Goal: Find specific page/section: Find specific page/section

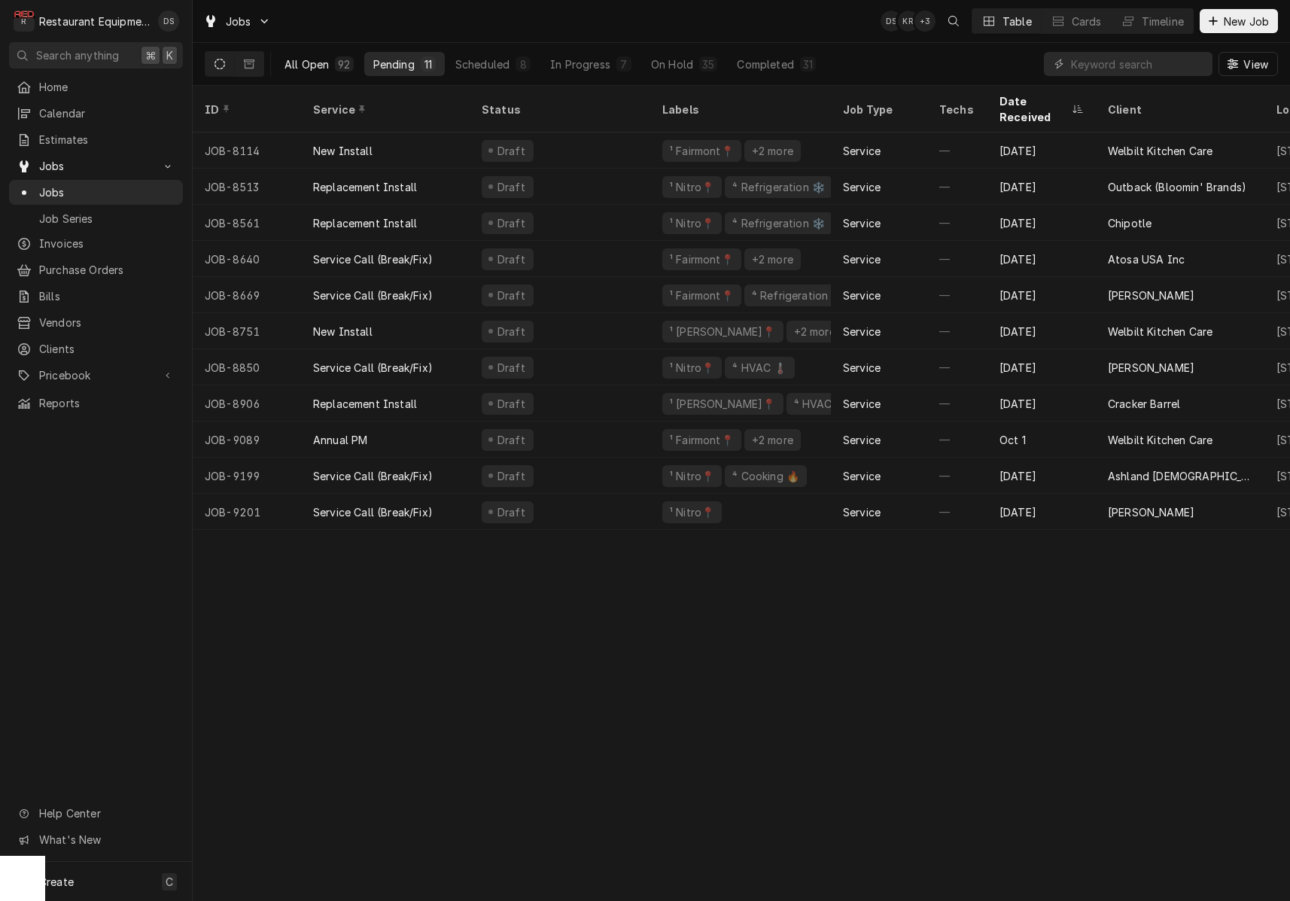
click at [327, 56] on div "All Open" at bounding box center [306, 64] width 44 height 16
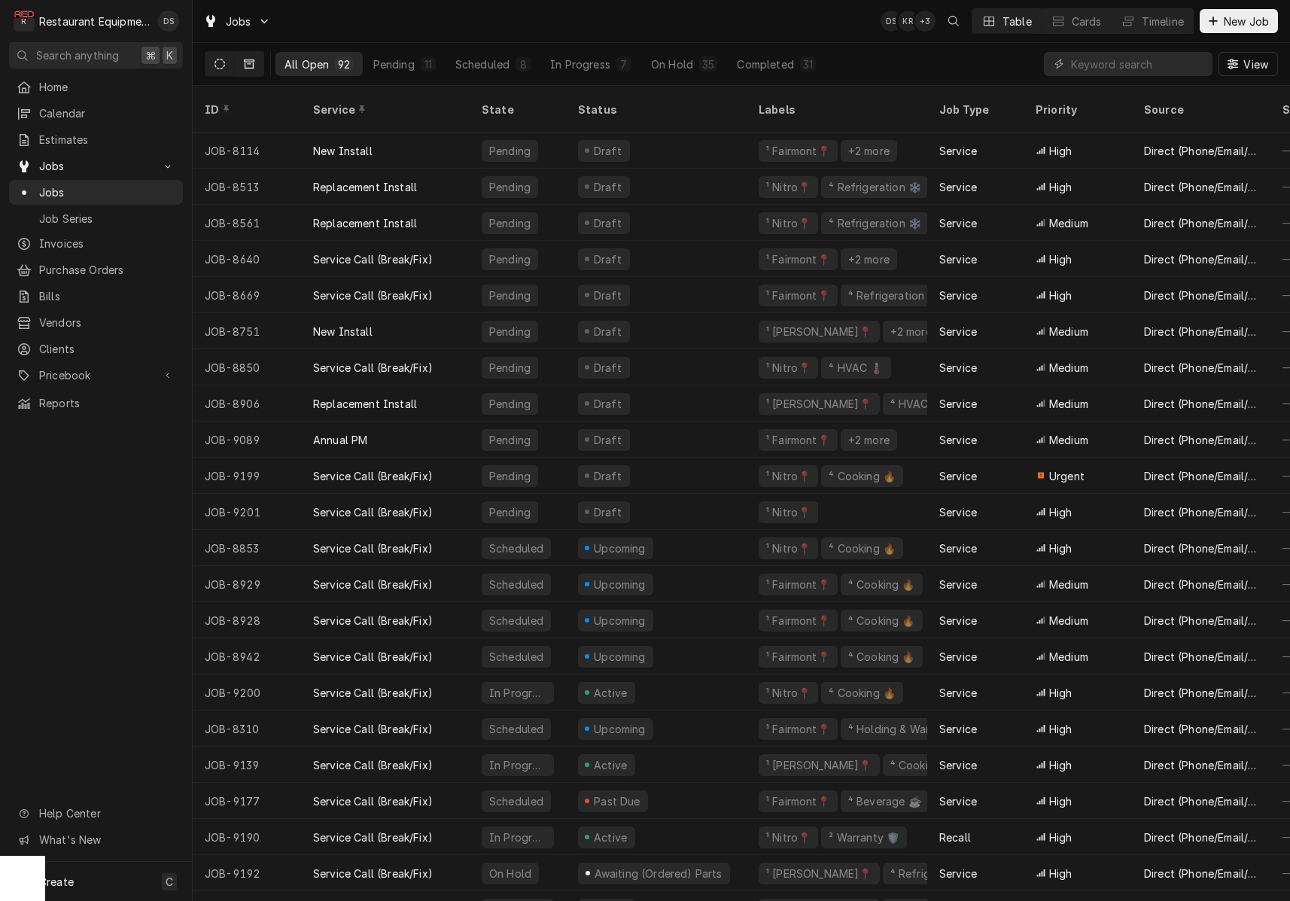
click at [260, 61] on button "Dynamic Content Wrapper" at bounding box center [249, 64] width 29 height 24
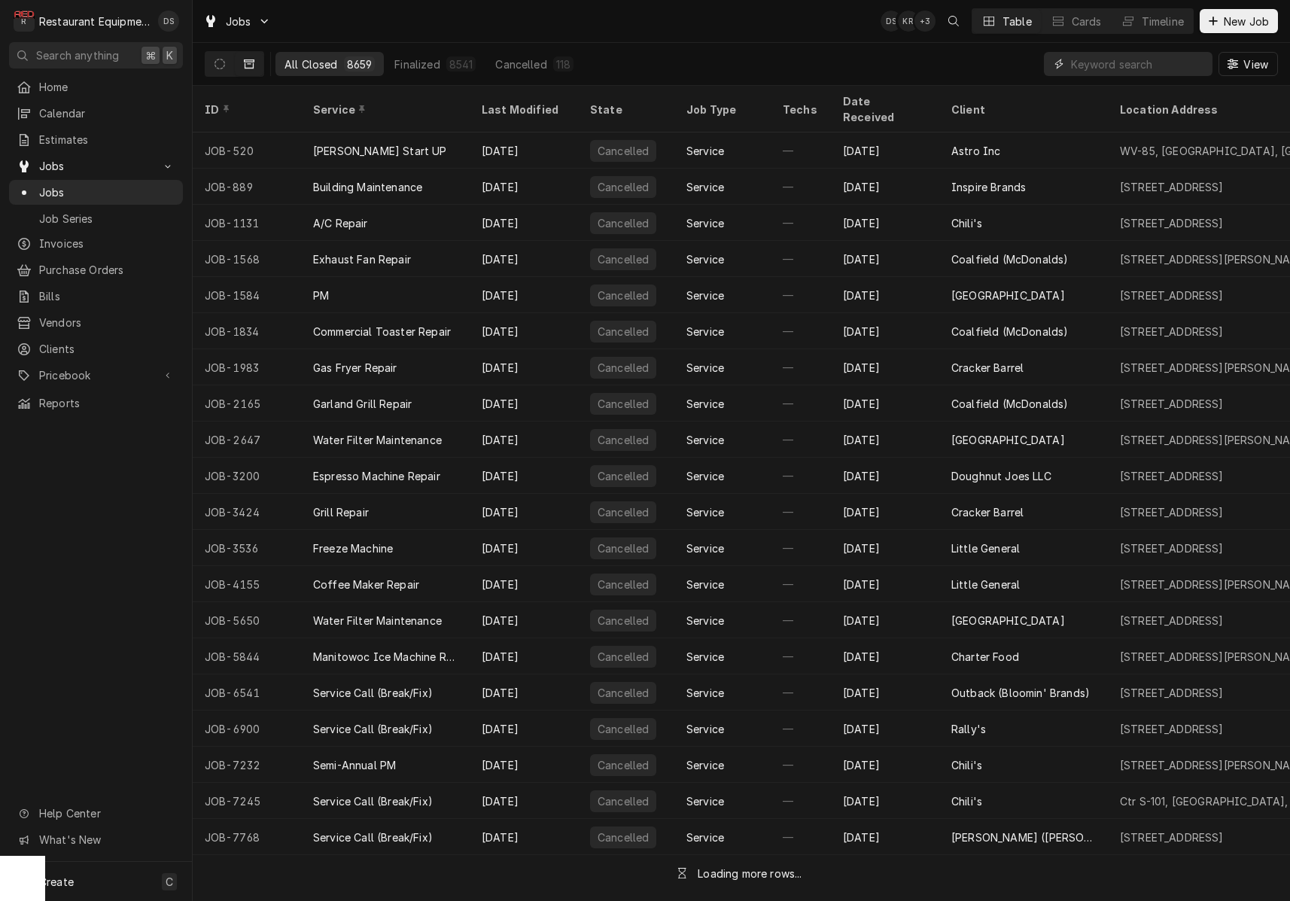
click at [1152, 61] on input "Dynamic Content Wrapper" at bounding box center [1138, 64] width 134 height 24
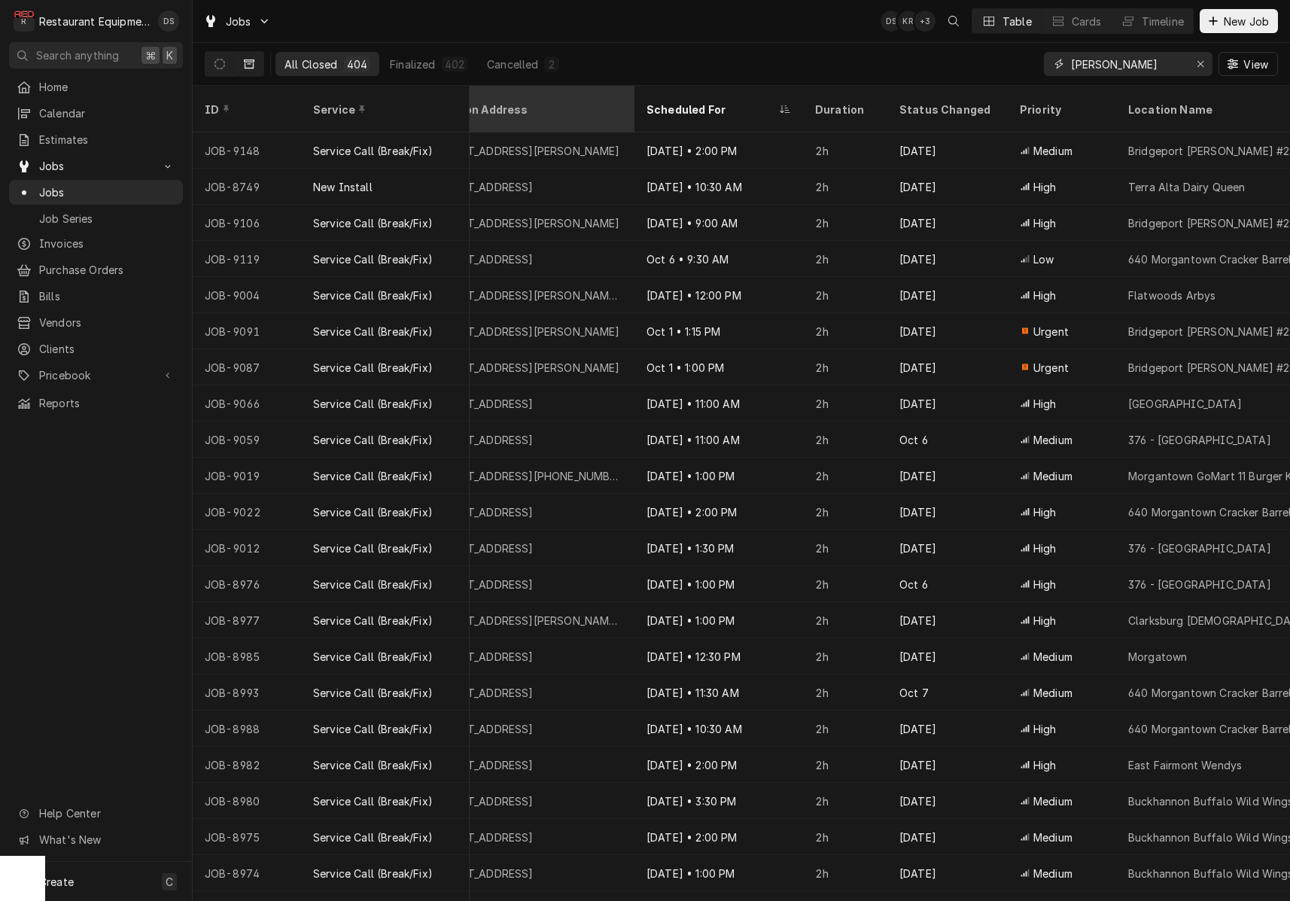
scroll to position [0, 699]
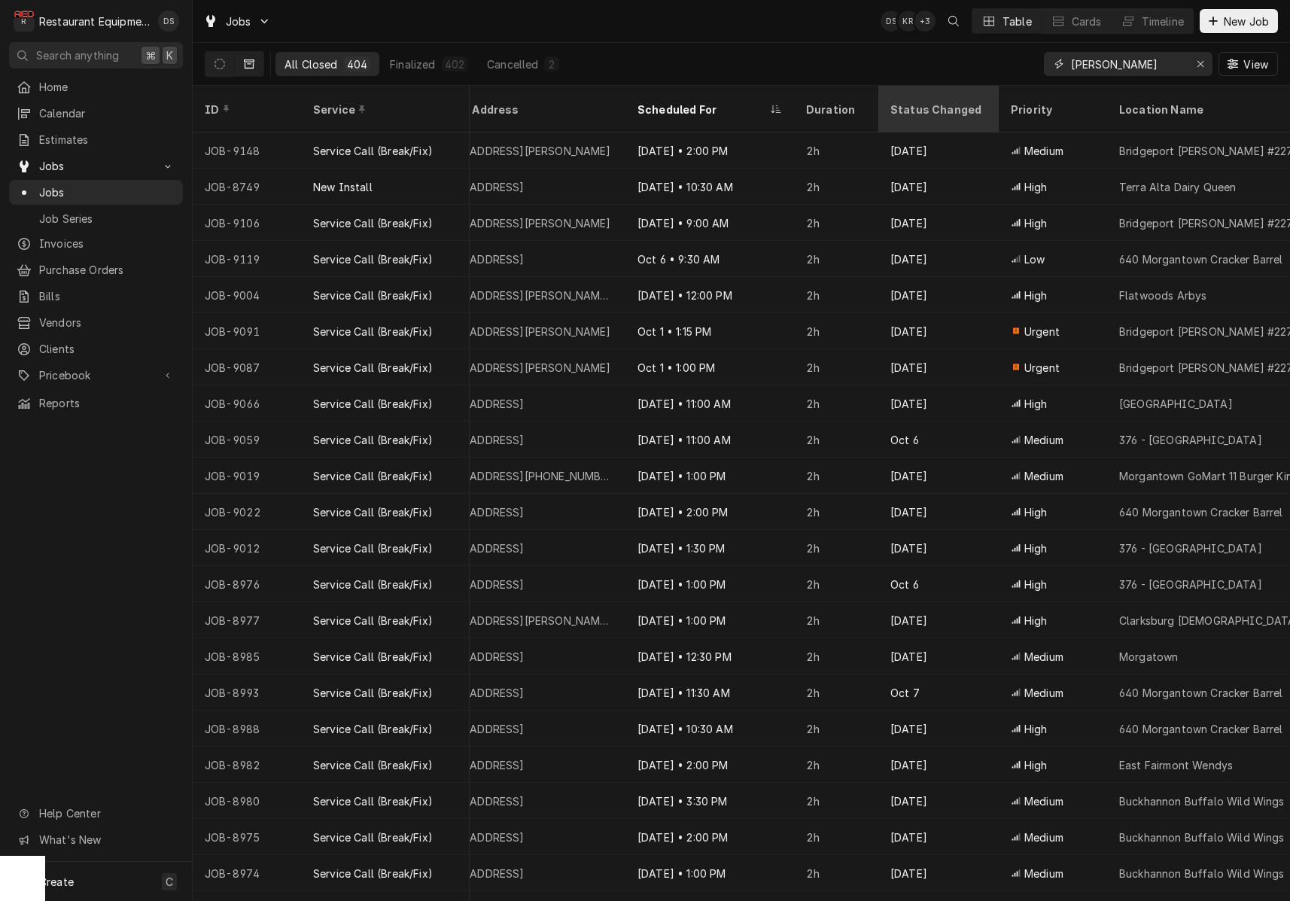
type input "BRYAN SANDERS"
click at [905, 105] on div "Status Changed" at bounding box center [938, 110] width 96 height 16
click at [915, 107] on div "Status Changed" at bounding box center [938, 109] width 114 height 41
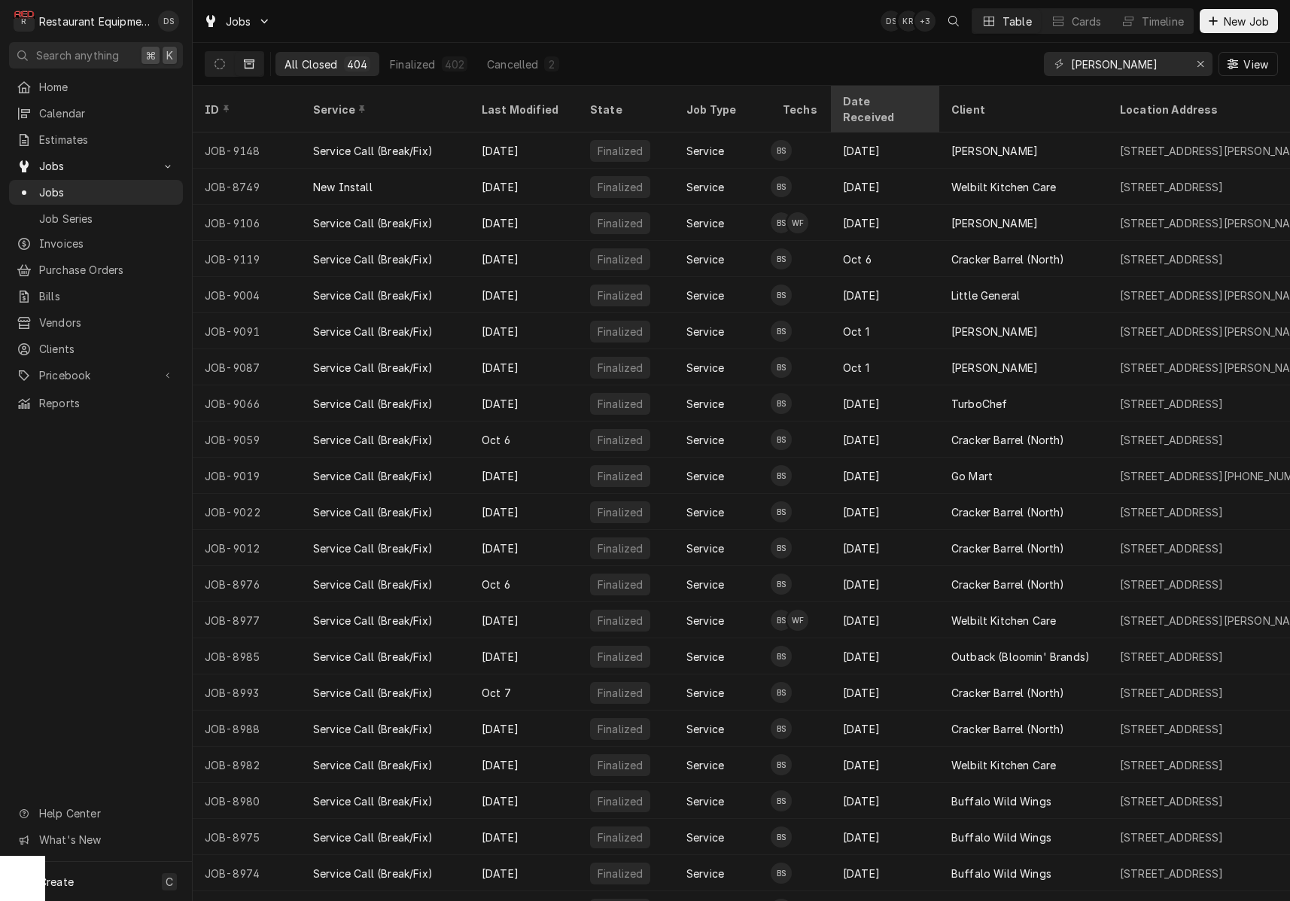
scroll to position [0, 0]
click at [531, 102] on div "Last Modified" at bounding box center [521, 110] width 81 height 16
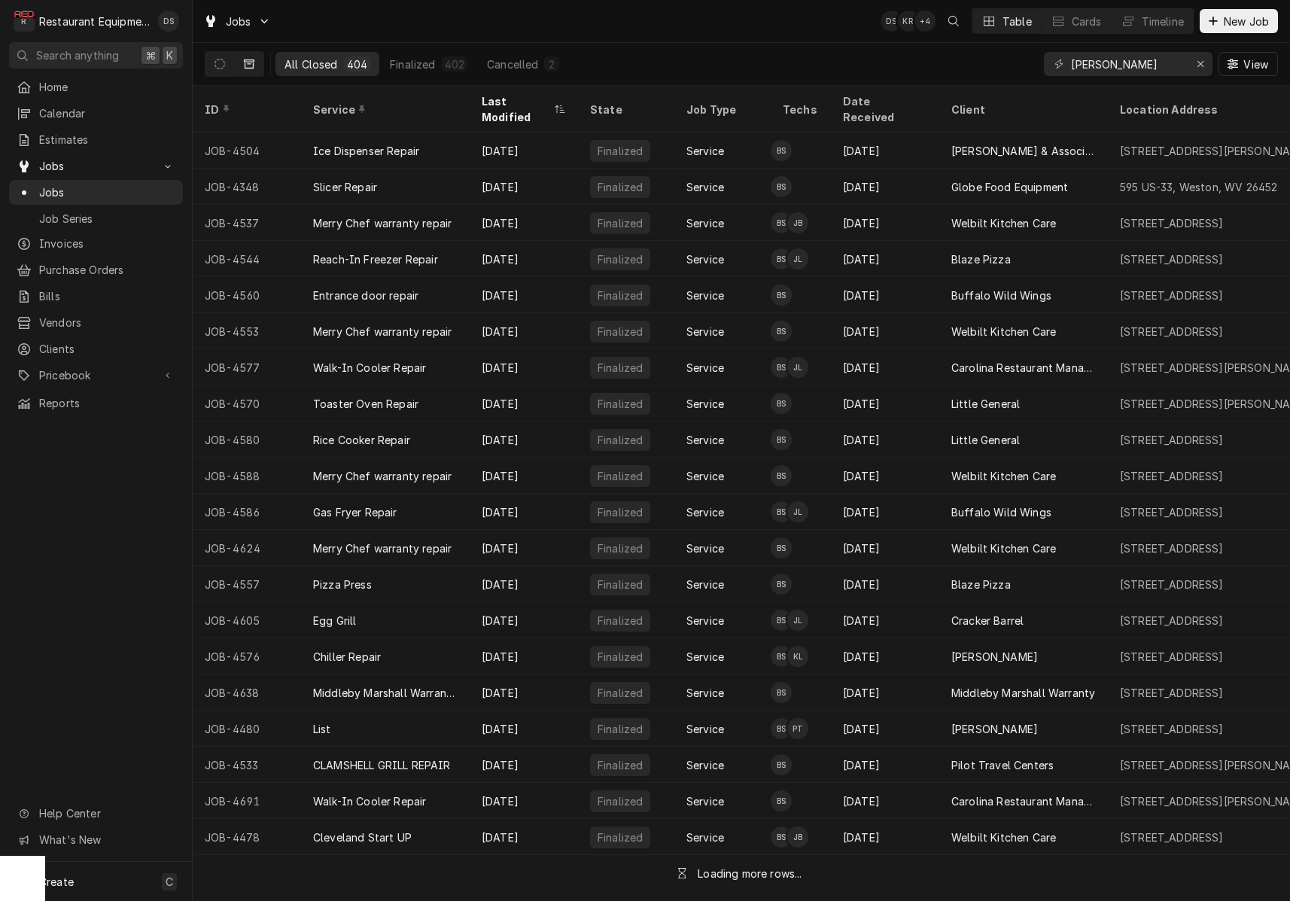
click at [538, 108] on div "Last Modified" at bounding box center [523, 109] width 102 height 41
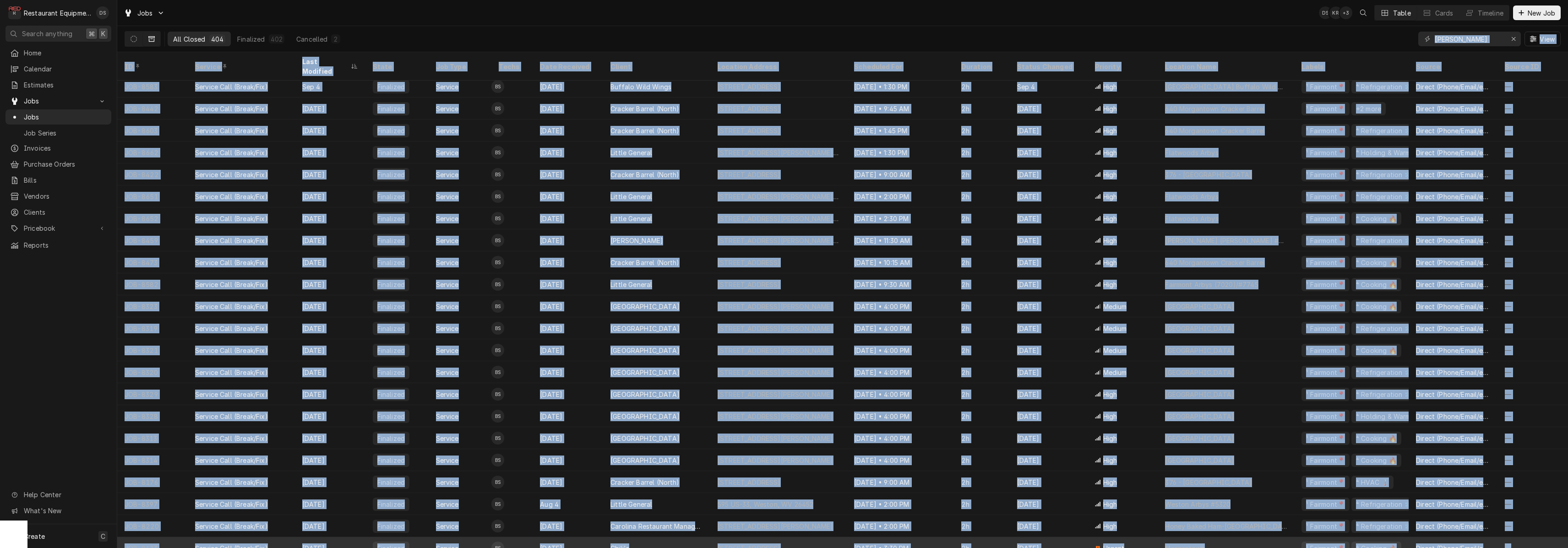
drag, startPoint x: 120, startPoint y: 49, endPoint x: 1527, endPoint y: 541, distance: 1490.5
click at [785, 541] on div "Jobs DS KR + 3 Table Cards Timeline New Job All Closed 404 Finalized 402 Cancel…" at bounding box center [842, 274] width 1451 height 548
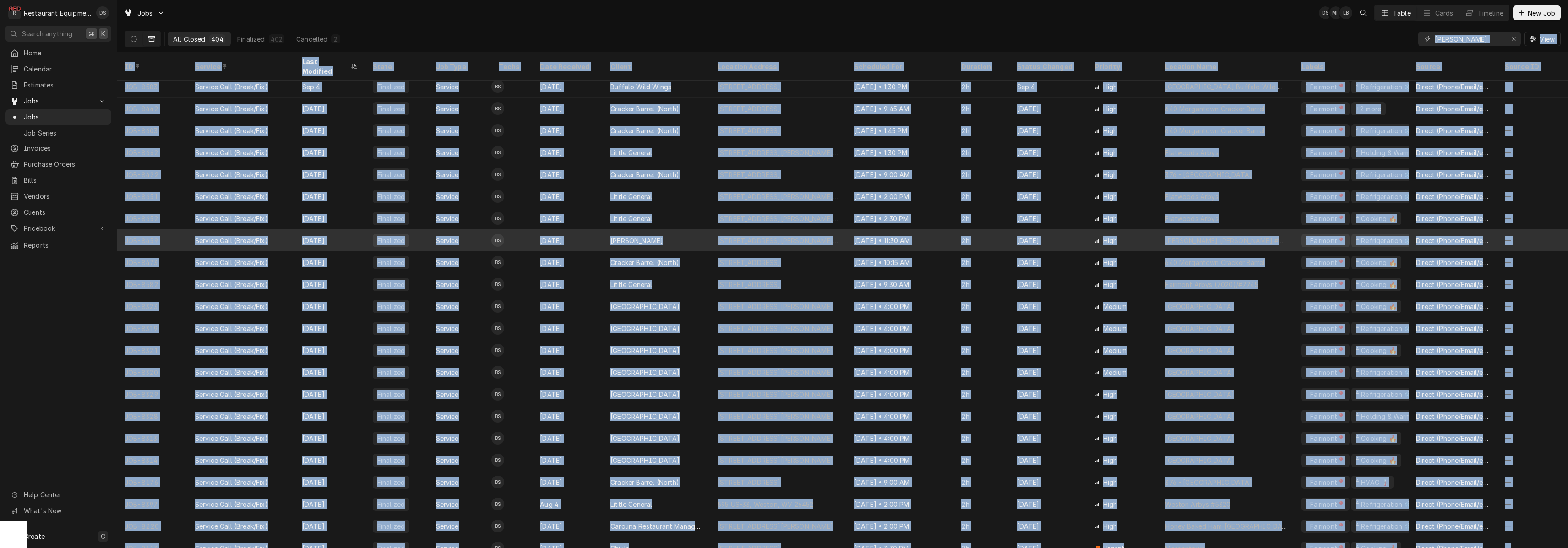
copy div "All Closed 404 Finalized 402 Cancelled 2 View ID Service Last Modified State Jo…"
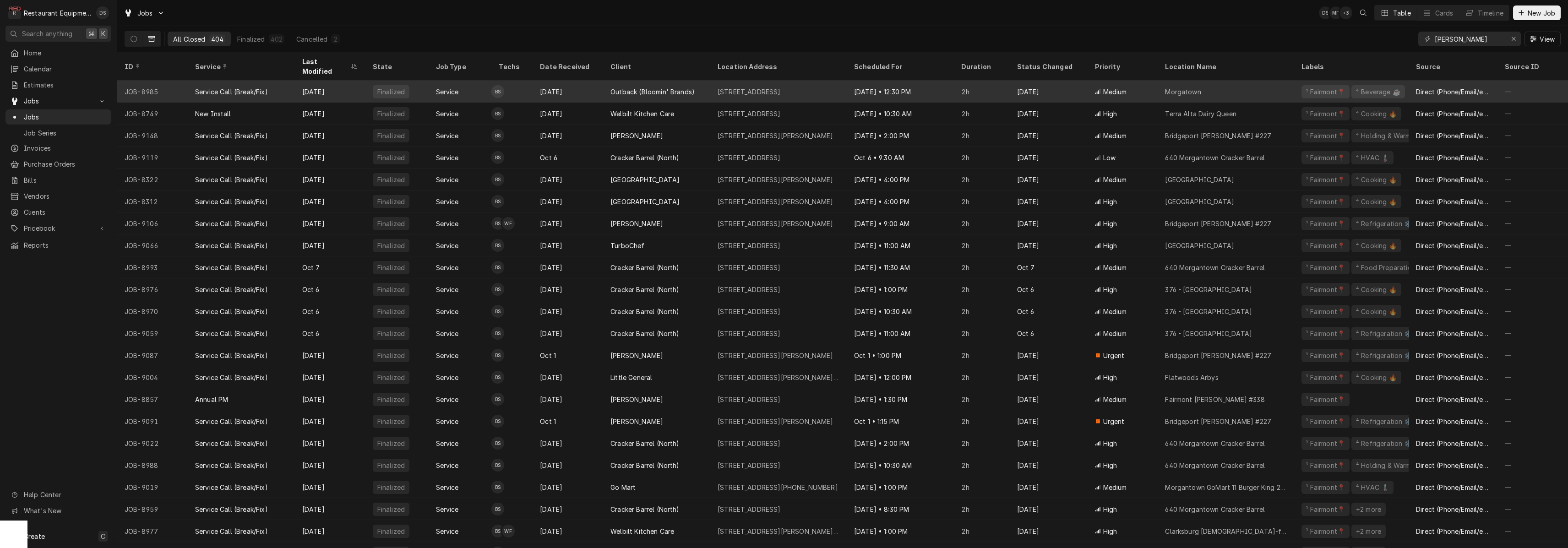
click at [180, 80] on div "JOB-8985" at bounding box center [153, 91] width 71 height 22
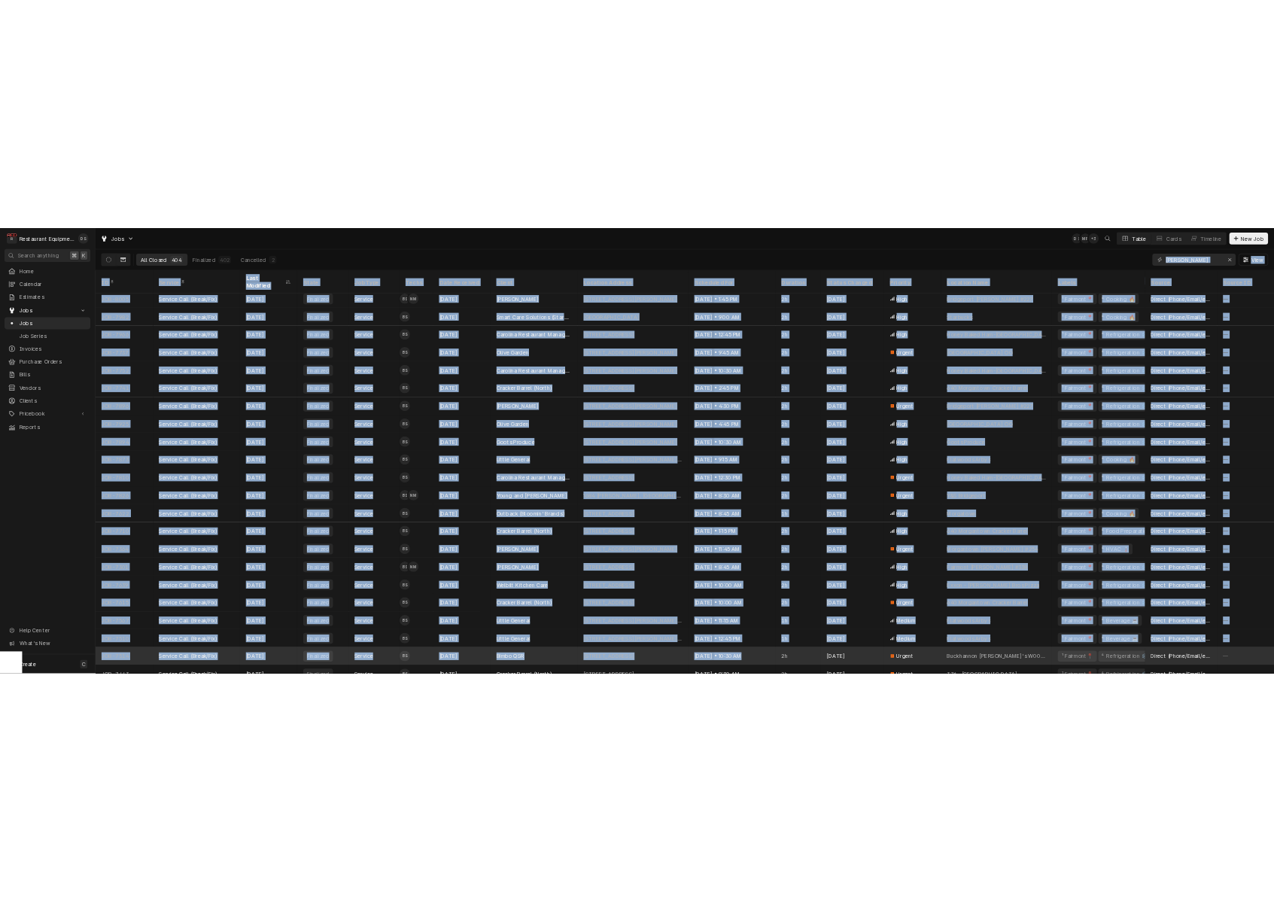
scroll to position [3227, 0]
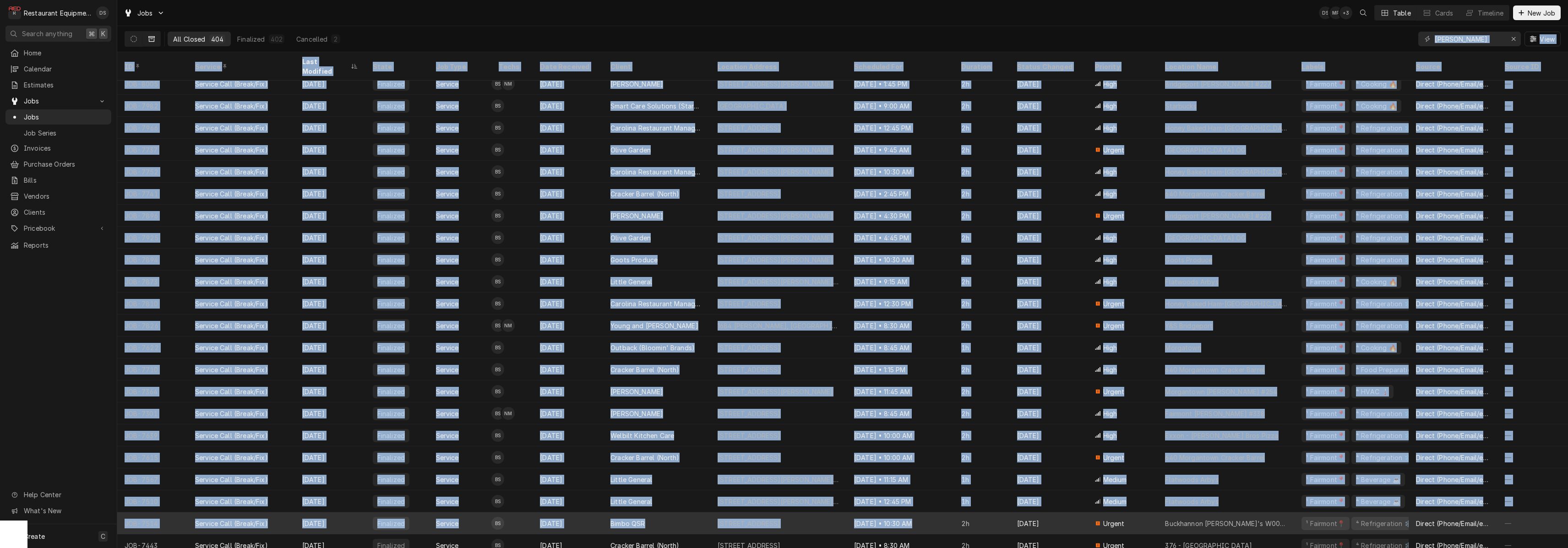
drag, startPoint x: 119, startPoint y: 44, endPoint x: 911, endPoint y: 513, distance: 920.4
click at [785, 513] on div "Jobs DS MF + 3 Table Cards Timeline New Job All Closed 404 Finalized 402 Cancel…" at bounding box center [842, 274] width 1451 height 548
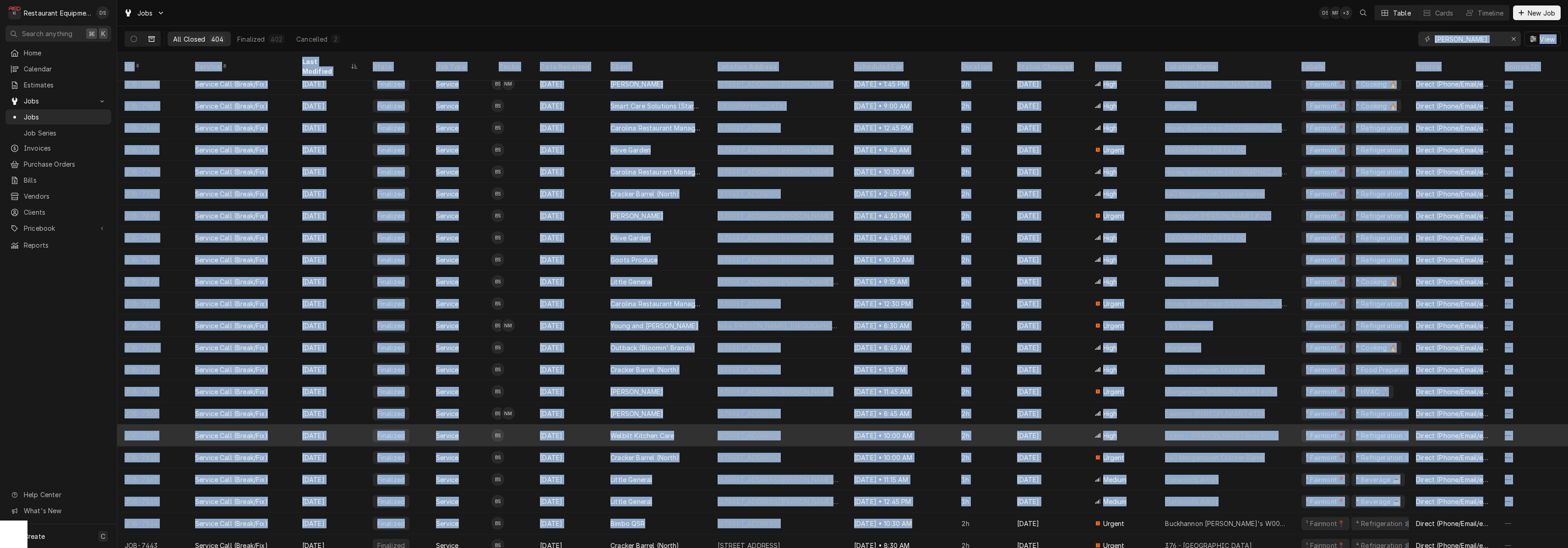
copy div "All Closed 404 Finalized 402 Cancelled 2 View ID Service Last Modified State Jo…"
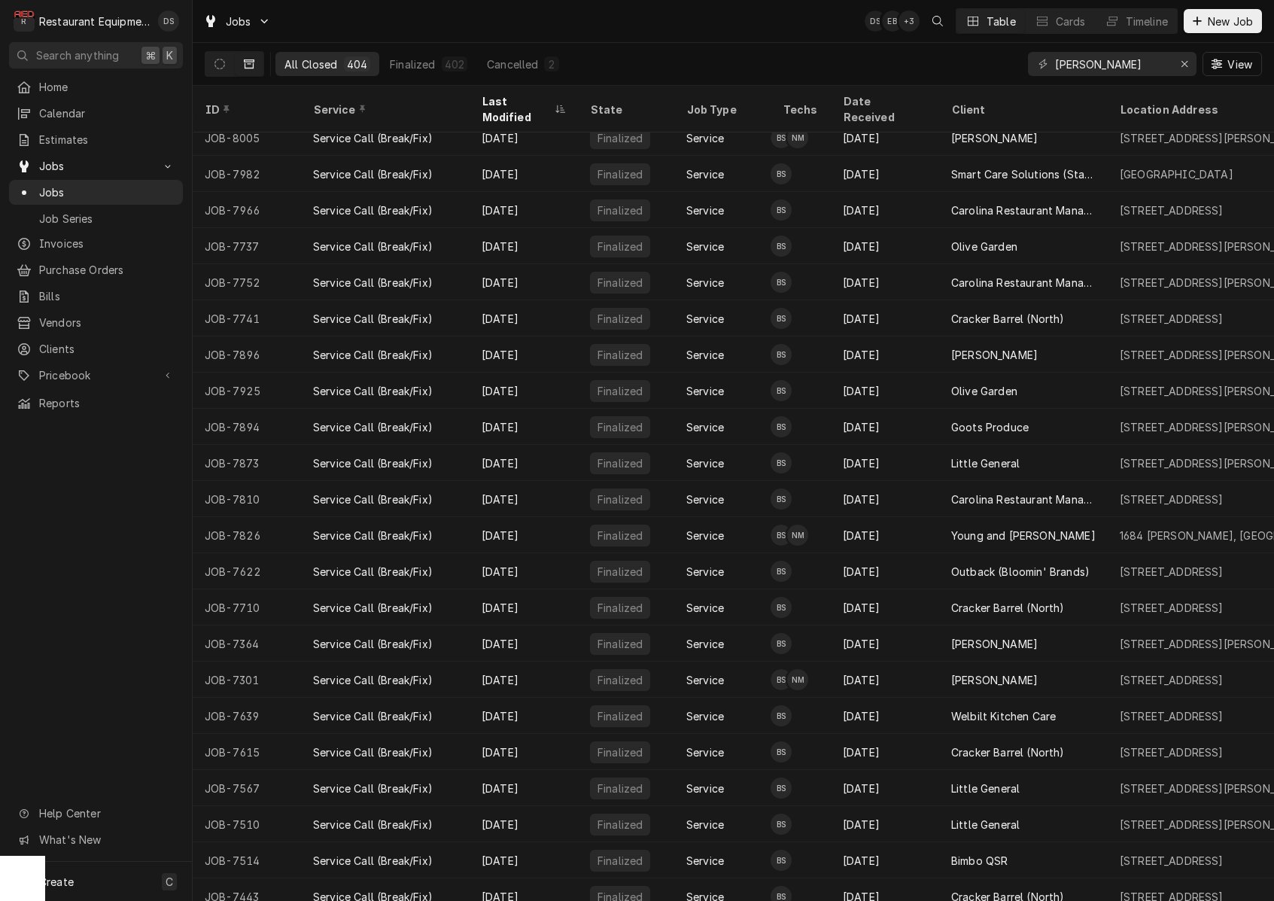
click at [1072, 156] on div "Smart Care Solutions (Starbucks Corporate)" at bounding box center [1023, 174] width 169 height 36
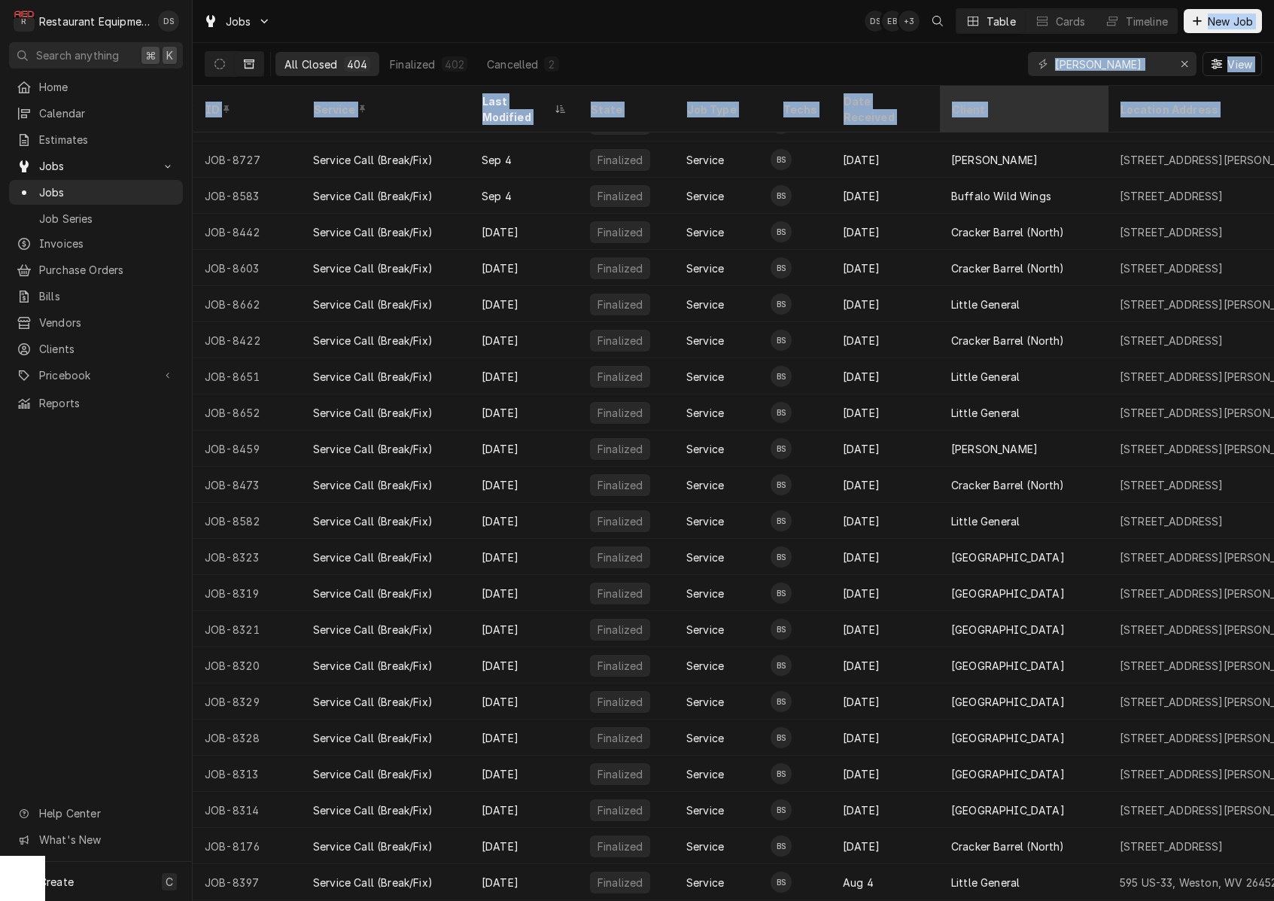
scroll to position [1502, 0]
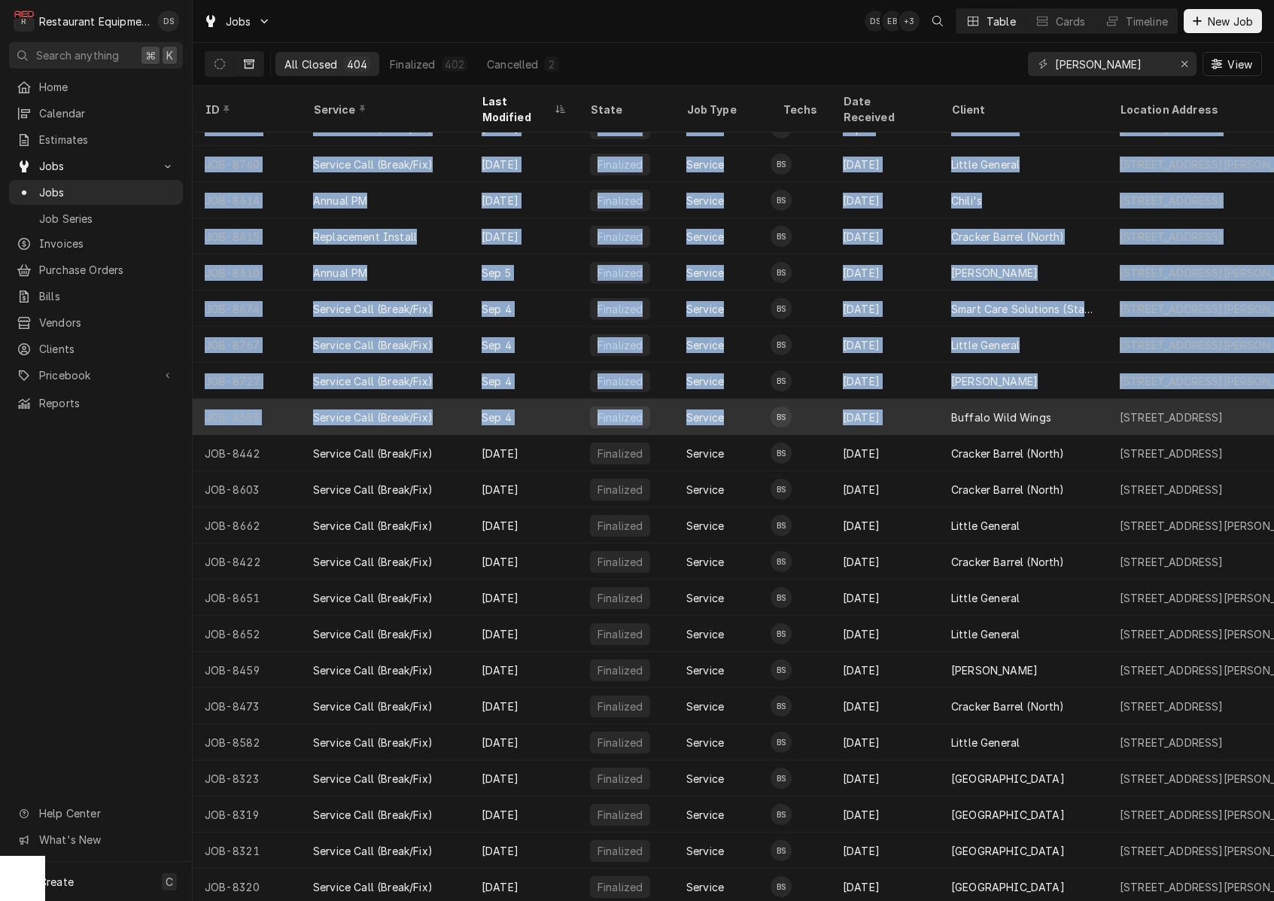
drag, startPoint x: 197, startPoint y: 172, endPoint x: 1056, endPoint y: 384, distance: 885.0
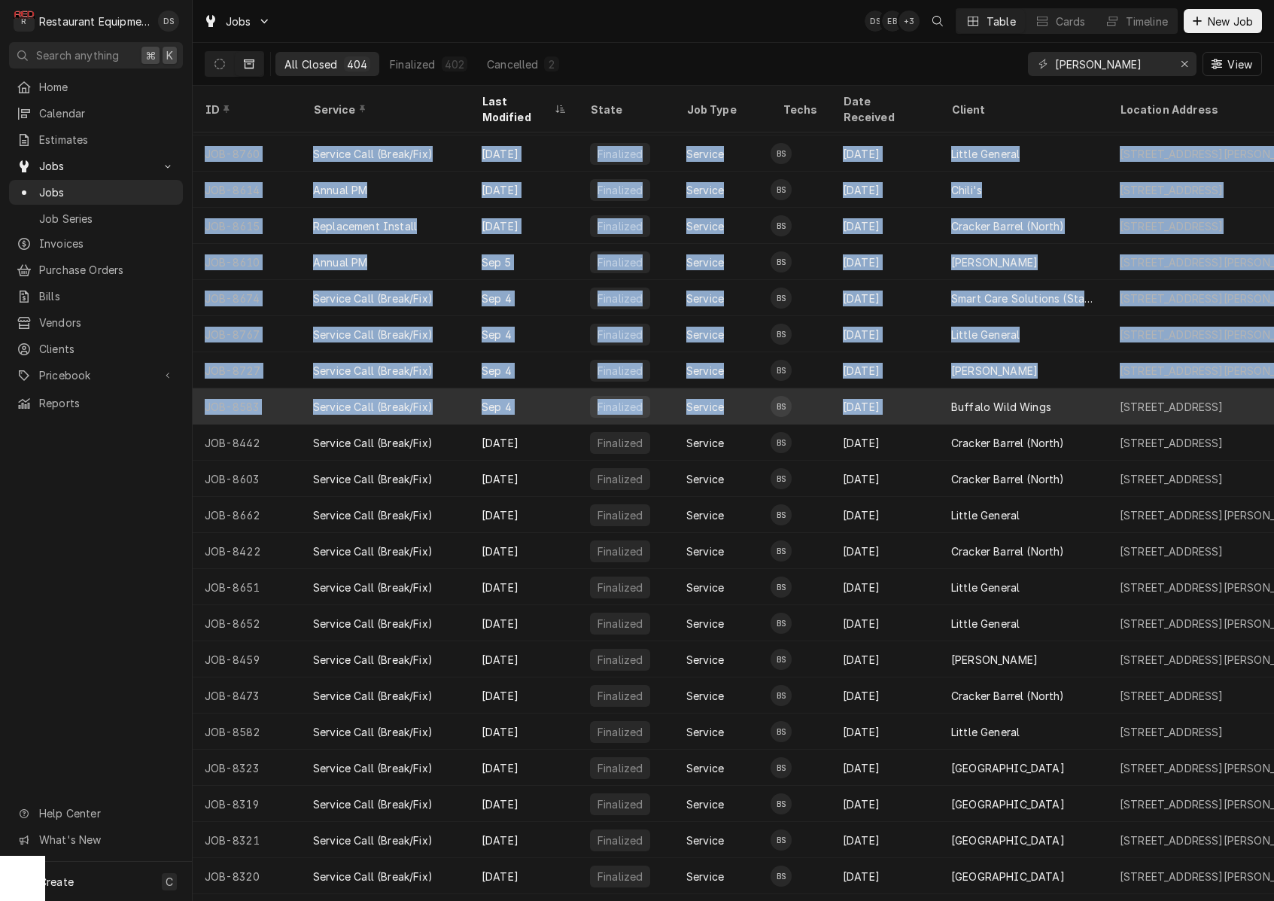
scroll to position [1518, 0]
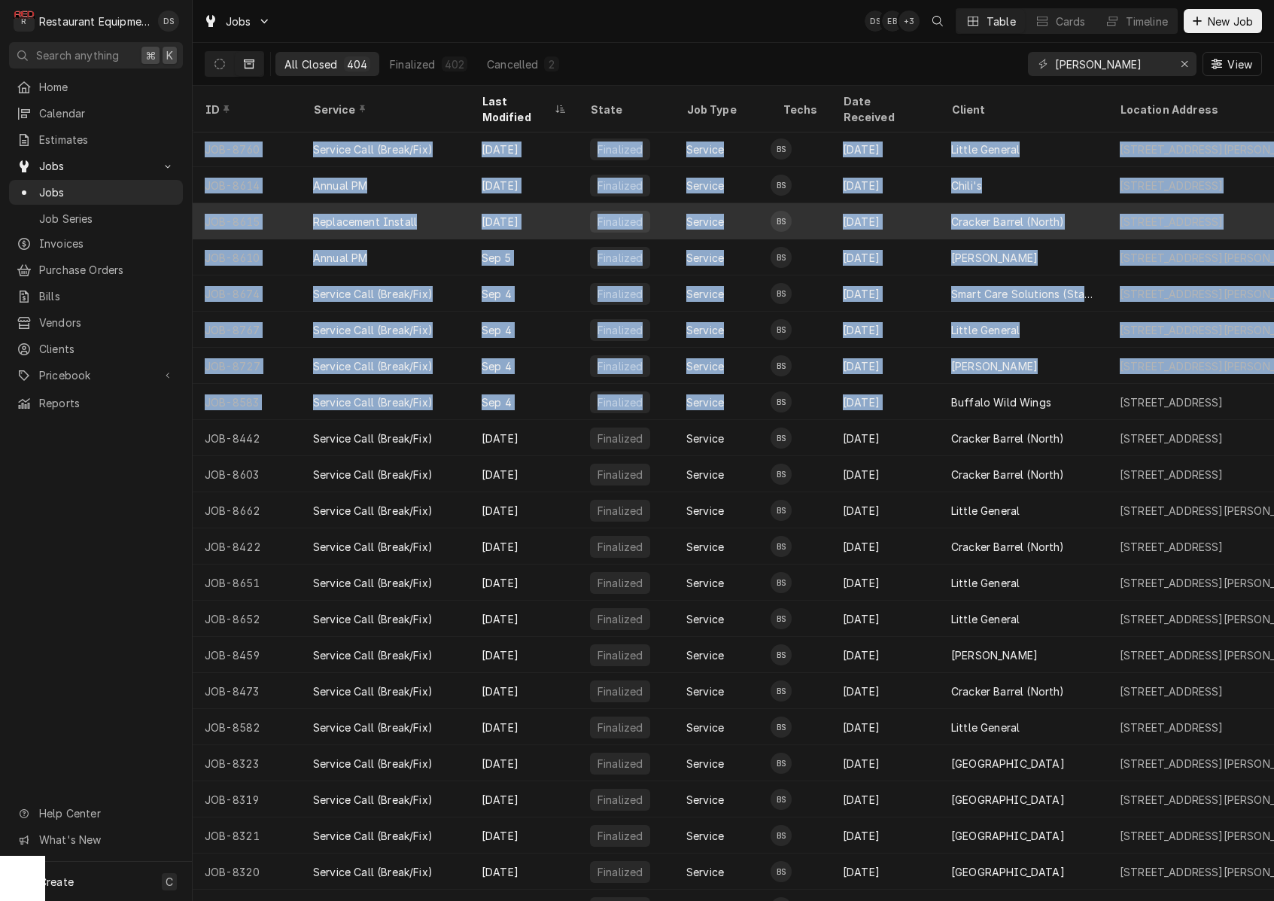
copy tbody "JOB-8630 Service Call (Break/Fix) Sep 11 Finalized Service BS Aug 20 Cracker Ba…"
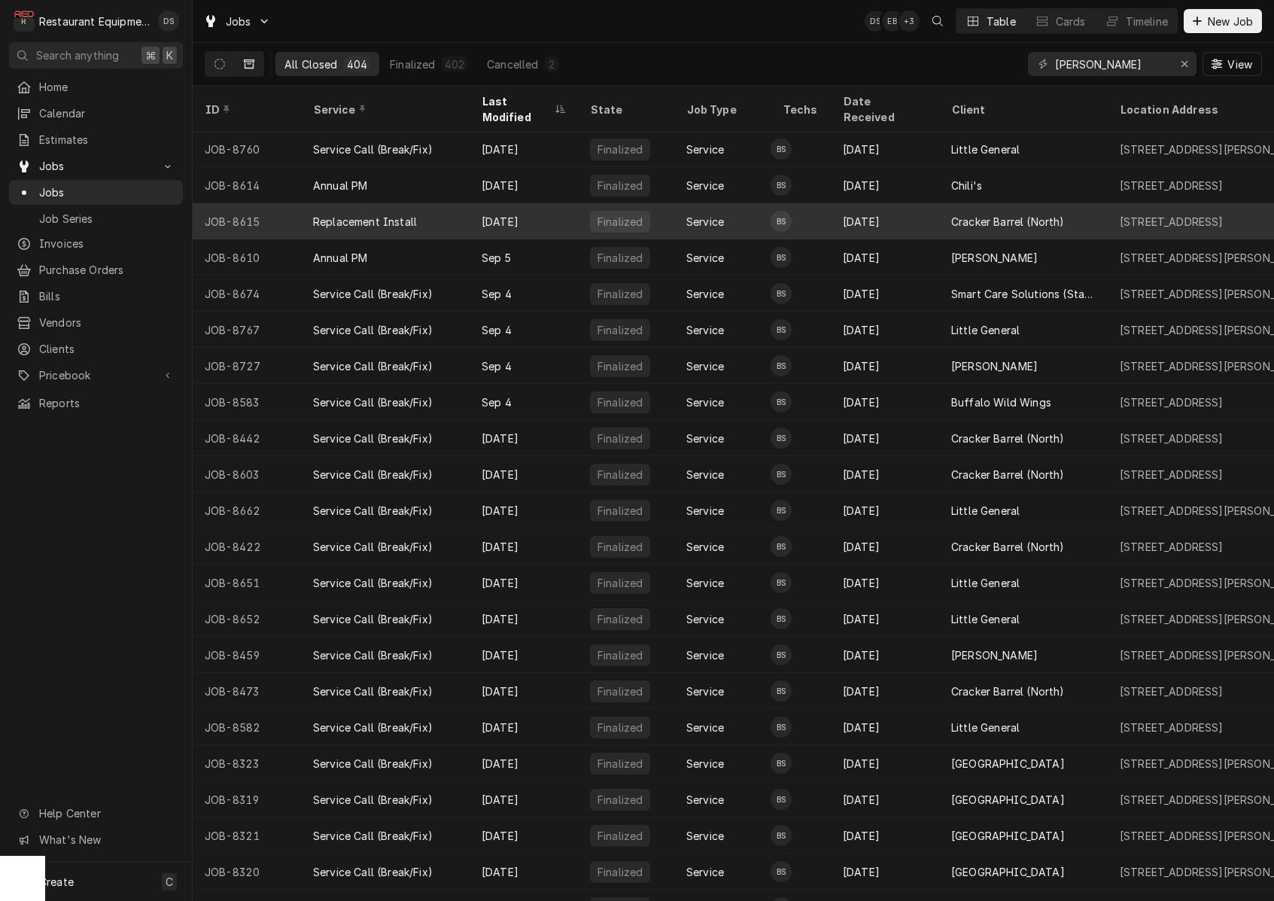
drag, startPoint x: 1263, startPoint y: 143, endPoint x: 915, endPoint y: 214, distance: 355.6
click at [915, 214] on div "[DATE]" at bounding box center [885, 221] width 108 height 36
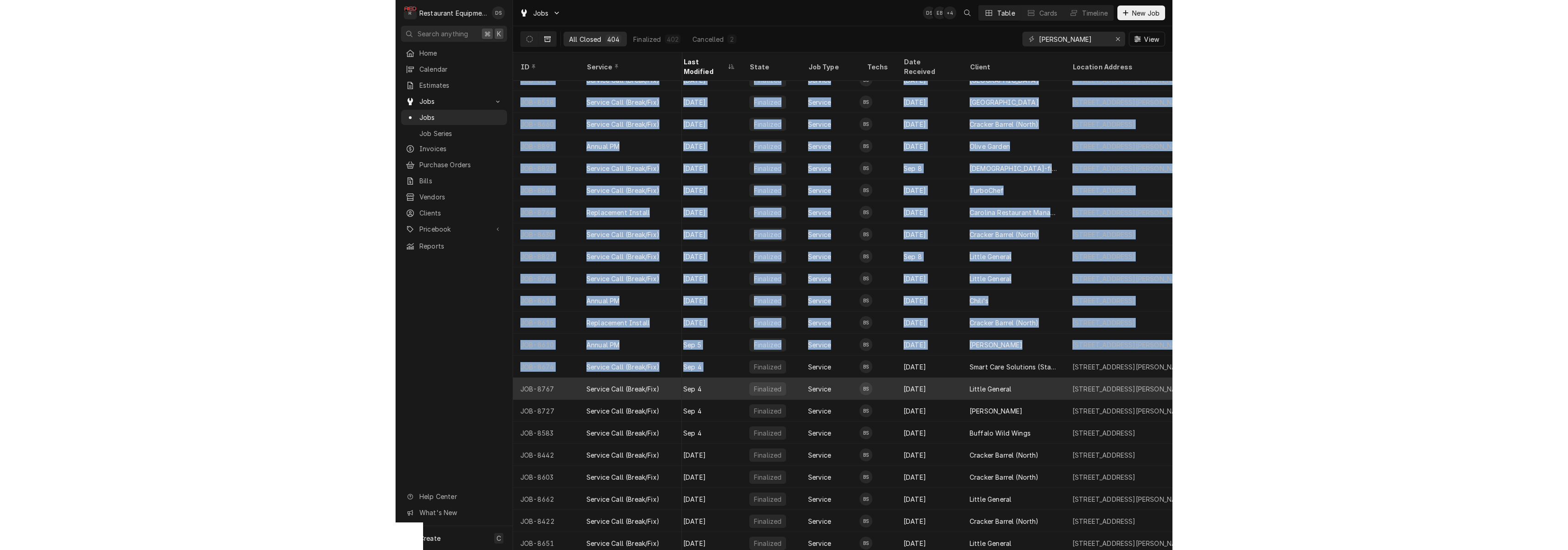
scroll to position [738, 6]
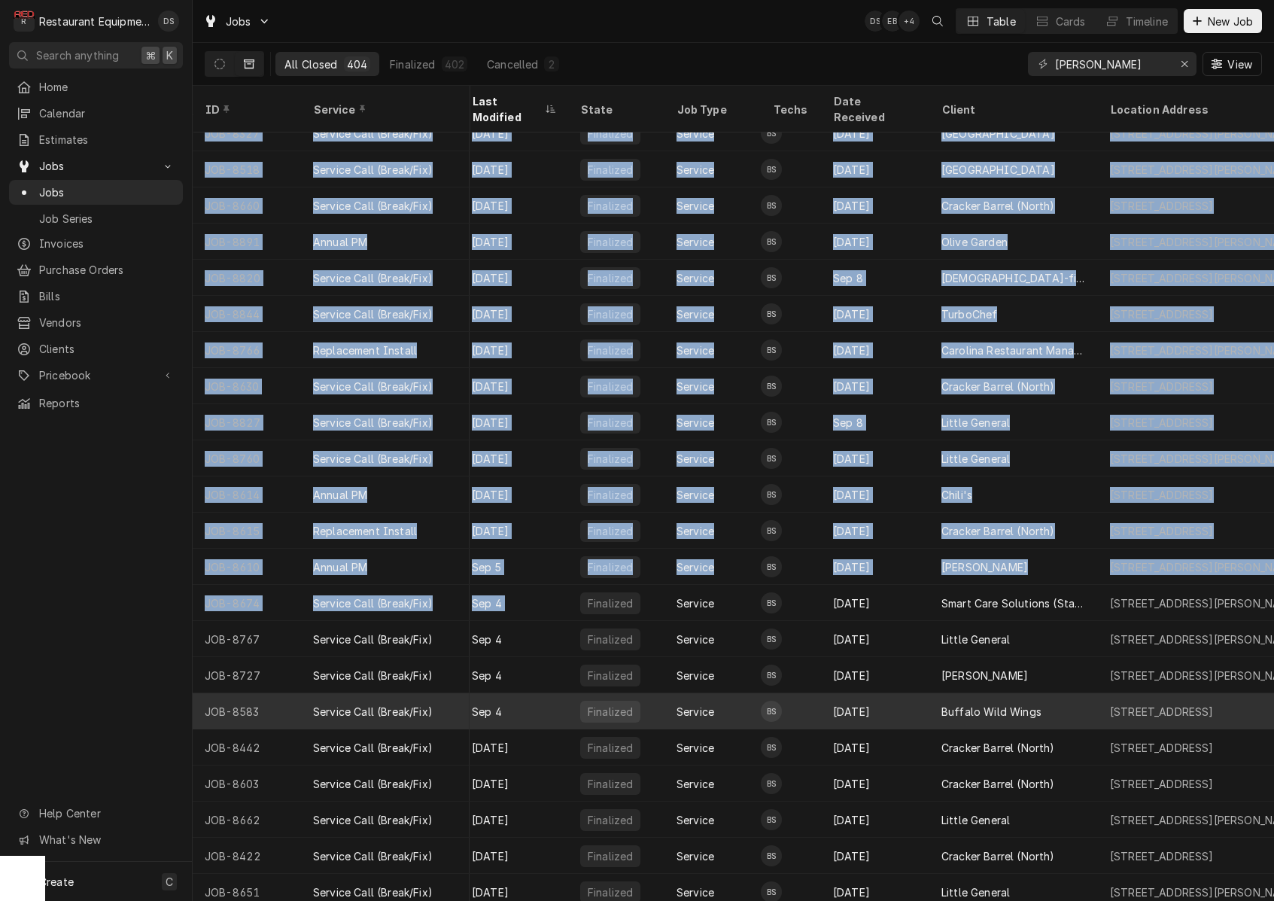
drag, startPoint x: 193, startPoint y: 330, endPoint x: 1141, endPoint y: 700, distance: 1017.4
copy div "8735 University Town Centre Dr, Granville, WV 26534"
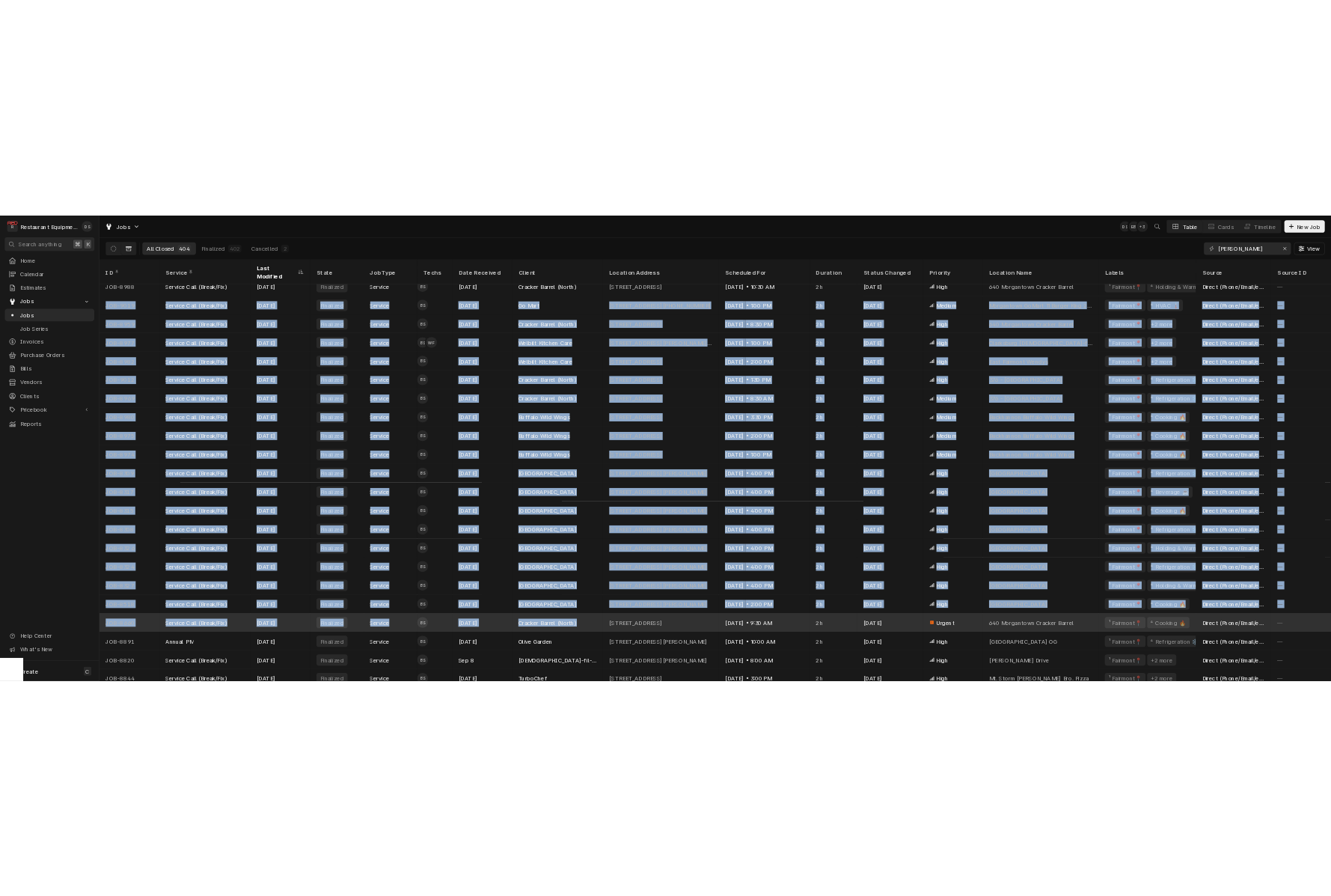
scroll to position [619, 0]
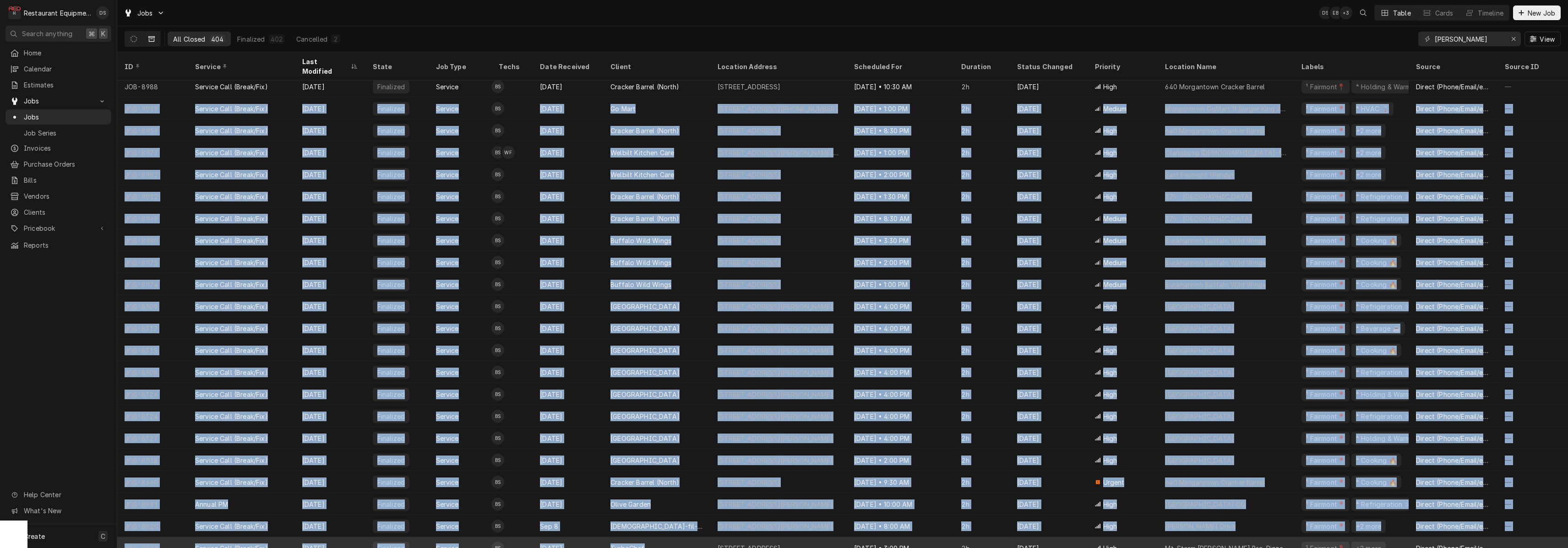
drag, startPoint x: 119, startPoint y: 83, endPoint x: 710, endPoint y: 534, distance: 743.4
copy tbody "JOB-9019 Service Call (Break/Fix) Sep 30 Finalized Service BS Sep 25 Go Mart 55…"
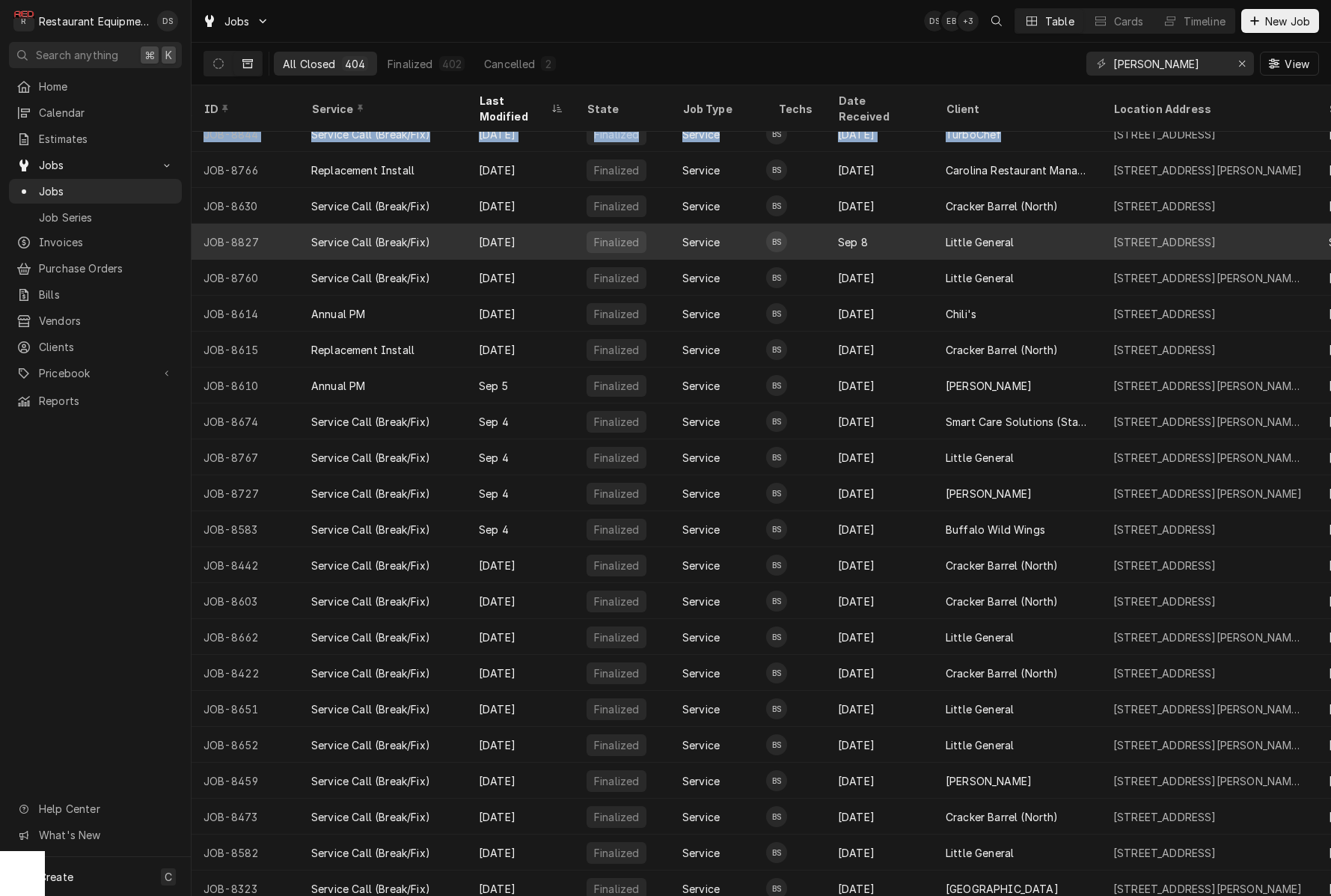
scroll to position [1402, 0]
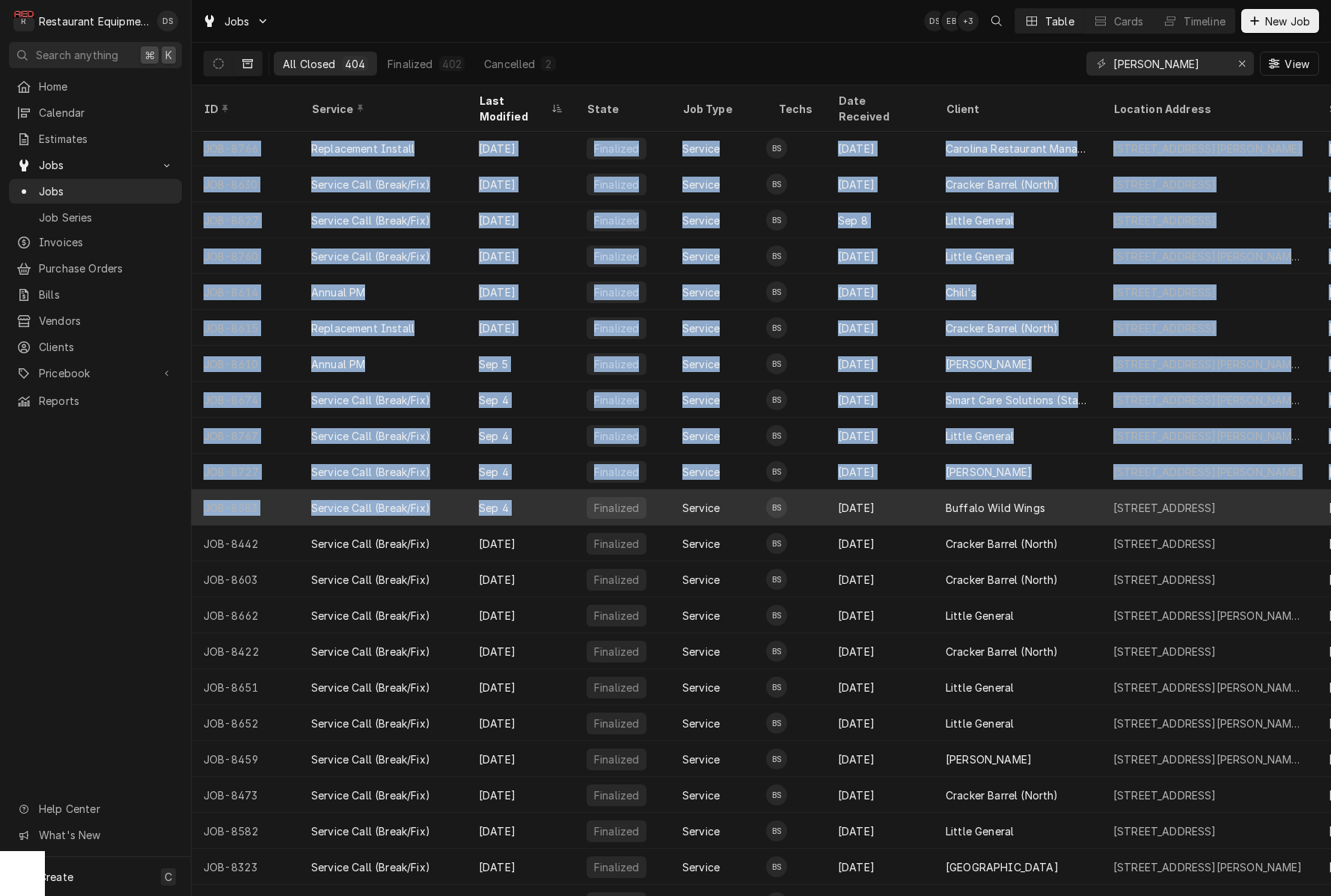
drag, startPoint x: 195, startPoint y: 131, endPoint x: 582, endPoint y: 488, distance: 526.5
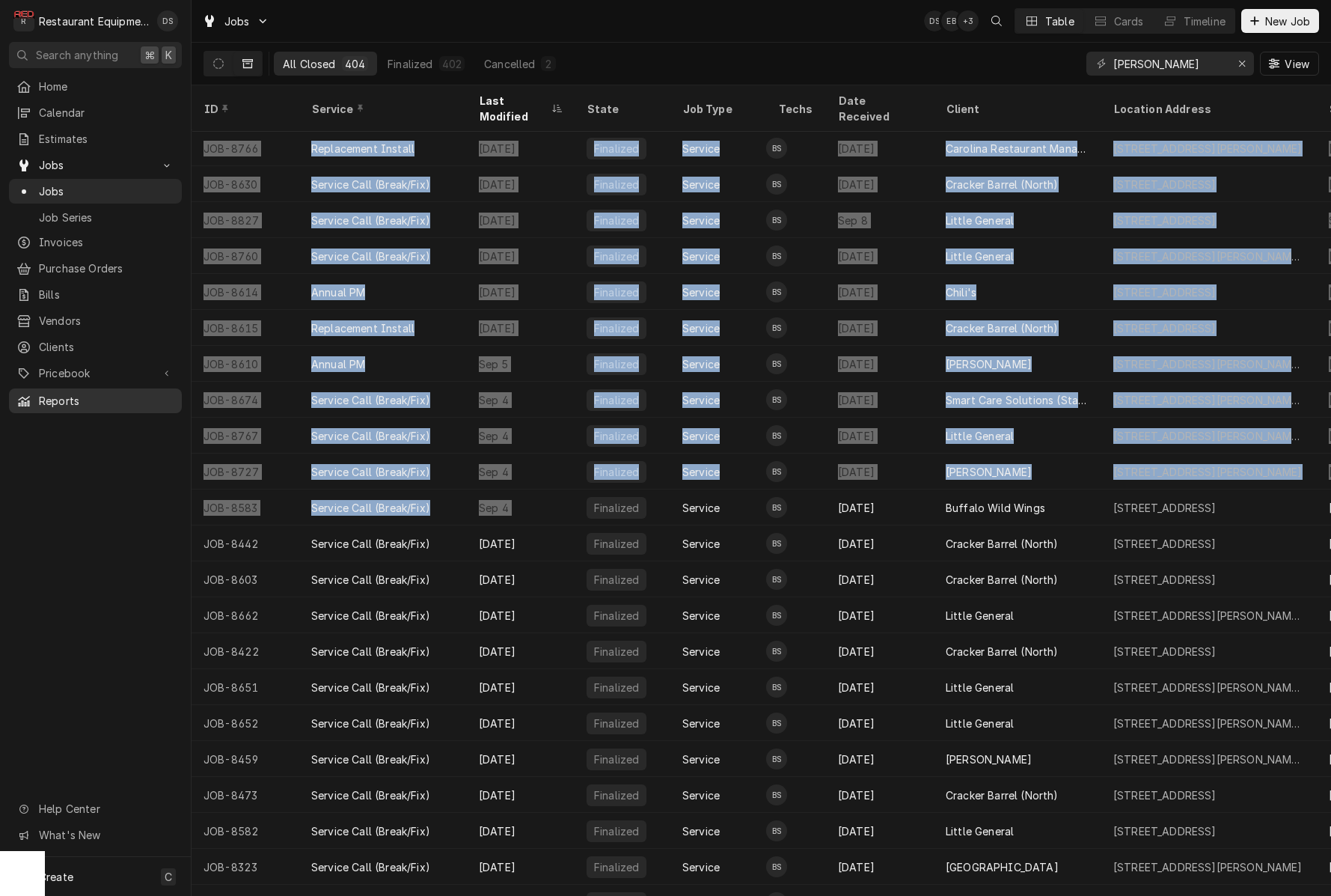
click at [74, 393] on span "Reports" at bounding box center [106, 401] width 135 height 16
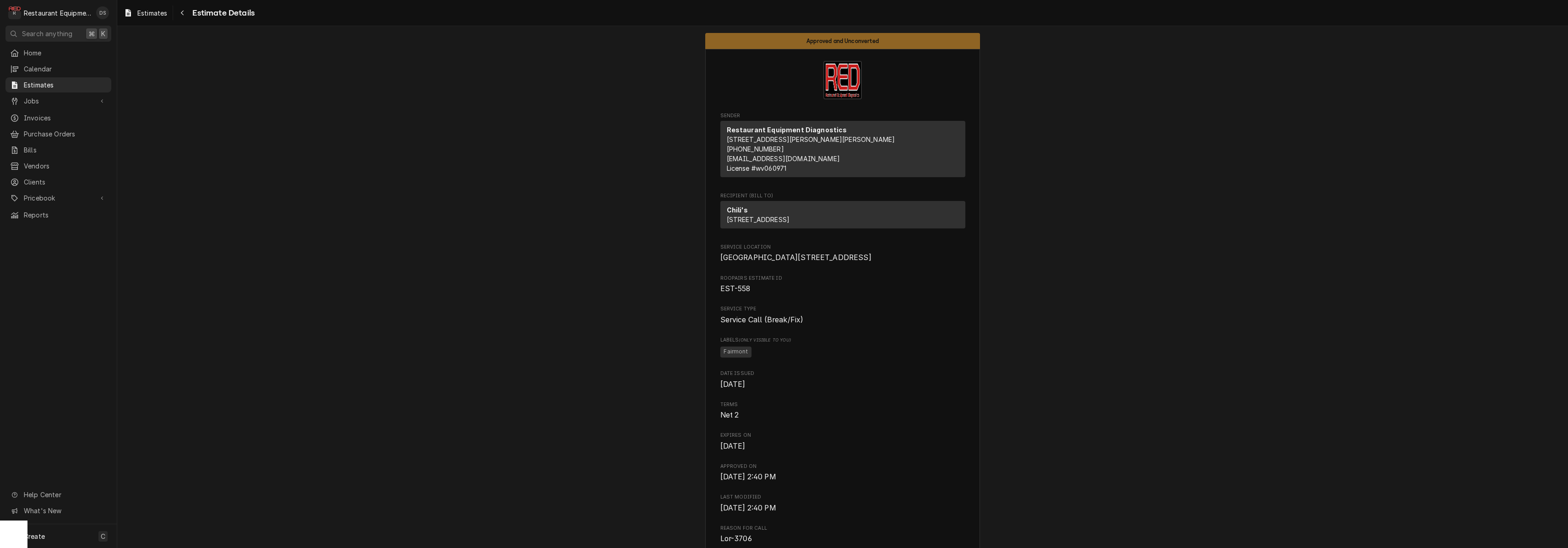
scroll to position [1574, 0]
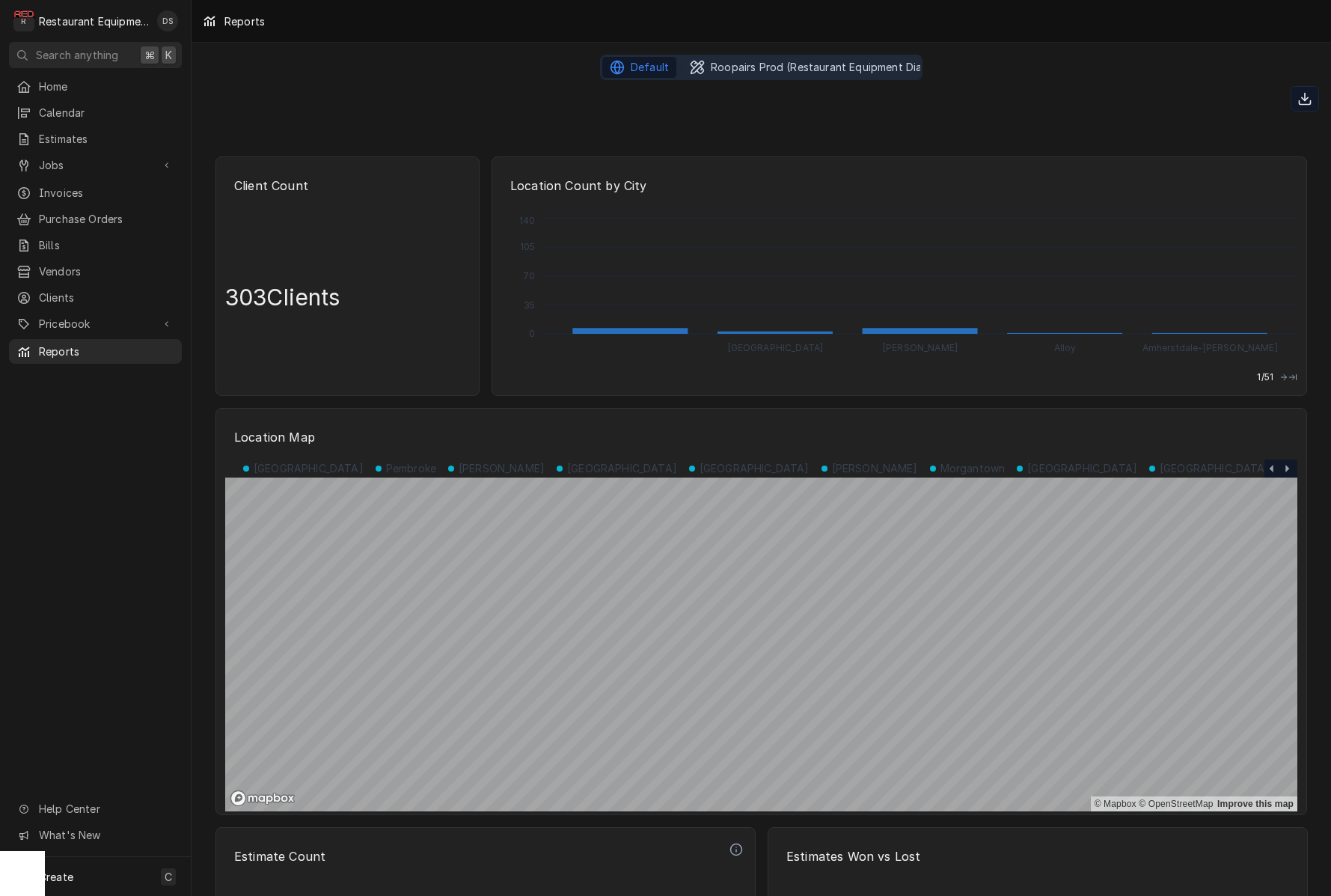
click at [814, 65] on span "Roopairs Prod (Restaurant Equipment Diagnostics)" at bounding box center [841, 67] width 260 height 15
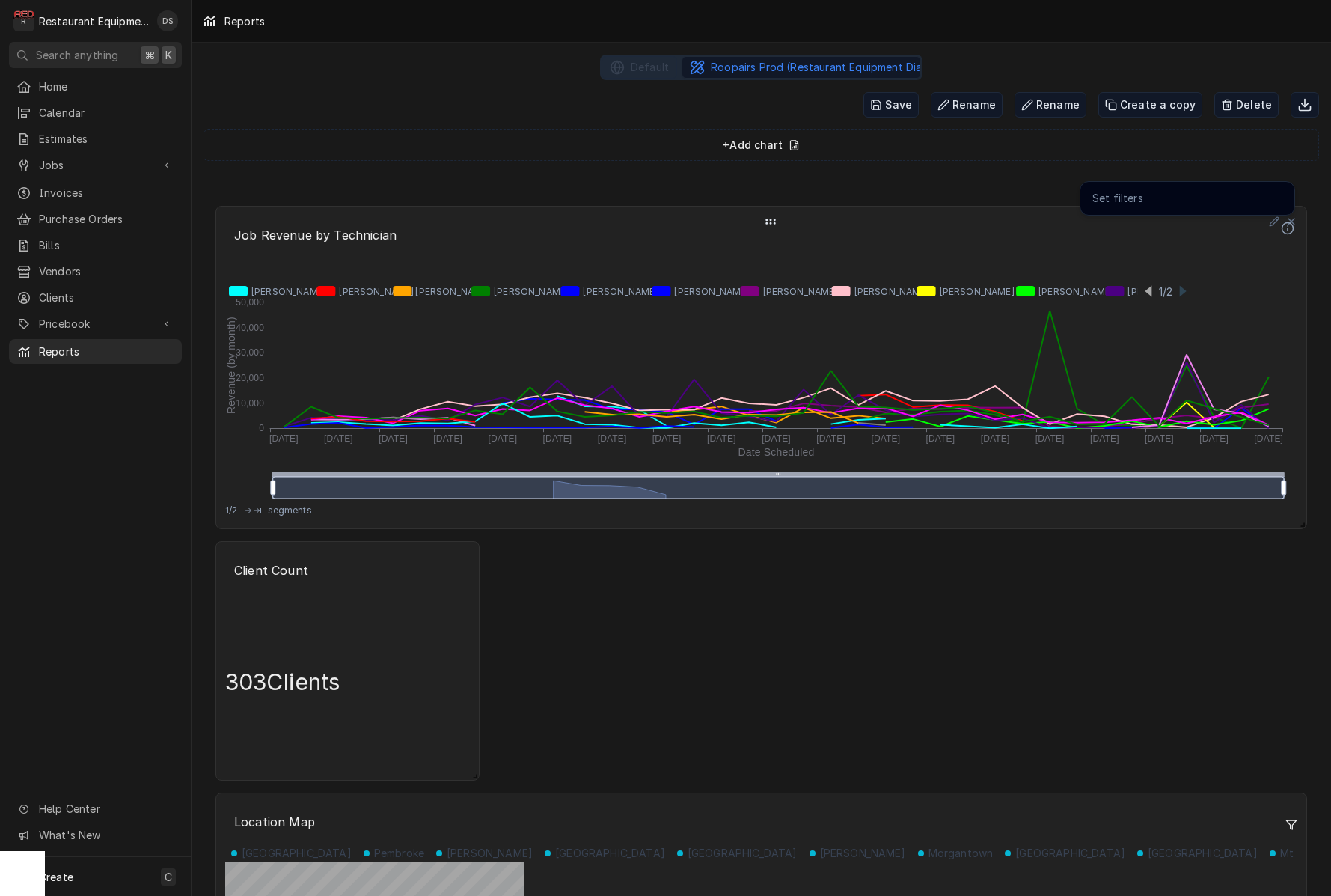
click at [1273, 222] on icon "Dynamic Content Wrapper" at bounding box center [1274, 221] width 9 height 9
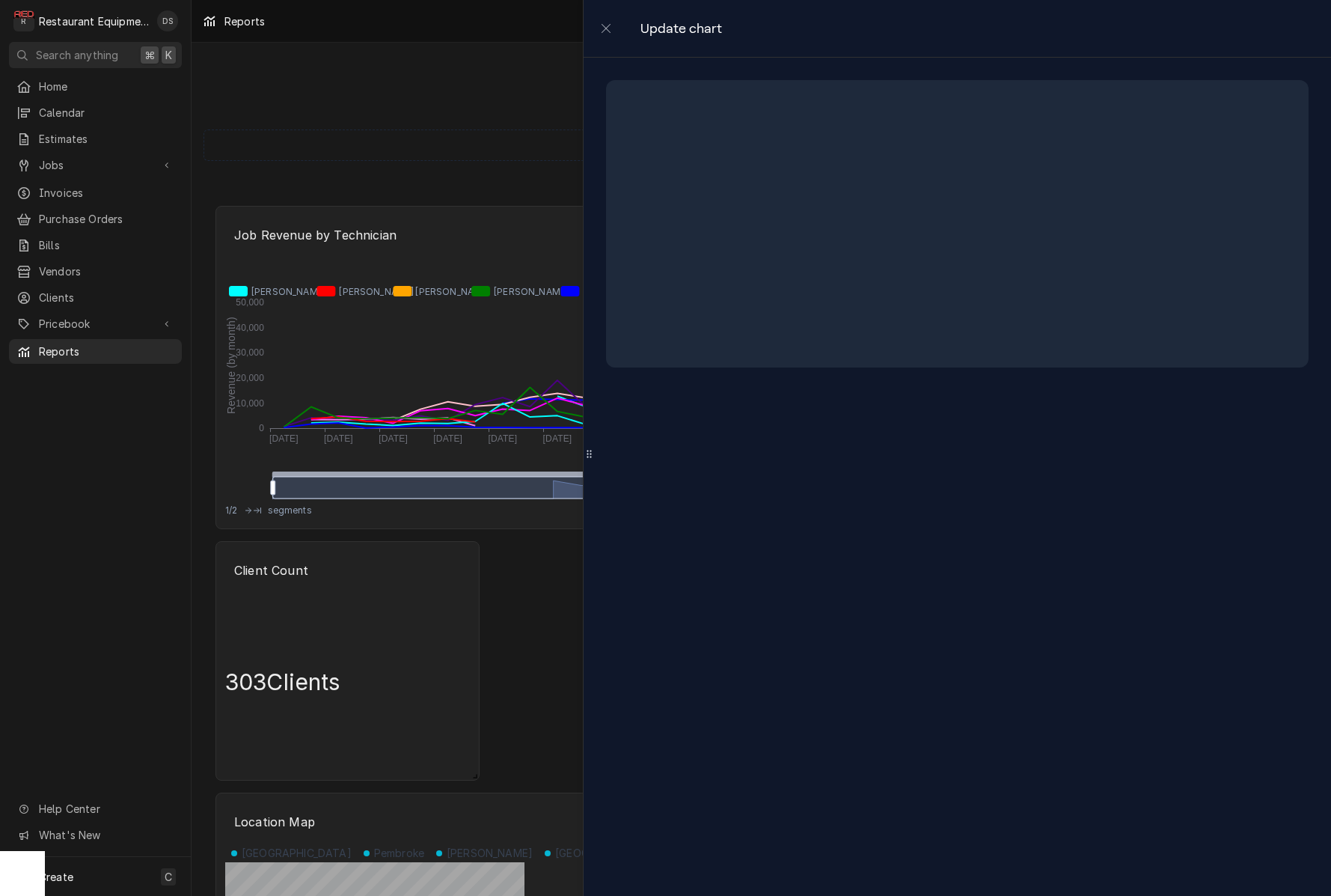
select select "Advanced Line"
select select "Date Scheduled"
select select "month"
select select "Revenue"
select select "Technician"
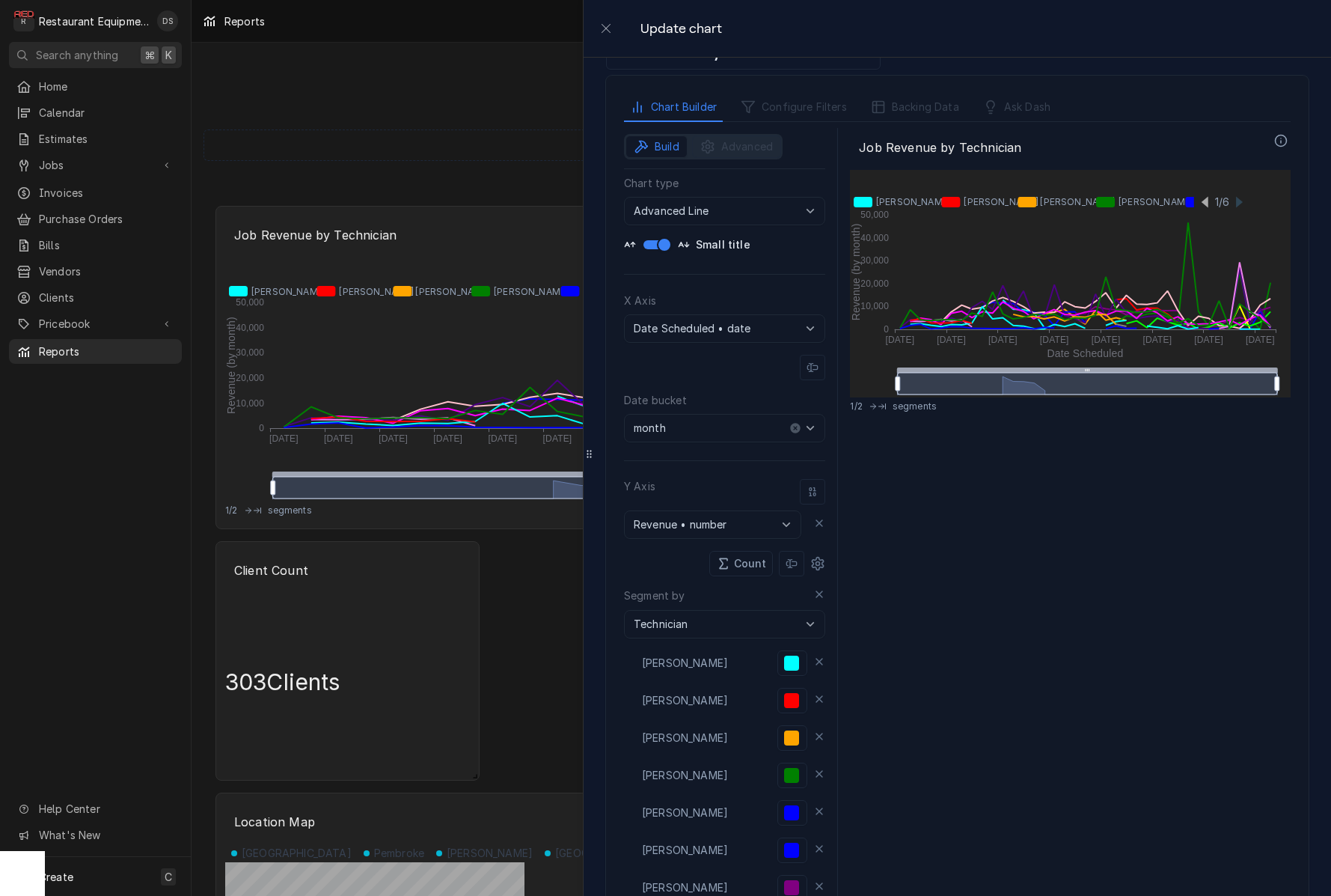
click at [779, 530] on icon "button" at bounding box center [786, 524] width 15 height 15
type input "Revenue • number"
click at [778, 615] on span "number" at bounding box center [768, 618] width 38 height 13
click at [773, 618] on input "Technician" at bounding box center [724, 624] width 201 height 29
type input "Technician"
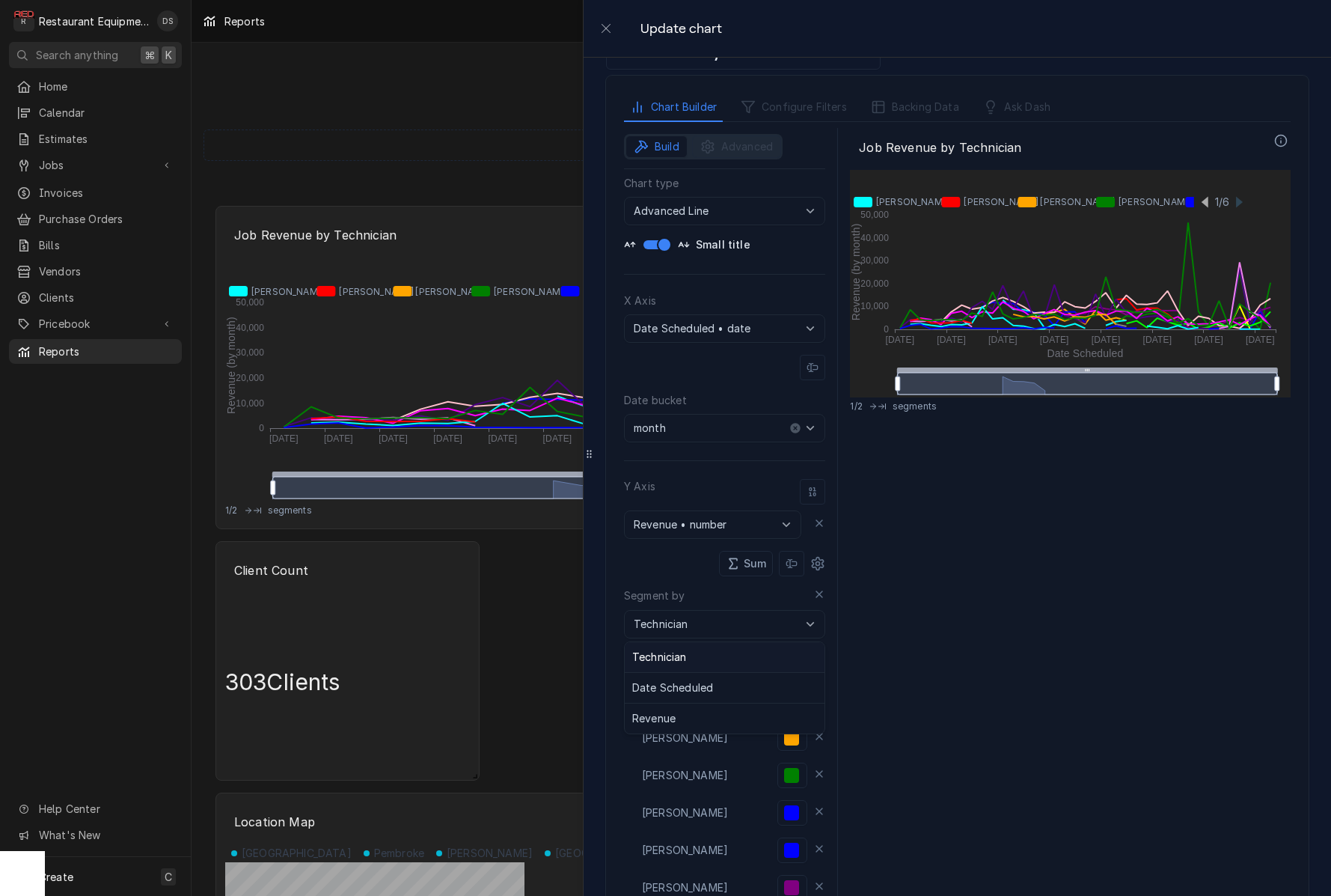
click at [996, 501] on div "Job Revenue by Technician Revenue (by month) Date Scheduled 0 10,000 20,000 30,…" at bounding box center [1070, 793] width 441 height 1330
click at [911, 536] on div "Job Revenue by Technician Revenue (by month) Date Scheduled 0 10,000 20,000 30,…" at bounding box center [1070, 793] width 441 height 1330
drag, startPoint x: 953, startPoint y: 582, endPoint x: 610, endPoint y: 30, distance: 649.9
click at [953, 581] on div "Job Revenue by Technician Revenue (by month) Date Scheduled 0 10,000 20,000 30,…" at bounding box center [1070, 793] width 441 height 1330
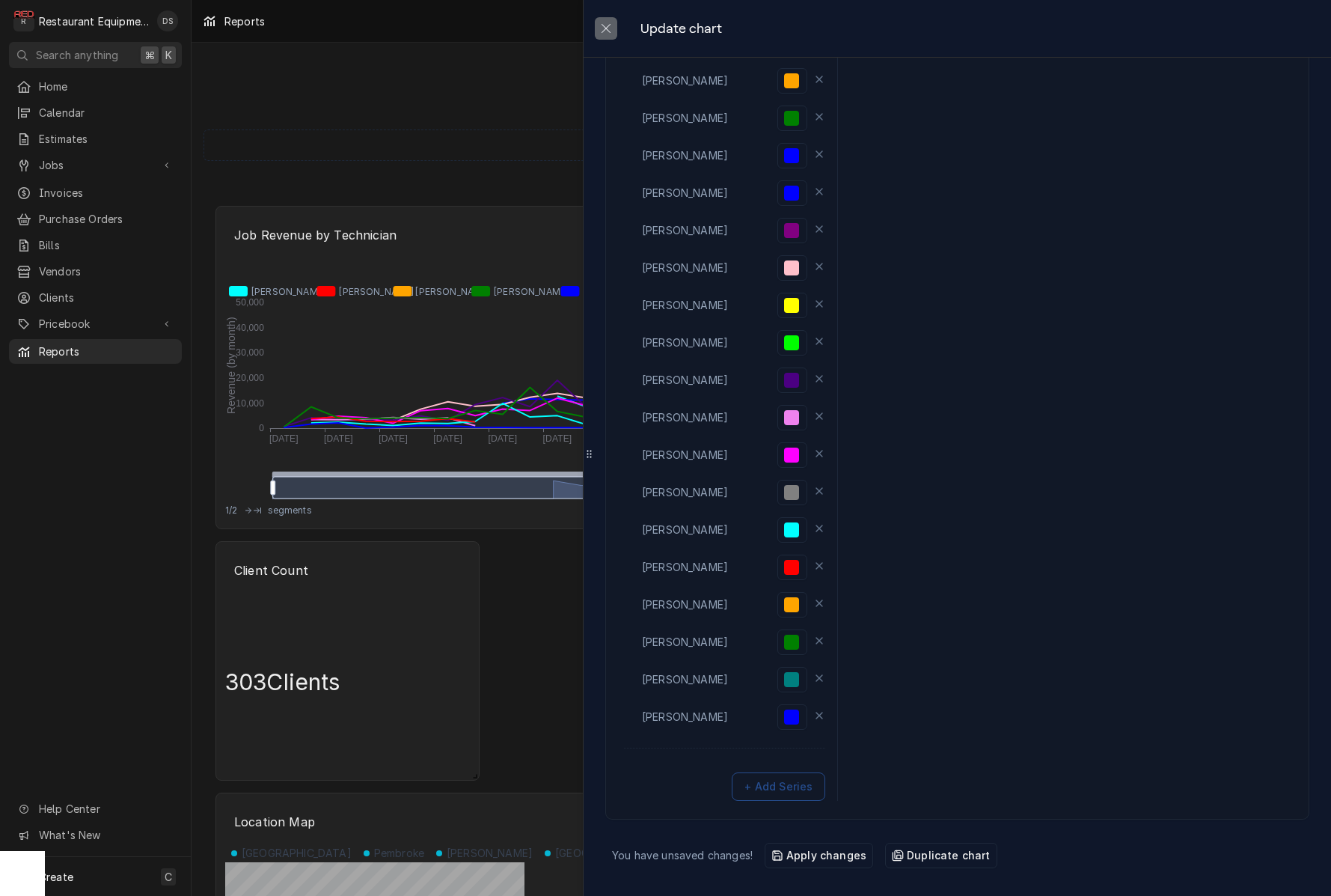
click at [609, 30] on icon "close" at bounding box center [606, 29] width 12 height 12
click at [606, 29] on icon "close" at bounding box center [606, 29] width 12 height 12
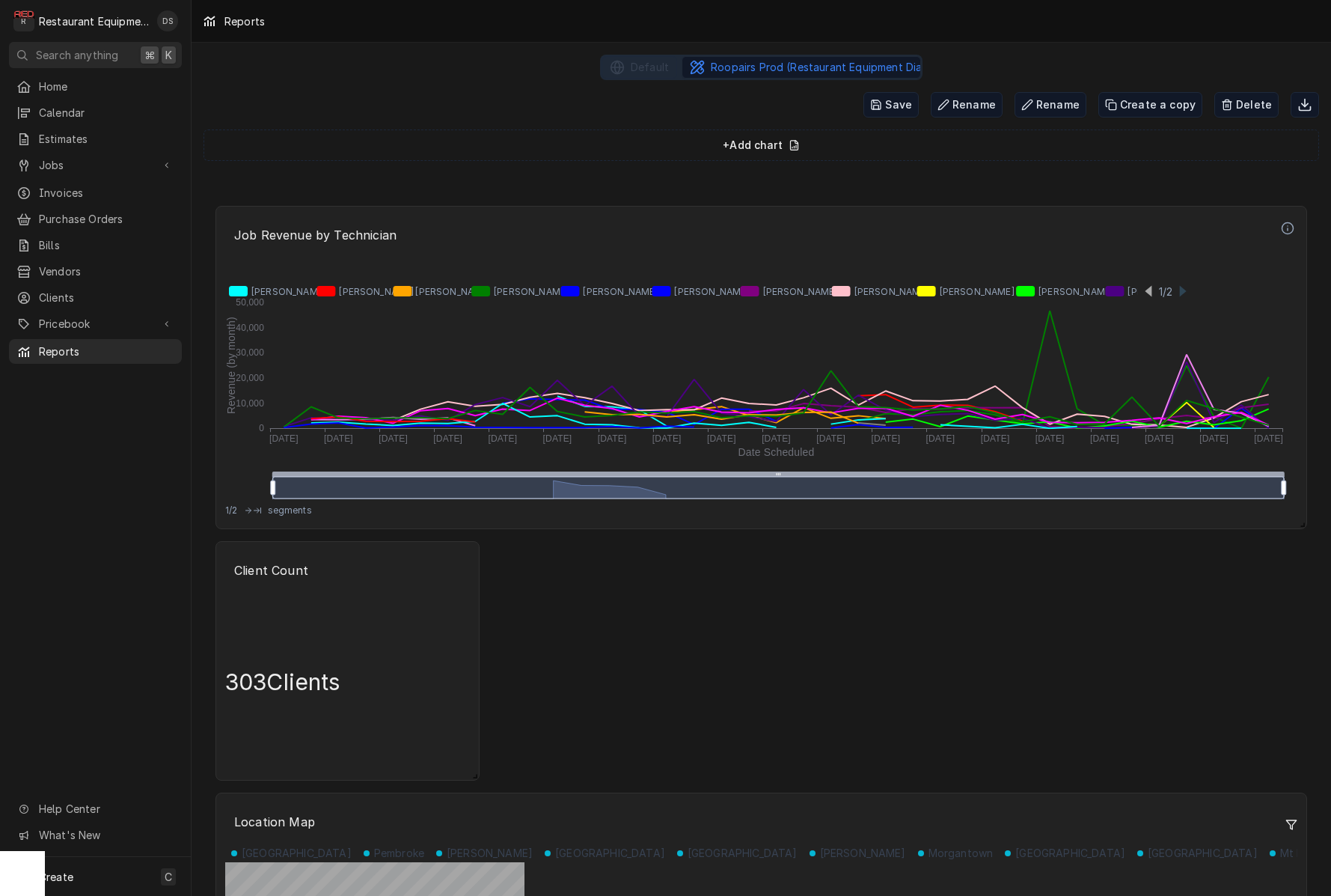
click at [606, 29] on div "Reports" at bounding box center [762, 21] width 1140 height 42
drag, startPoint x: 606, startPoint y: 29, endPoint x: 733, endPoint y: 545, distance: 531.4
click at [601, 31] on div "Reports" at bounding box center [762, 21] width 1140 height 42
click at [494, 105] on div "Save Rename Rename Create a copy Delete" at bounding box center [762, 108] width 1116 height 44
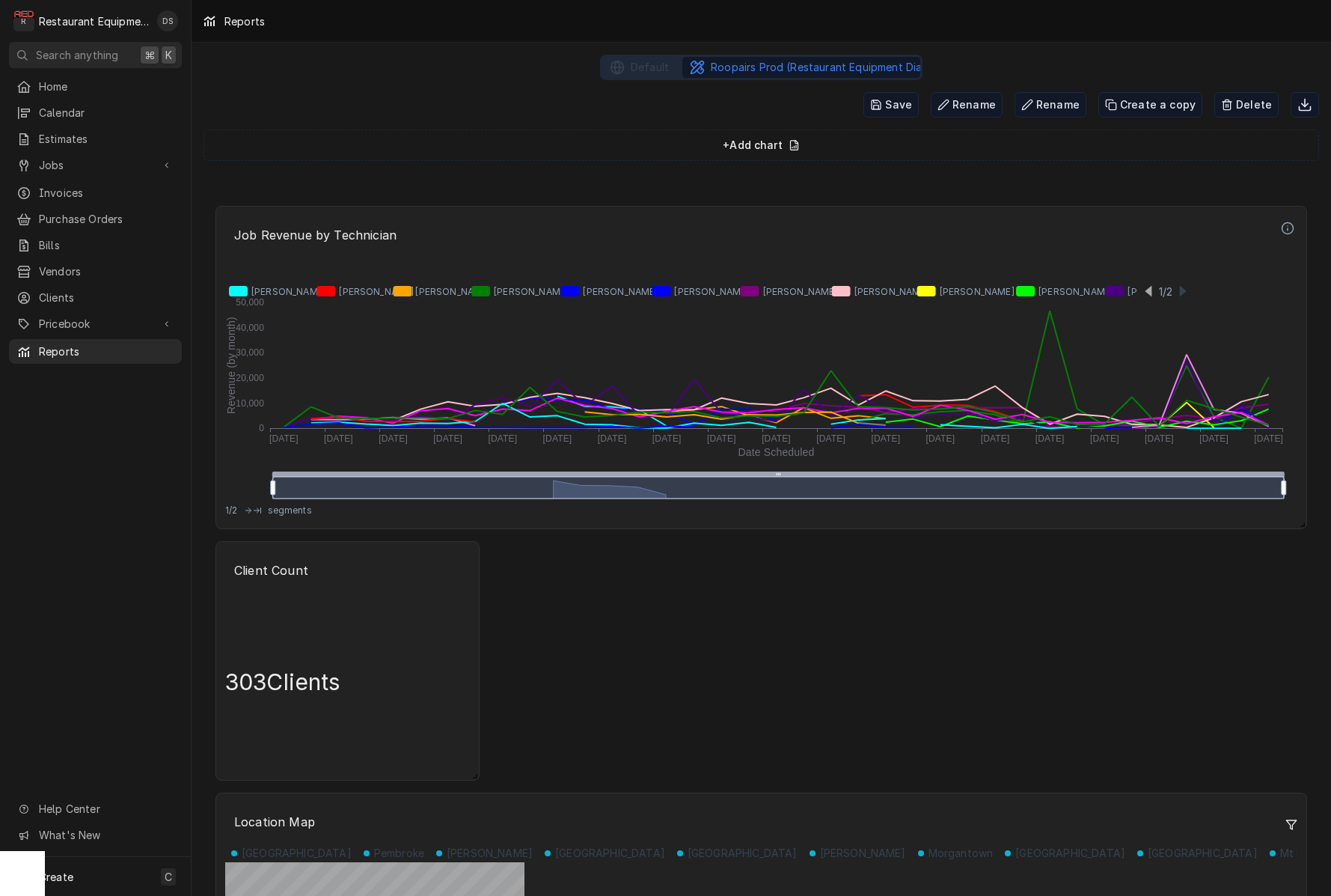
click at [491, 111] on div "Save Rename Rename Create a copy Delete" at bounding box center [762, 108] width 1116 height 44
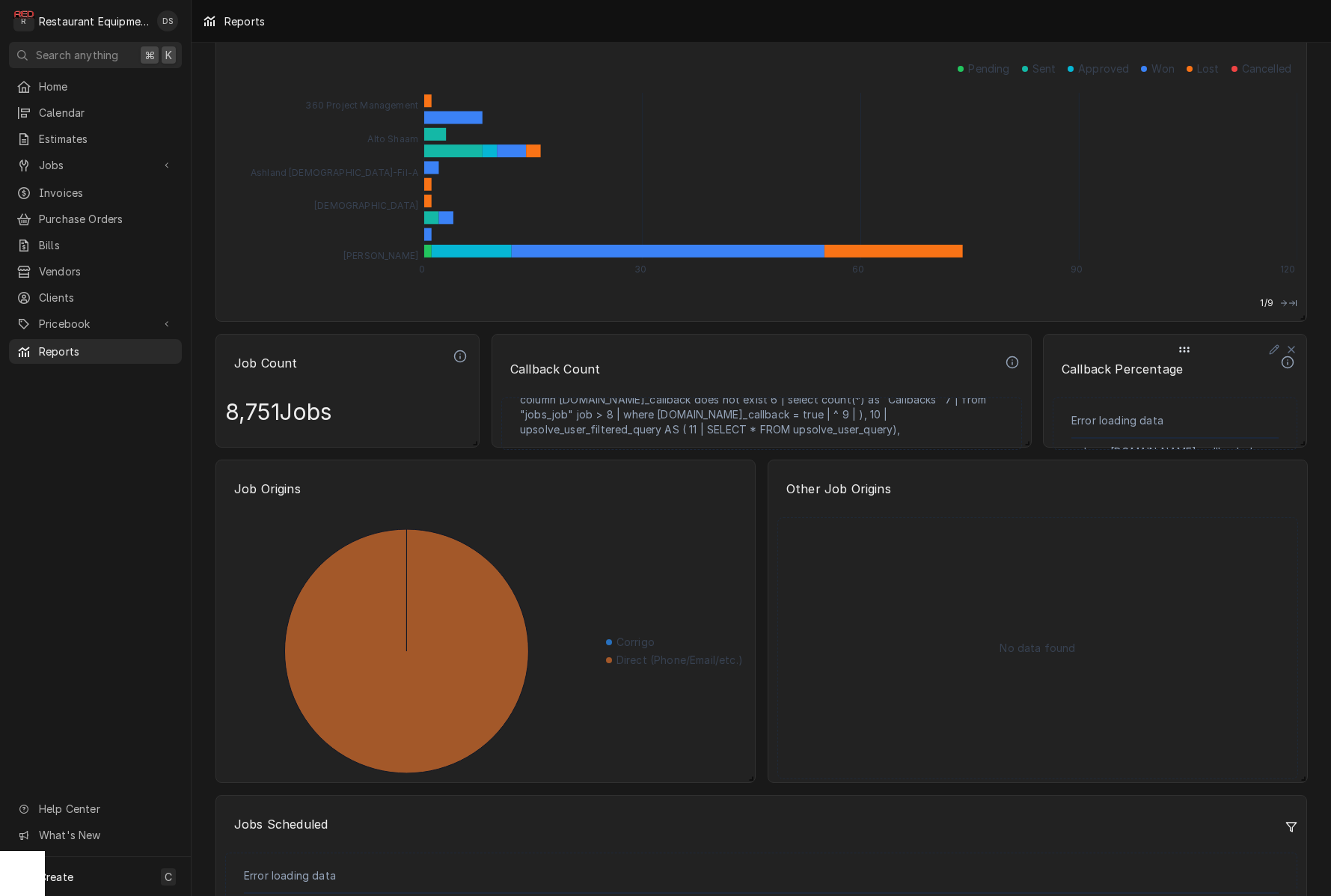
click at [1141, 406] on div "Error loading data" at bounding box center [1175, 421] width 207 height 35
click at [1002, 351] on icon "Dynamic Content Wrapper" at bounding box center [999, 349] width 11 height 18
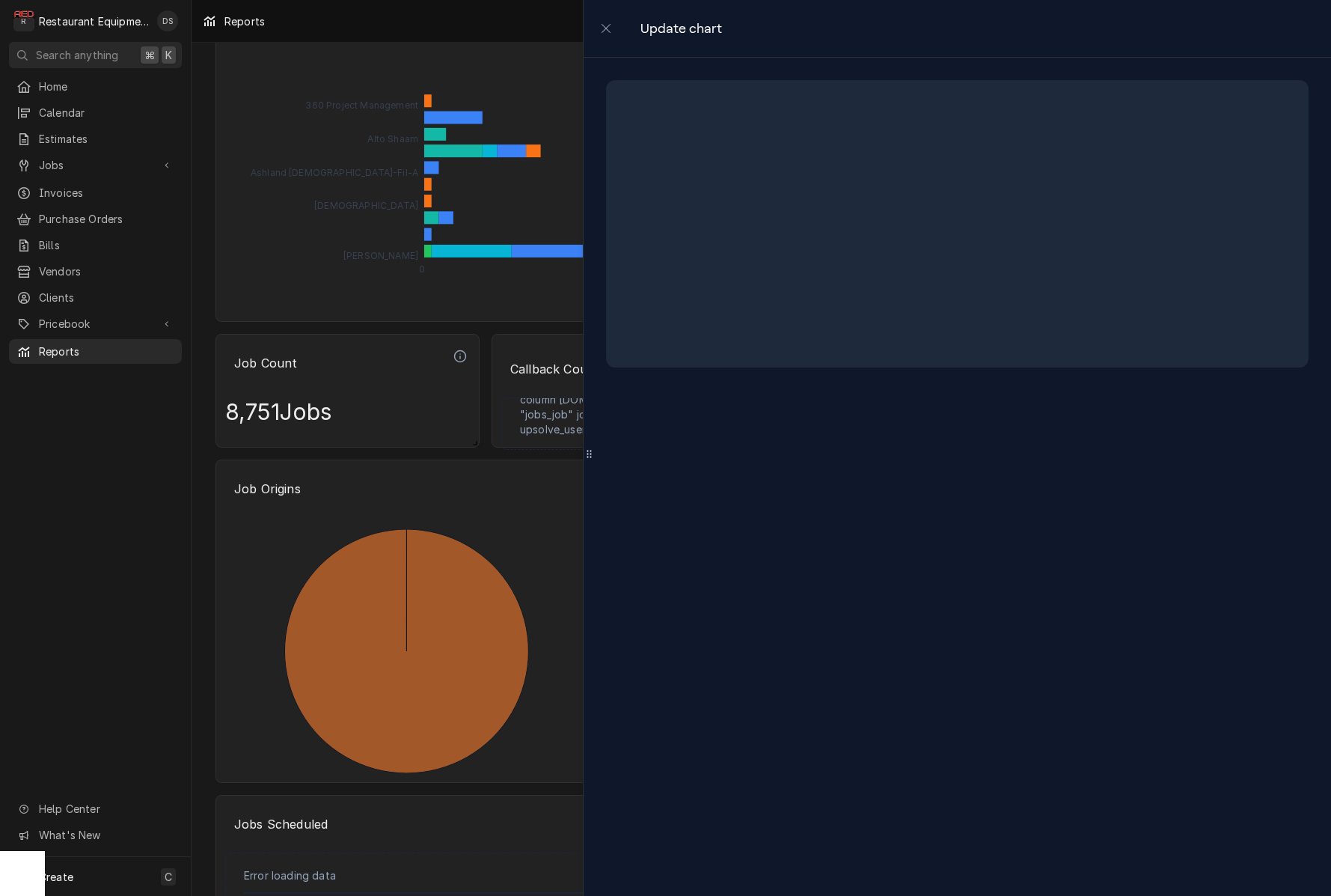
select select "Stat Card"
select select "Callbacks"
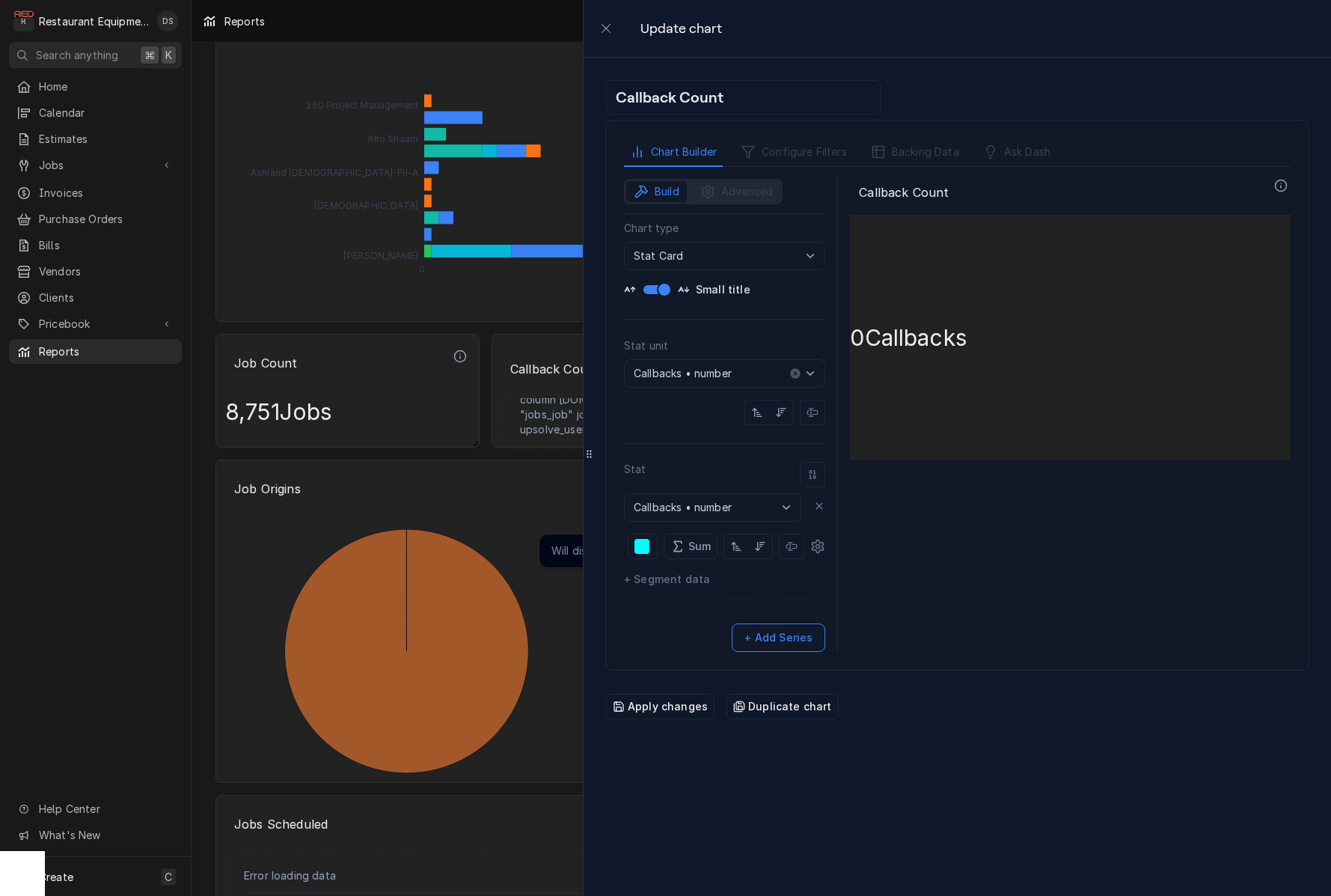
click at [654, 580] on span "+ Segment data" at bounding box center [666, 579] width 87 height 15
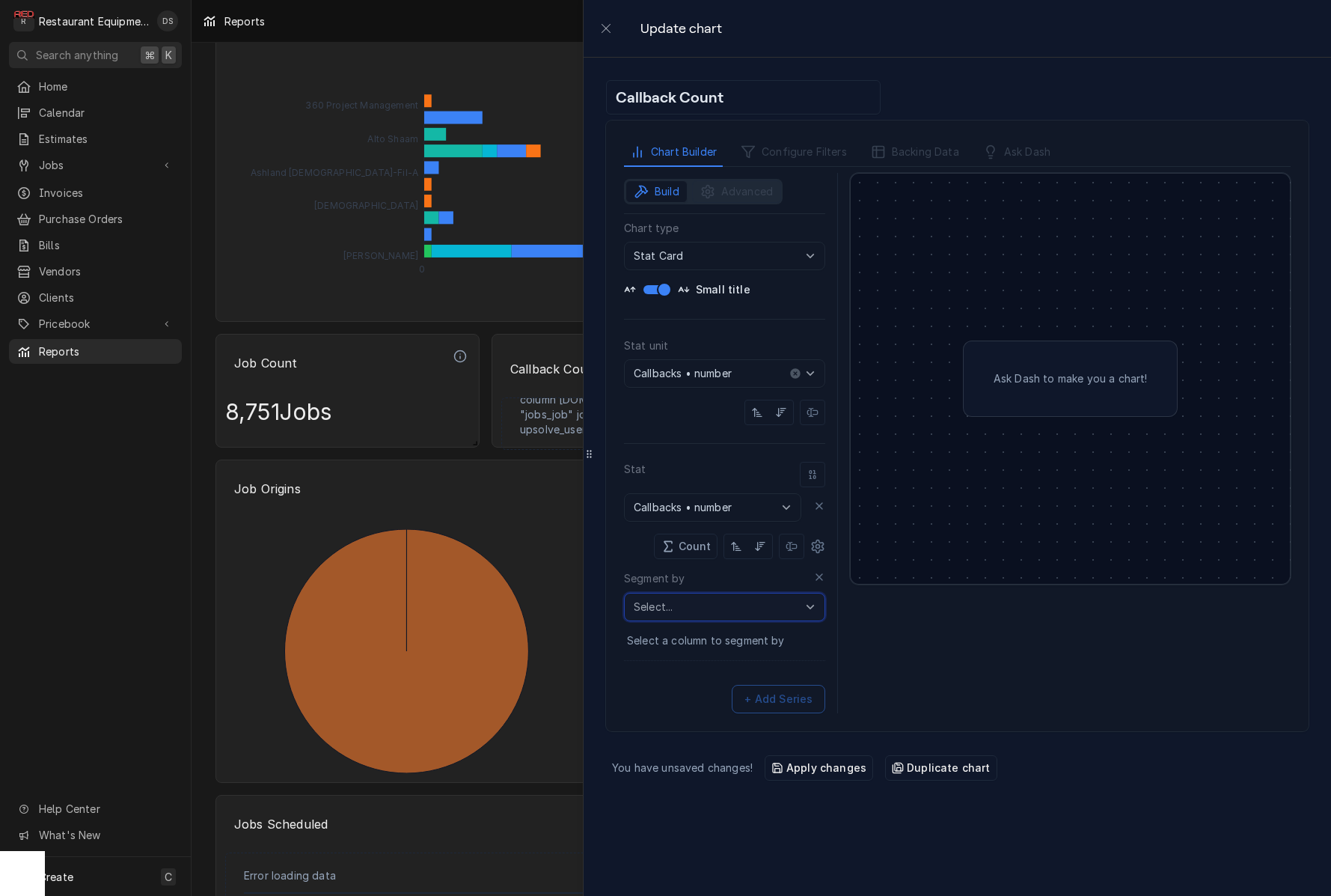
click at [789, 604] on input "text" at bounding box center [724, 607] width 201 height 29
click at [742, 639] on li "Callbacks" at bounding box center [724, 639] width 200 height 30
select select "Callbacks"
type input "Callbacks"
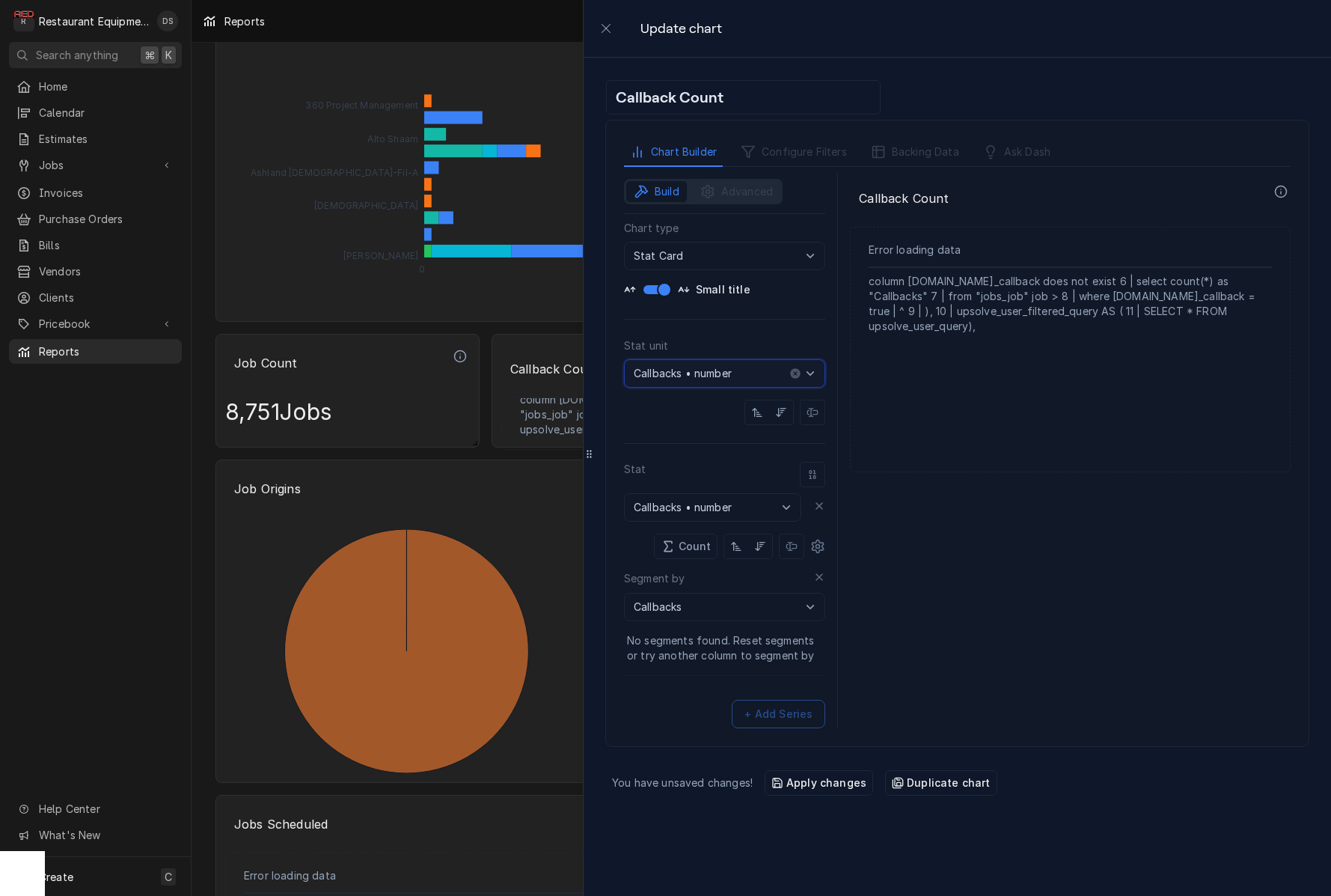
click at [753, 372] on input "Callbacks • number" at bounding box center [724, 373] width 201 height 29
type input "Callbacks • number"
click at [815, 373] on icon "button" at bounding box center [810, 373] width 15 height 15
click at [772, 150] on span "Configure Filters" at bounding box center [805, 151] width 86 height 15
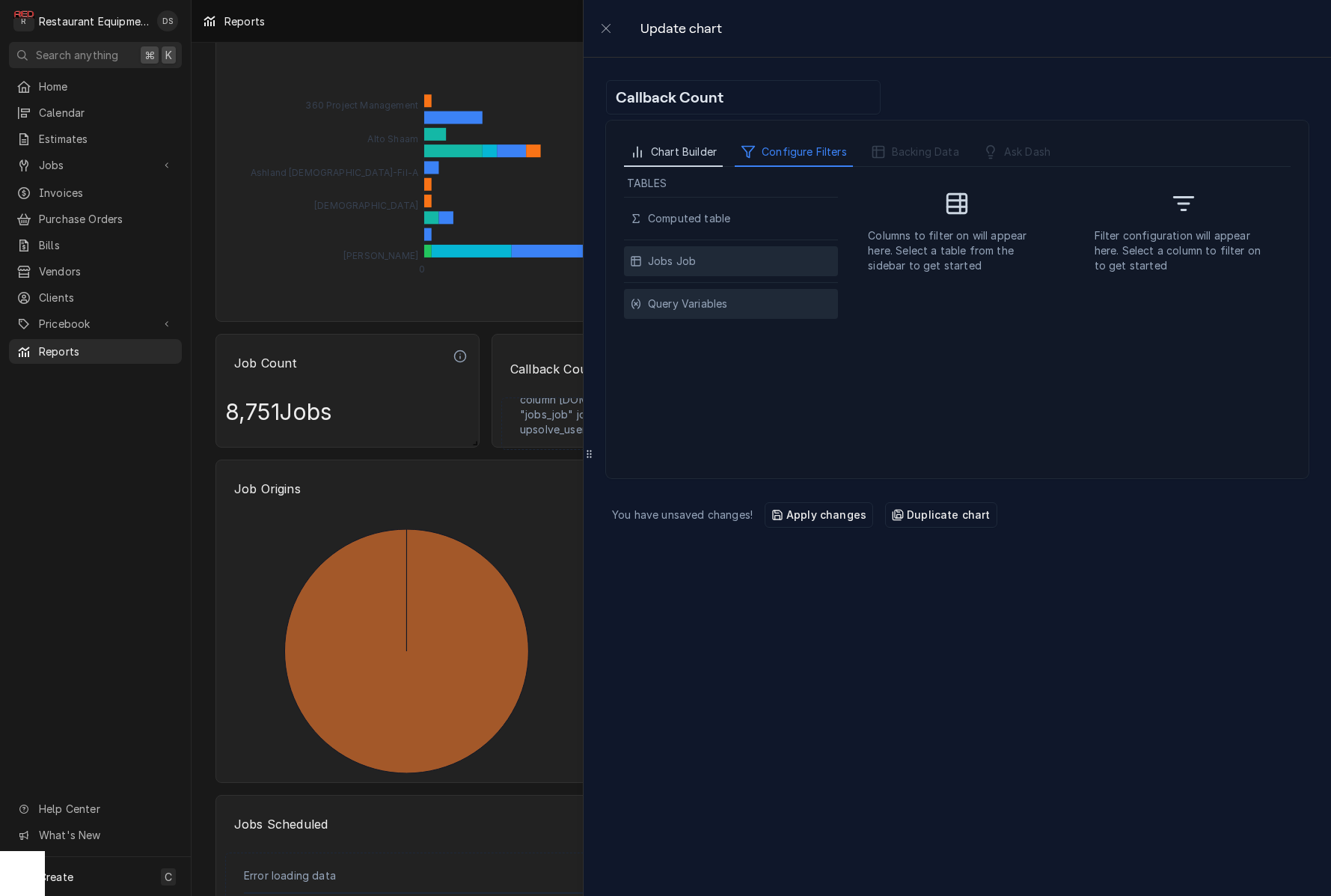
click at [698, 146] on span "Chart Builder" at bounding box center [684, 151] width 66 height 15
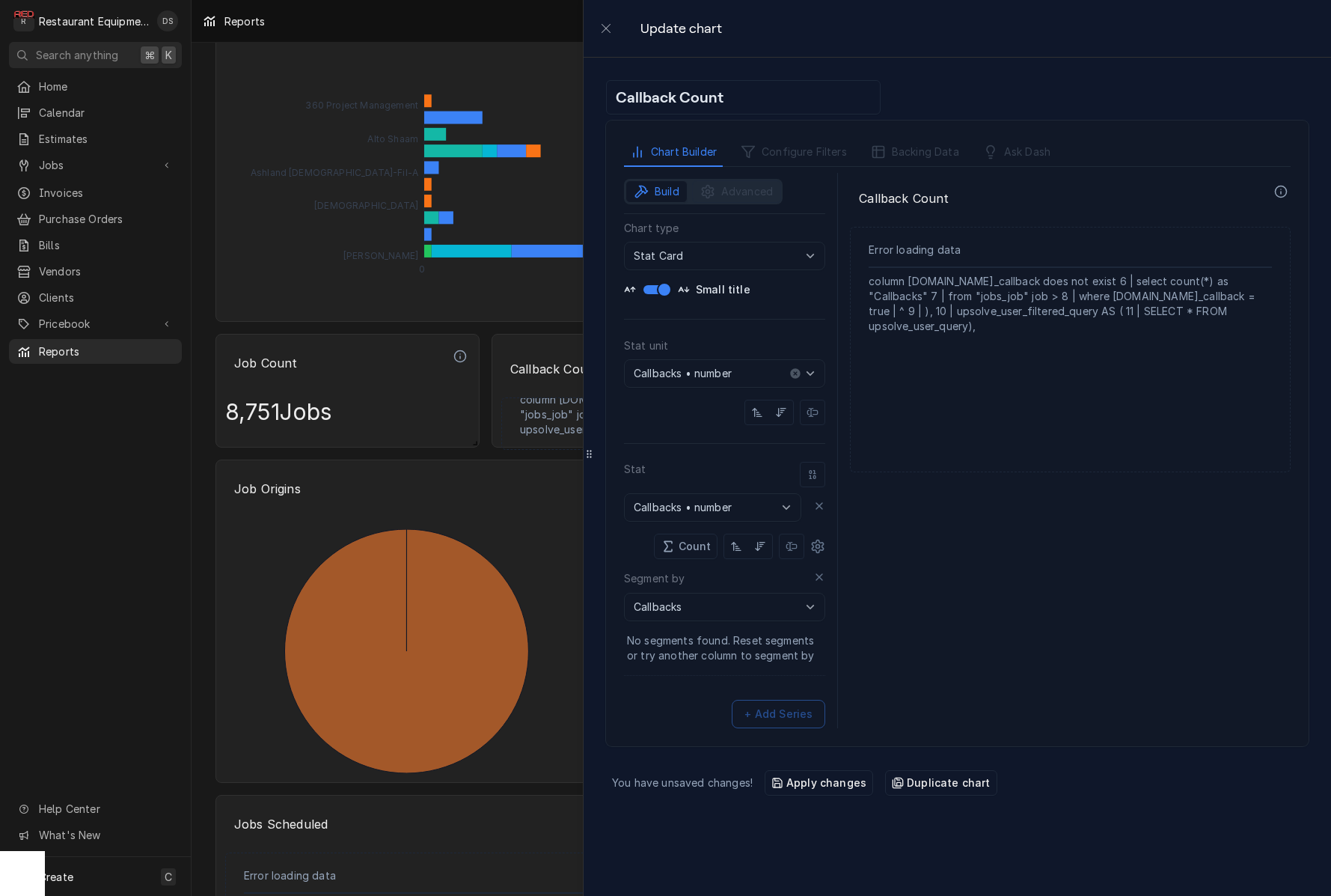
click at [807, 782] on div "Apply changes" at bounding box center [820, 782] width 95 height 15
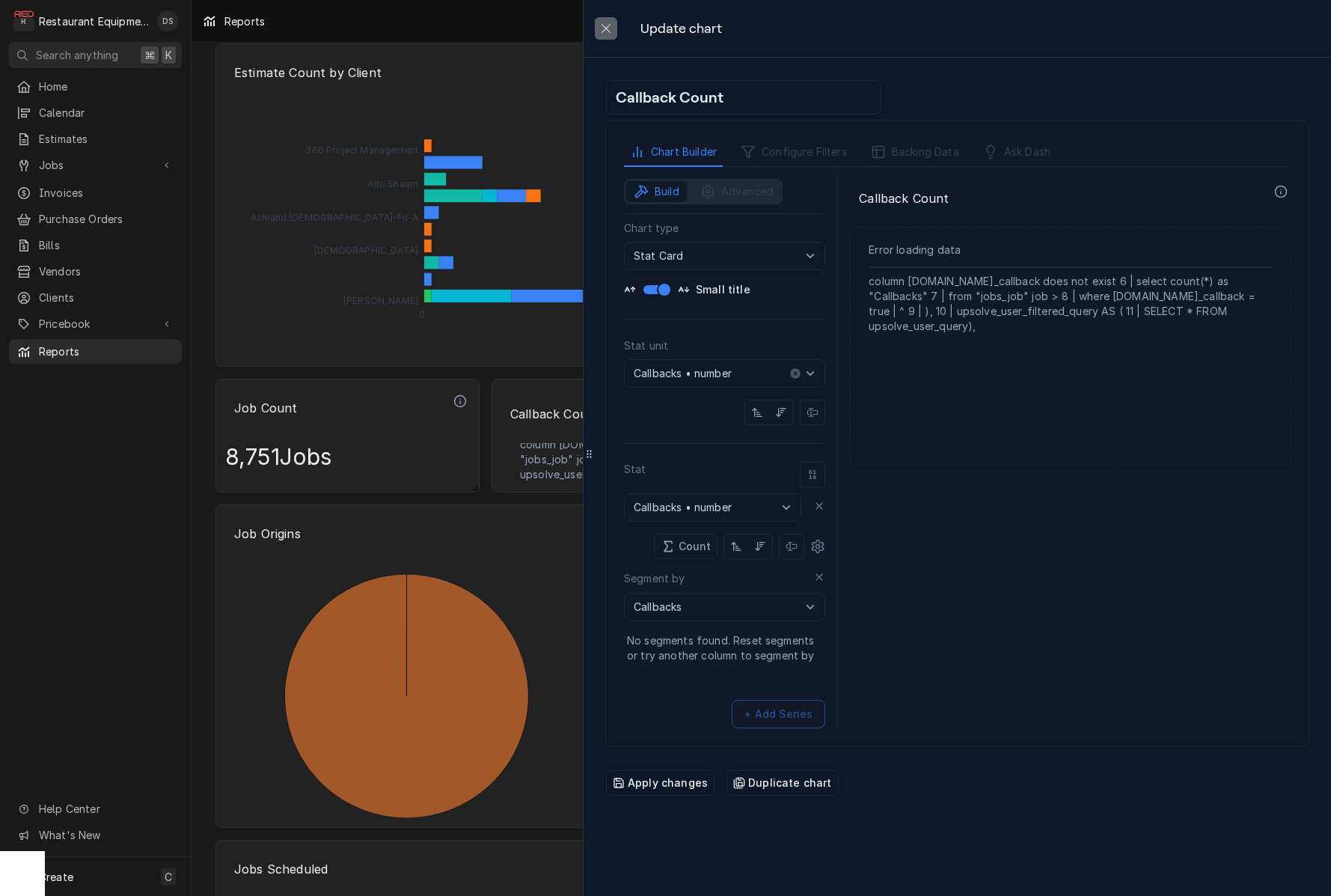
click at [604, 30] on icon "close" at bounding box center [606, 29] width 12 height 12
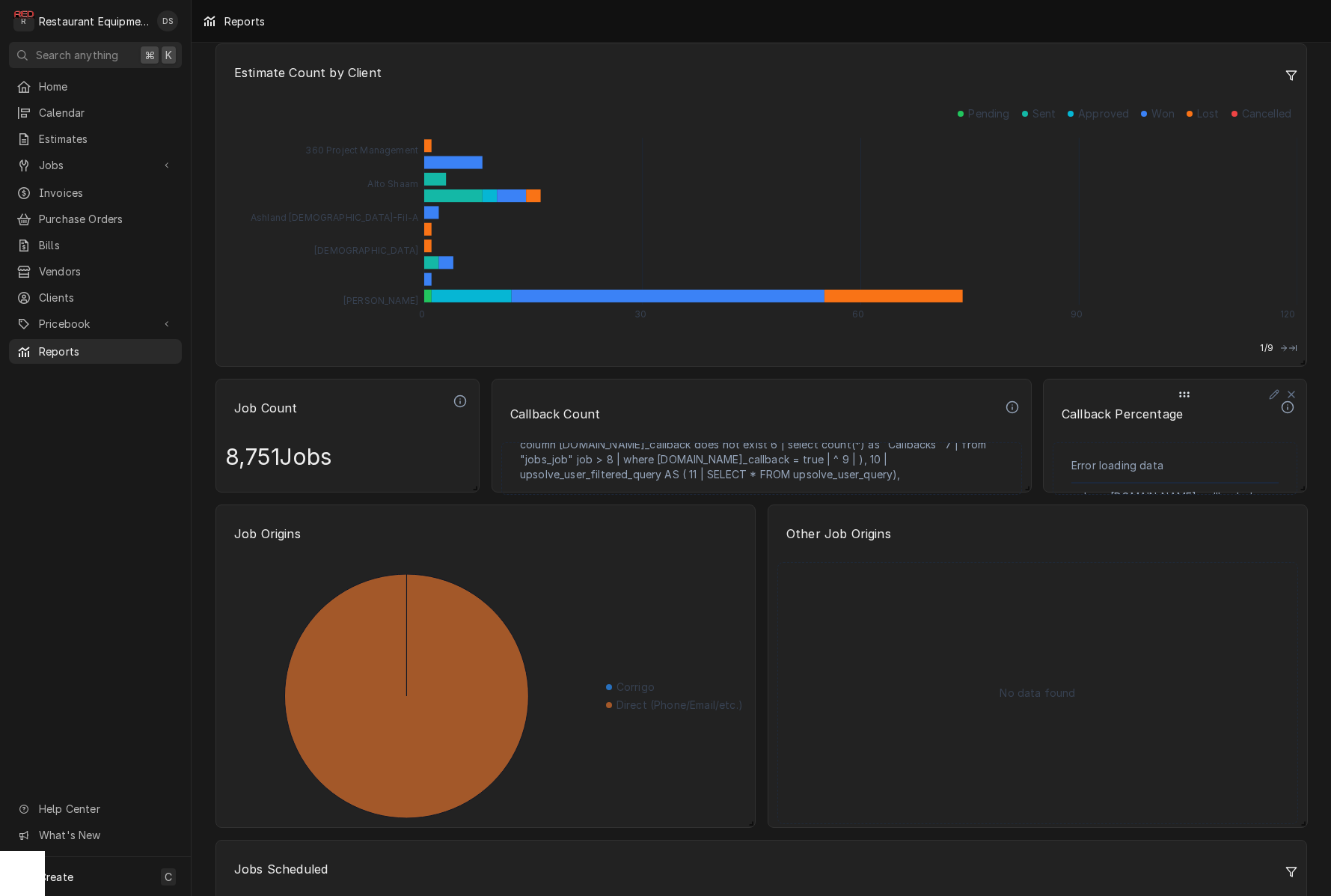
click at [1180, 425] on p "Callback Percentage" at bounding box center [1166, 413] width 225 height 33
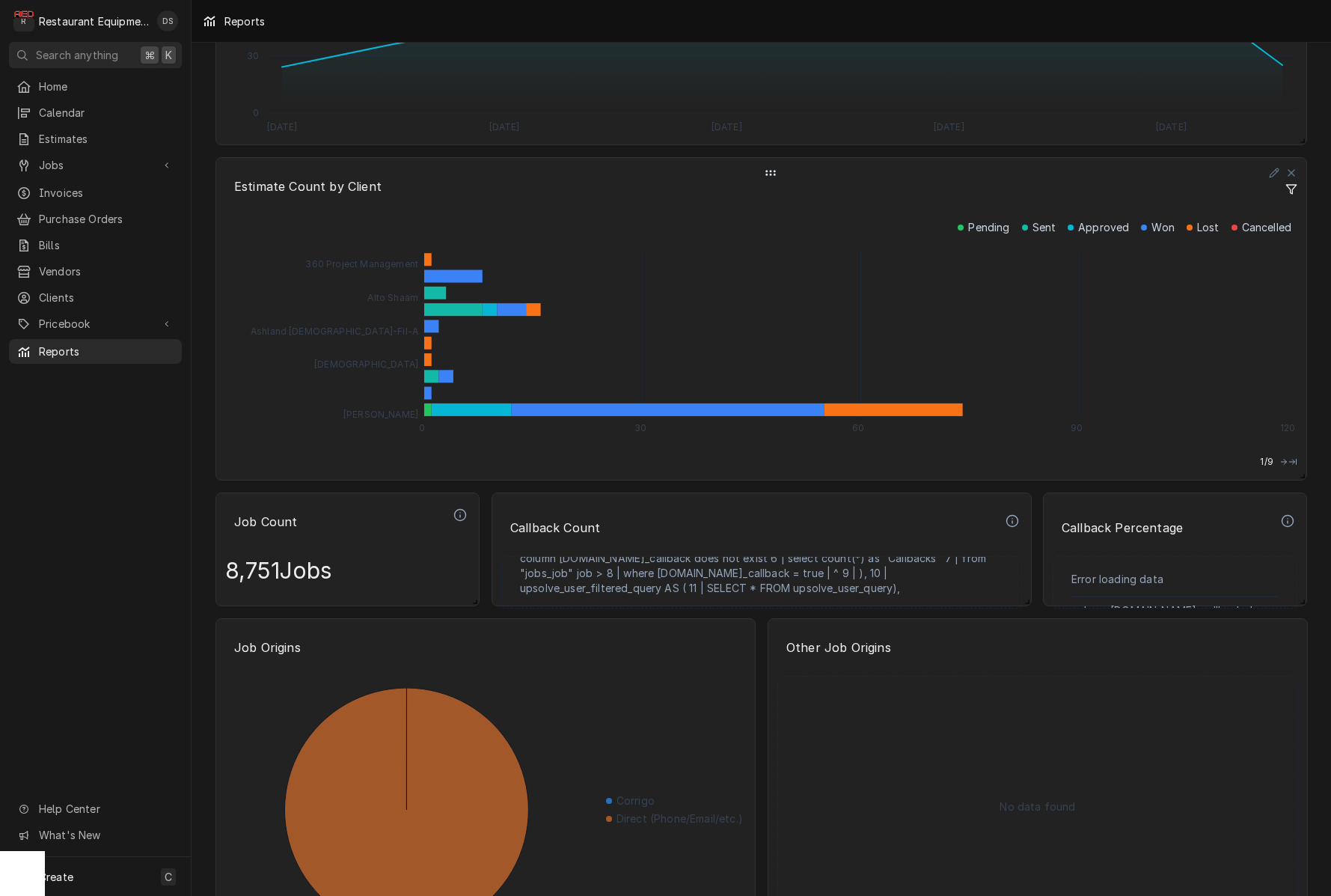
scroll to position [1977, 0]
click at [1271, 511] on icon "Dynamic Content Wrapper" at bounding box center [1274, 509] width 9 height 9
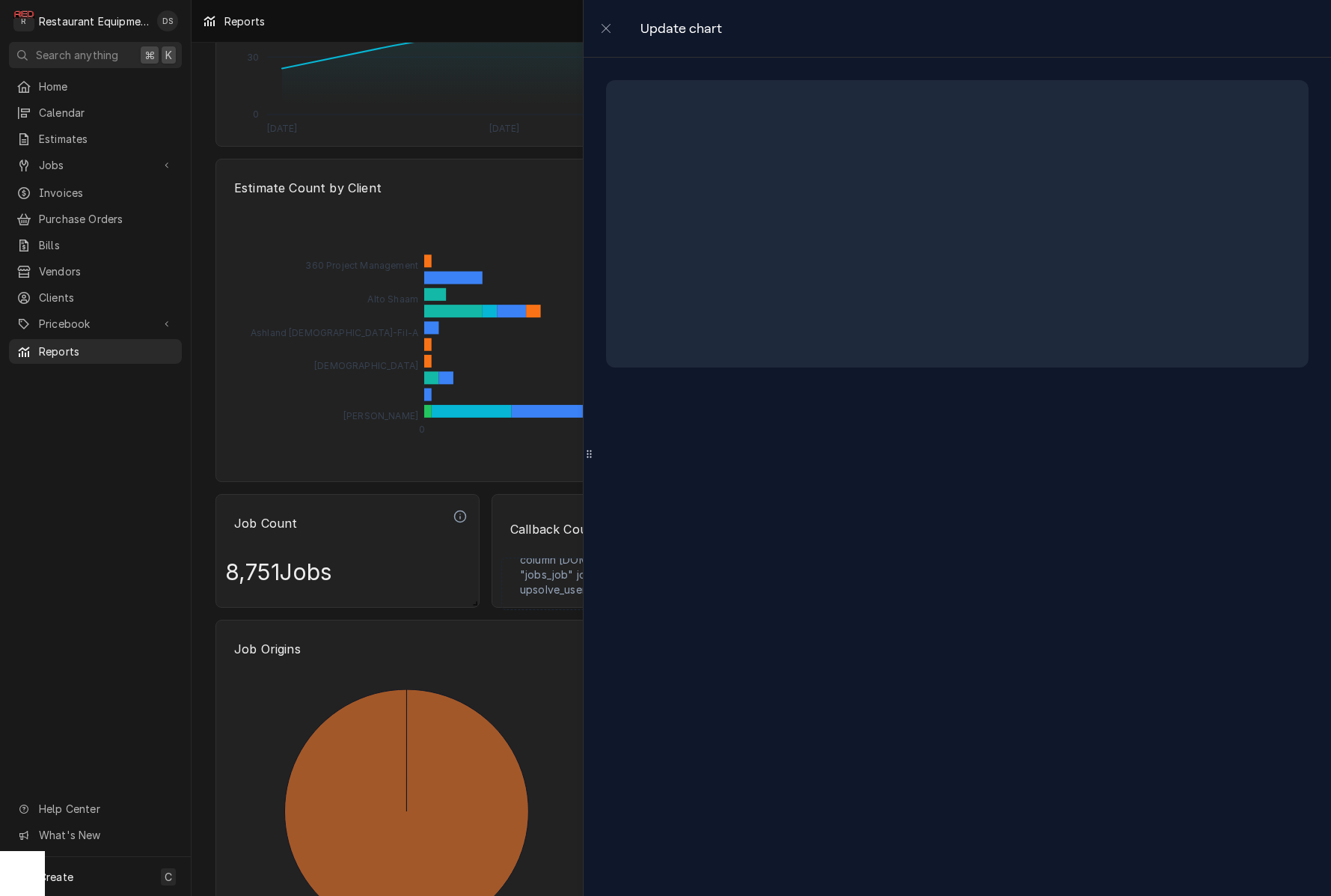
select select "Stat Card"
select select "%"
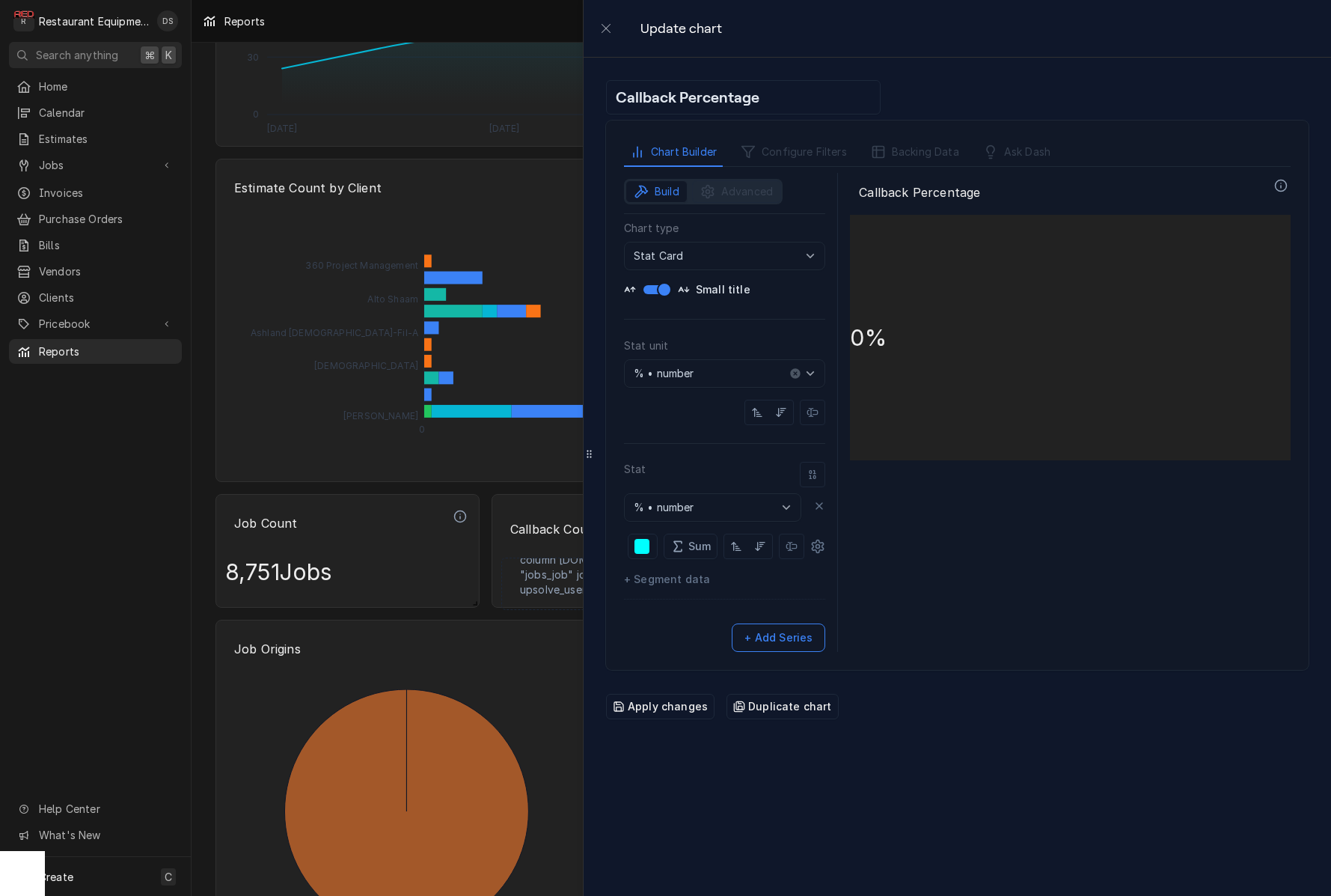
click at [787, 507] on icon "button" at bounding box center [786, 507] width 15 height 15
type input "% • number"
click at [787, 507] on icon "button" at bounding box center [786, 507] width 15 height 15
click at [684, 550] on icon at bounding box center [677, 546] width 15 height 18
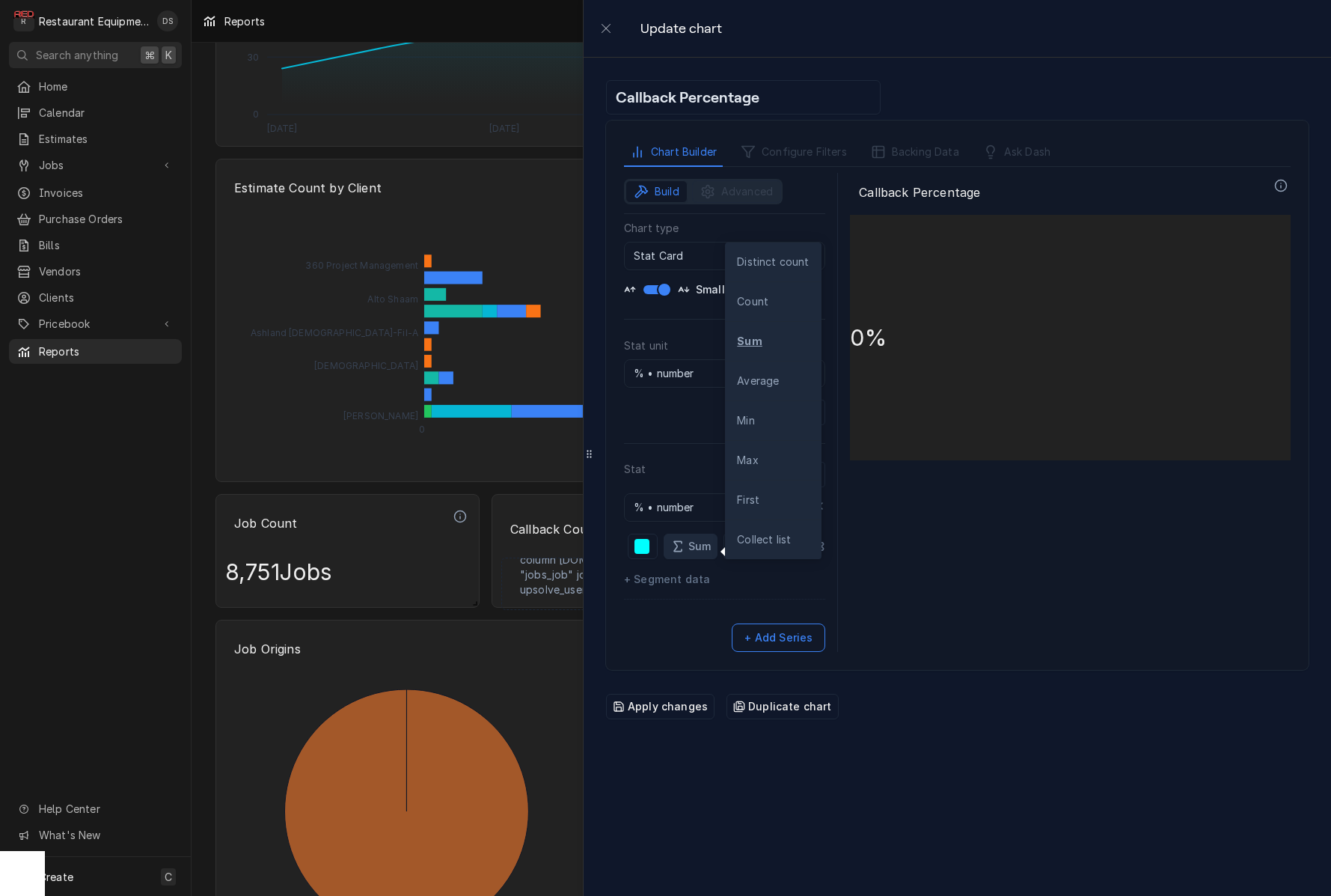
click at [691, 550] on p "Sum" at bounding box center [690, 546] width 41 height 18
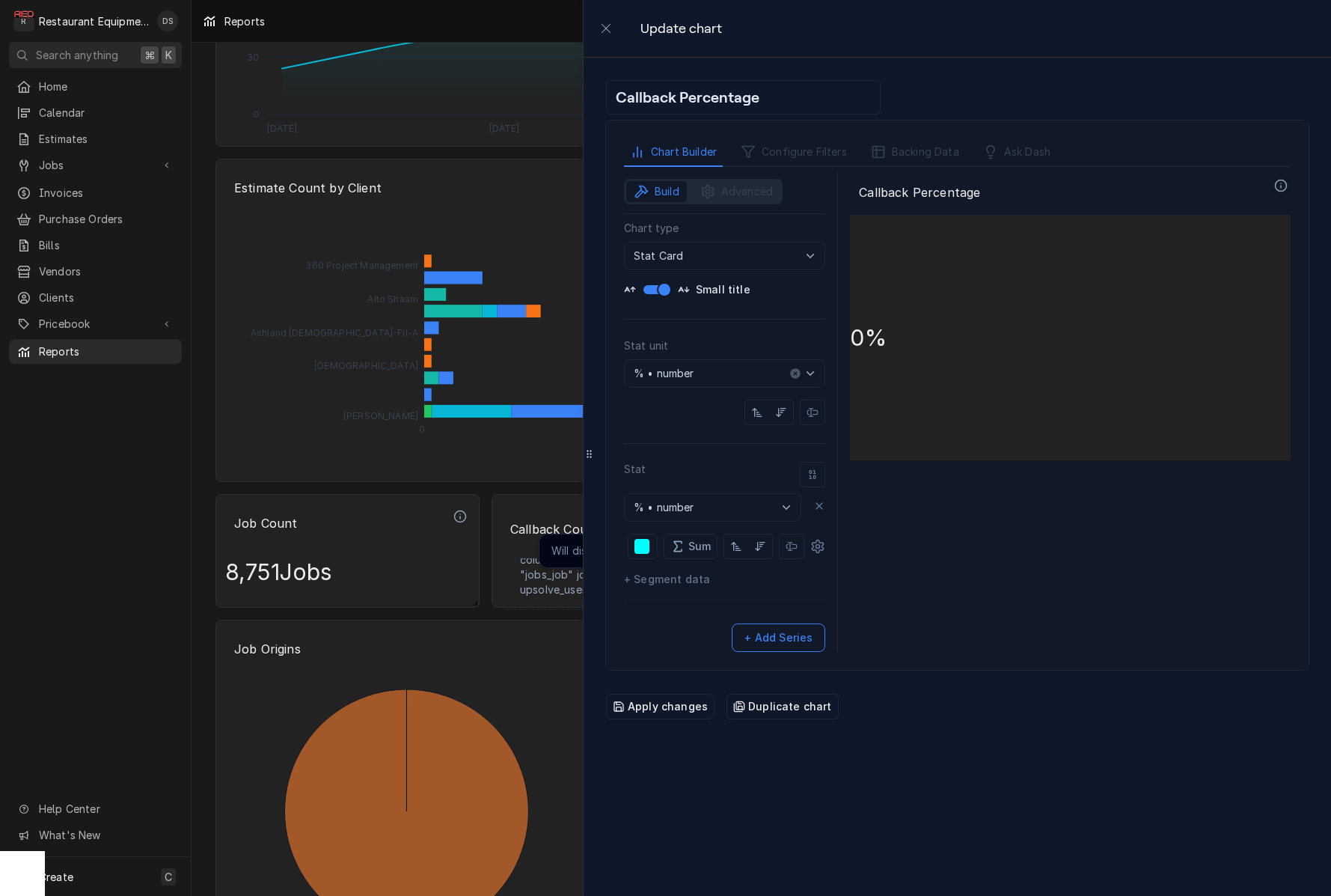
click at [672, 582] on span "+ Segment data" at bounding box center [666, 579] width 87 height 15
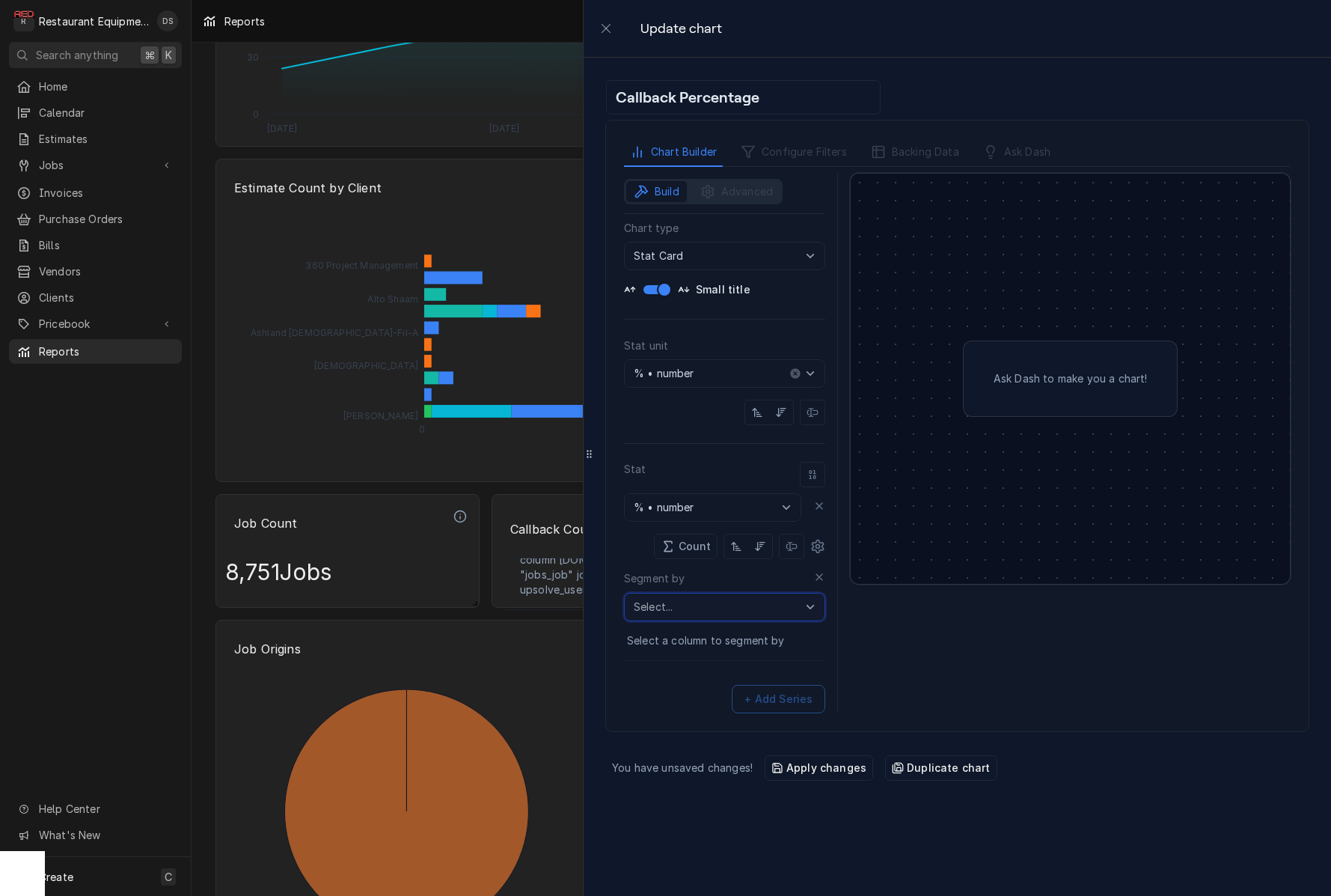
click at [754, 611] on input "text" at bounding box center [724, 607] width 201 height 29
click at [809, 609] on icon "button" at bounding box center [810, 607] width 15 height 15
click at [603, 25] on icon "close" at bounding box center [606, 29] width 12 height 12
click at [605, 34] on button "button" at bounding box center [606, 28] width 23 height 23
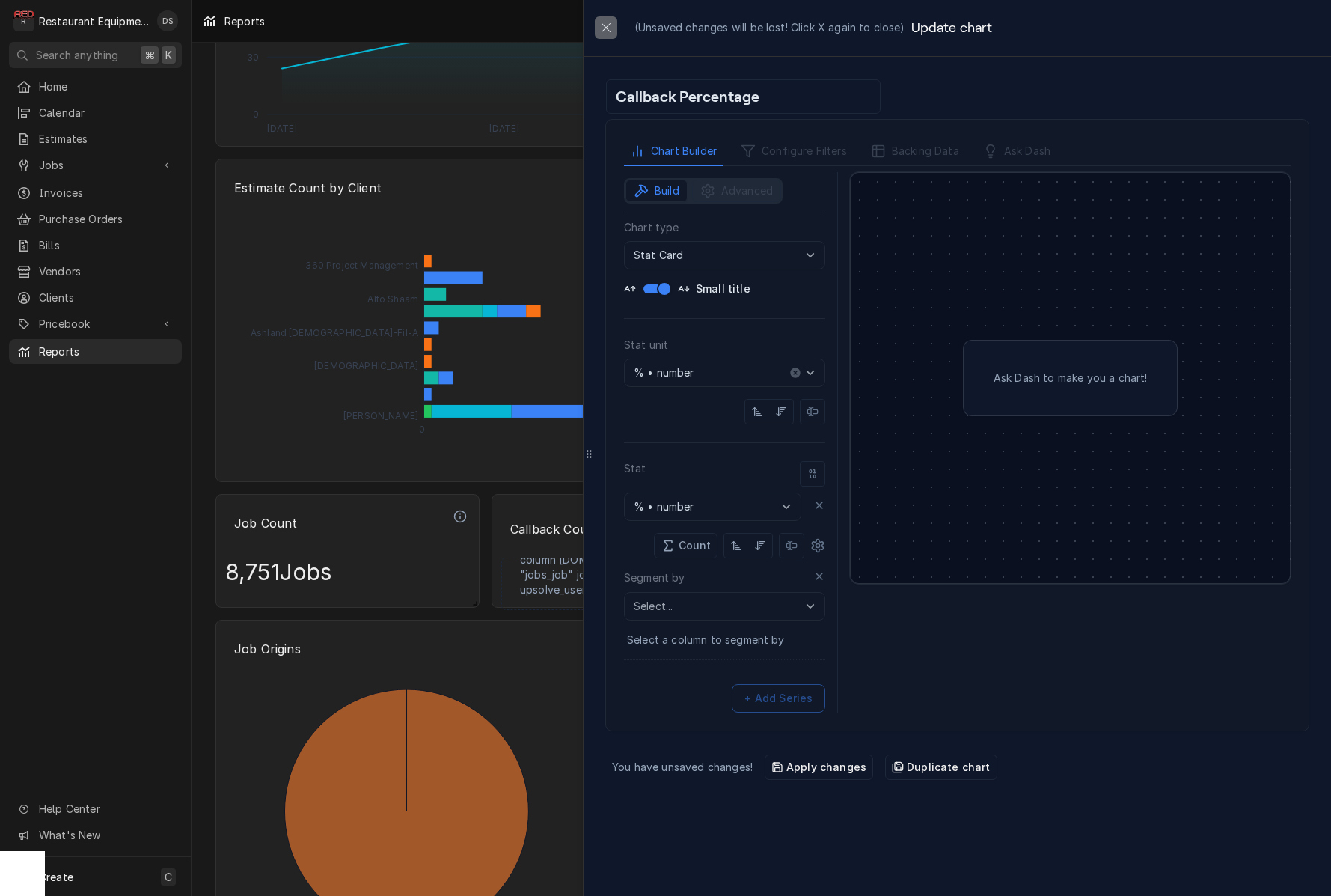
click at [607, 31] on icon "close" at bounding box center [606, 28] width 12 height 12
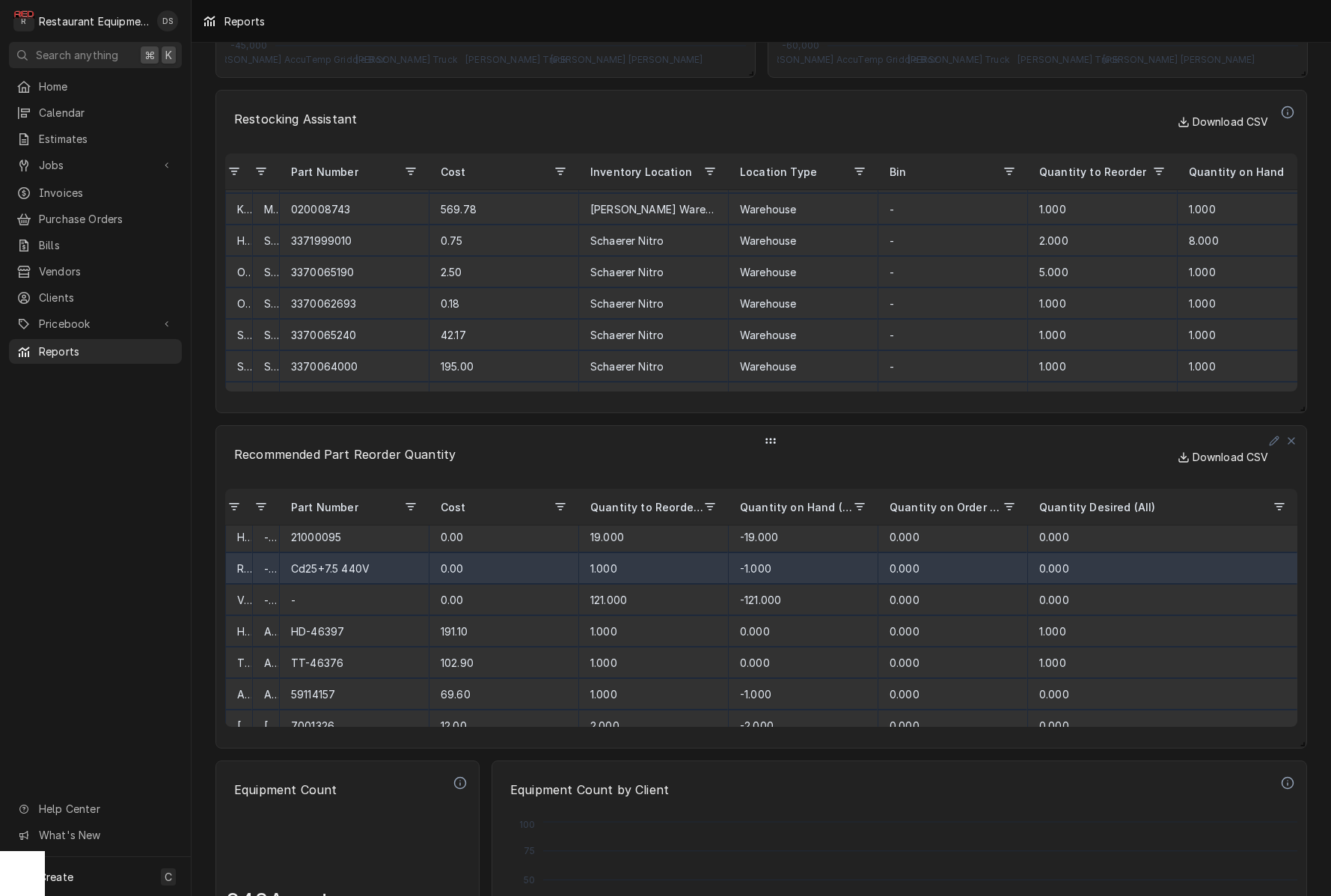
scroll to position [180, 0]
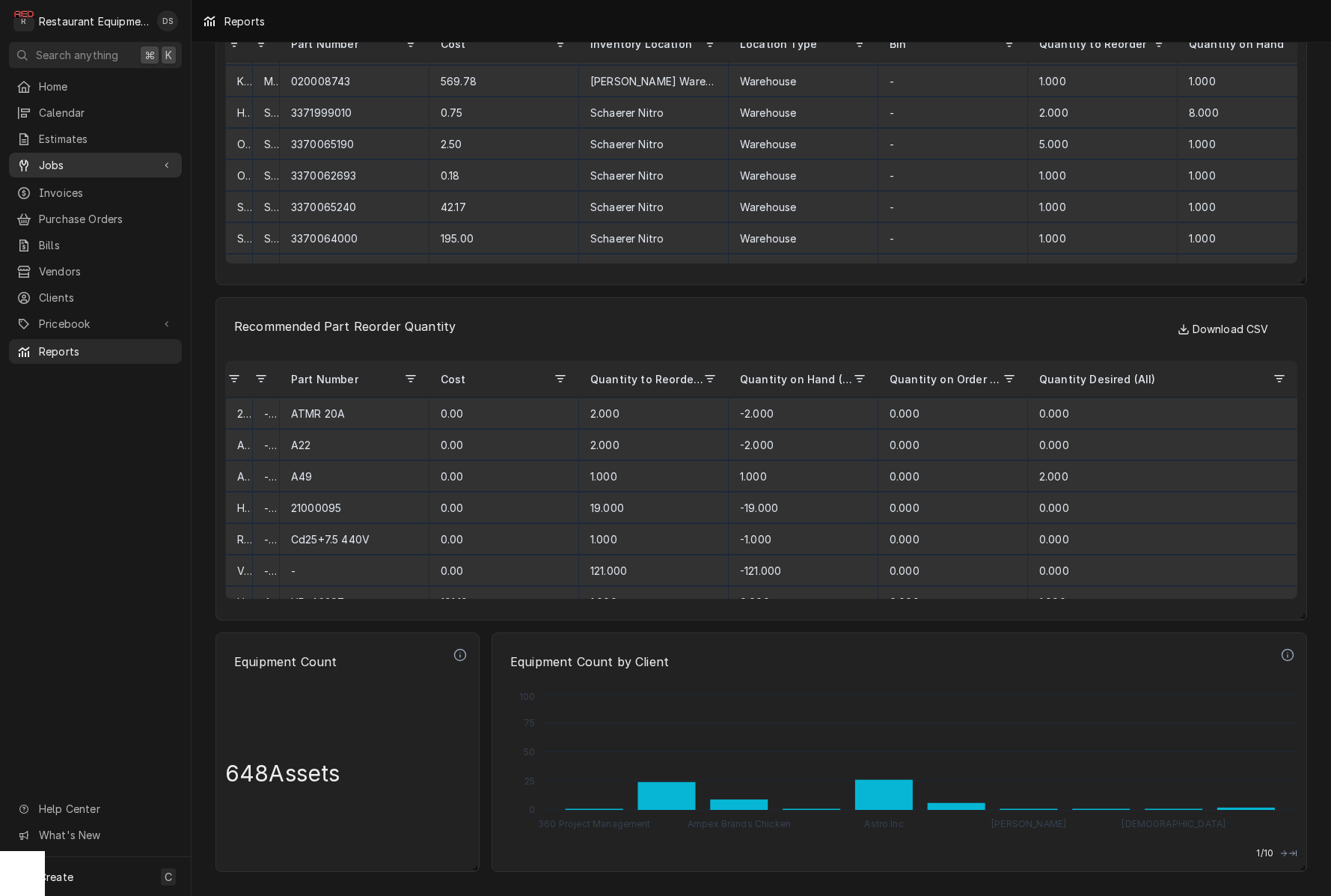
click at [74, 164] on span "Jobs" at bounding box center [95, 165] width 113 height 16
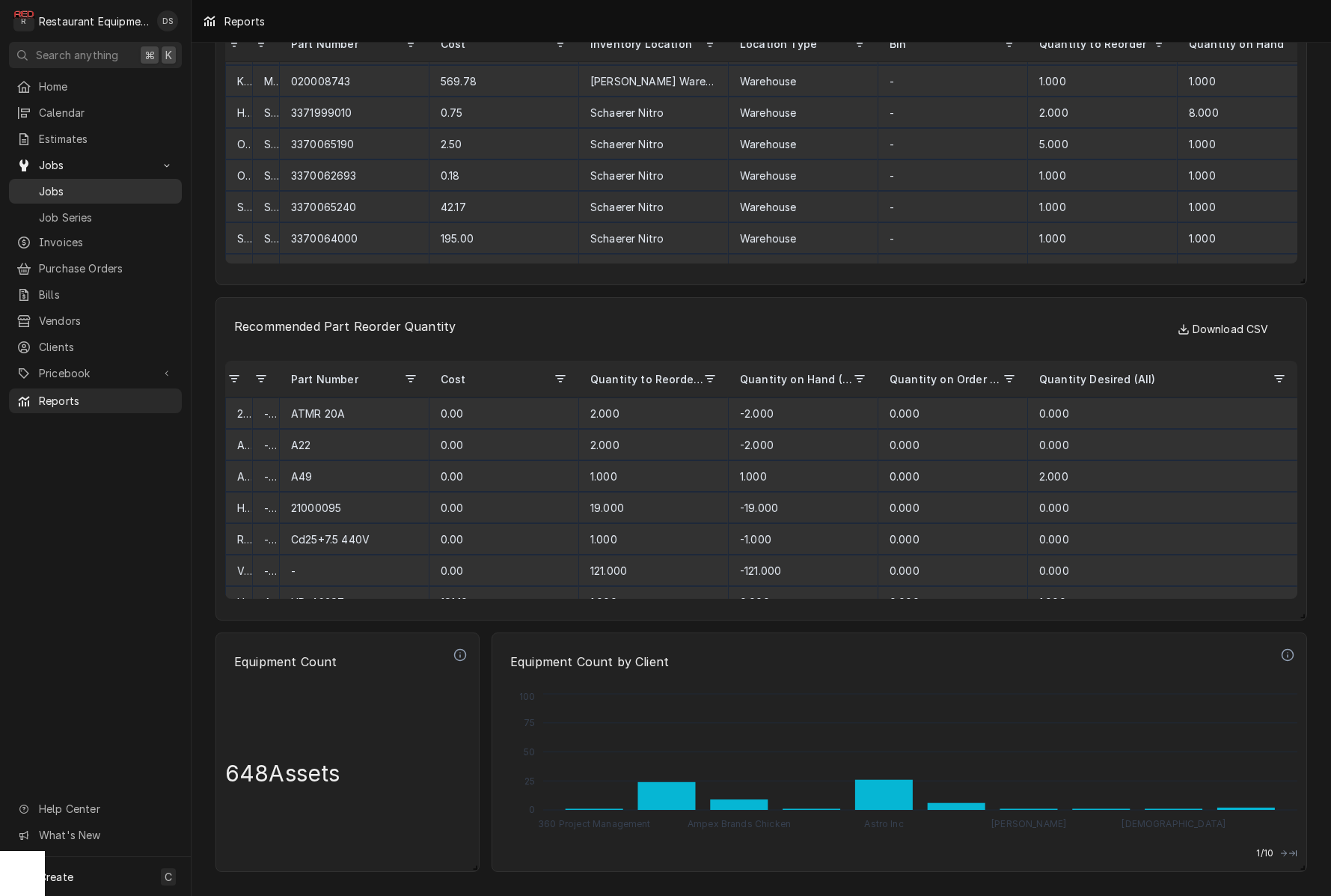
click at [72, 183] on span "Jobs" at bounding box center [106, 191] width 135 height 16
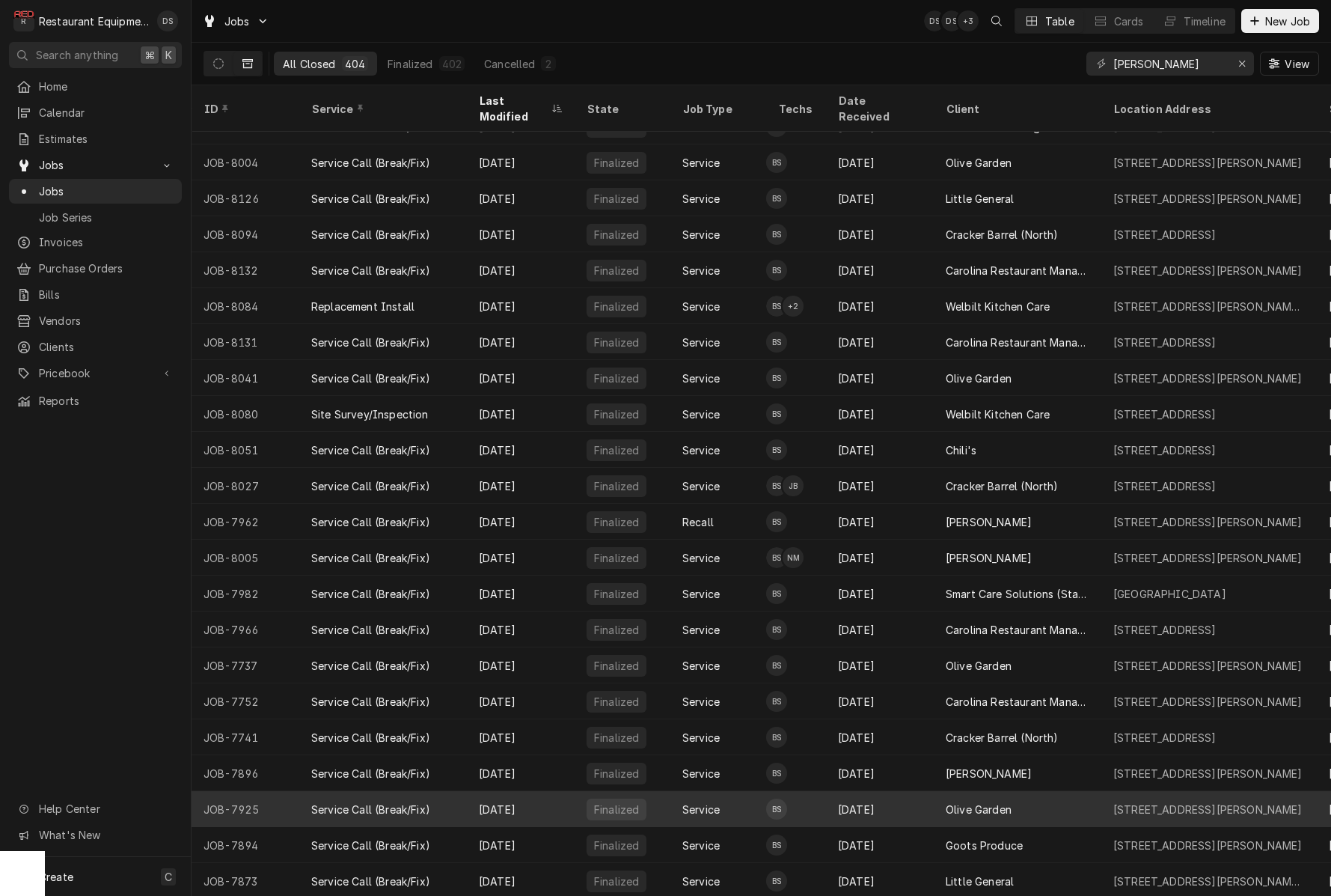
scroll to position [2789, 0]
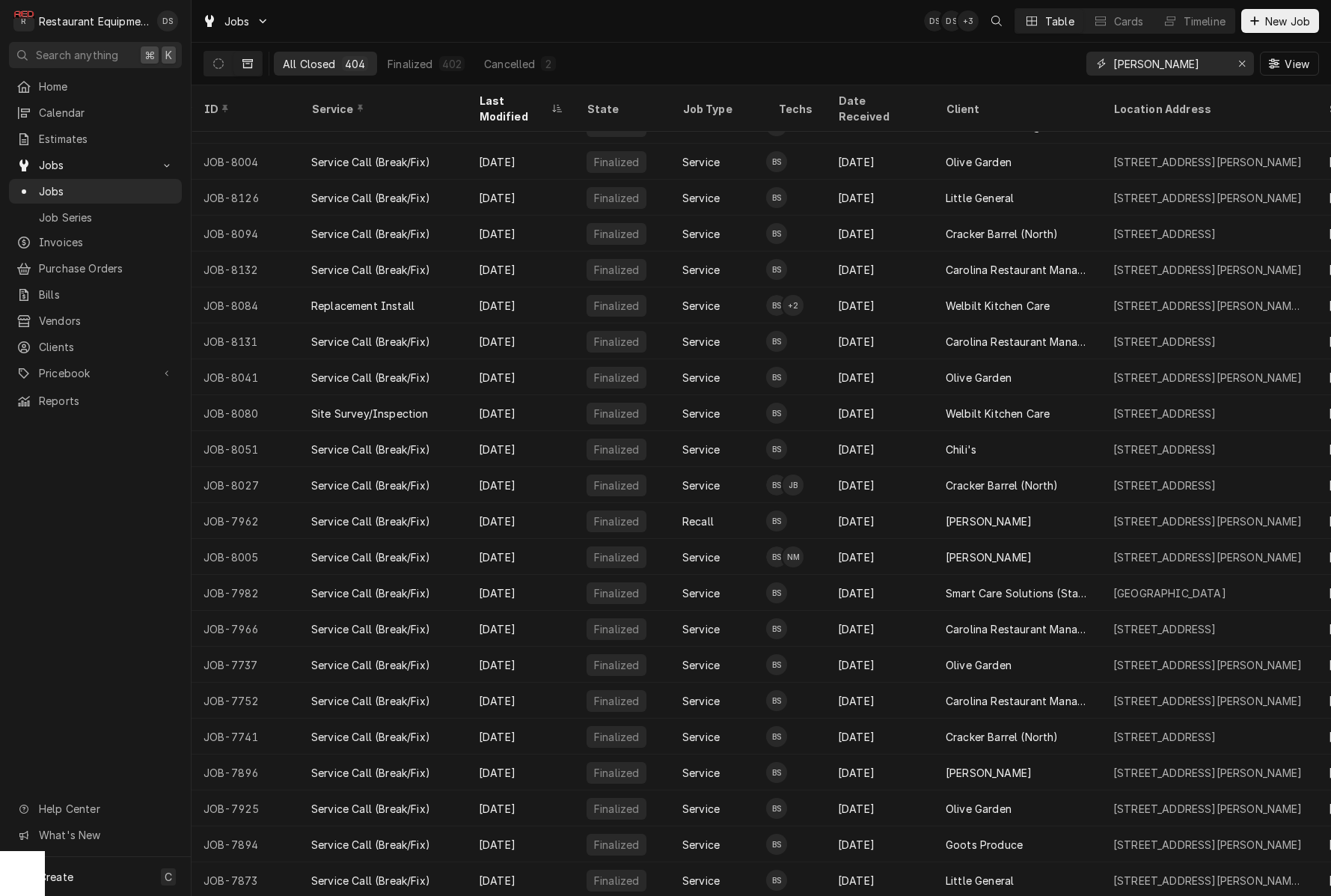
drag, startPoint x: 1240, startPoint y: 64, endPoint x: 1204, endPoint y: 65, distance: 36.0
click at [1238, 65] on icon "Erase input" at bounding box center [1242, 64] width 8 height 11
click at [1180, 67] on input "Dynamic Content Wrapper" at bounding box center [1183, 64] width 140 height 24
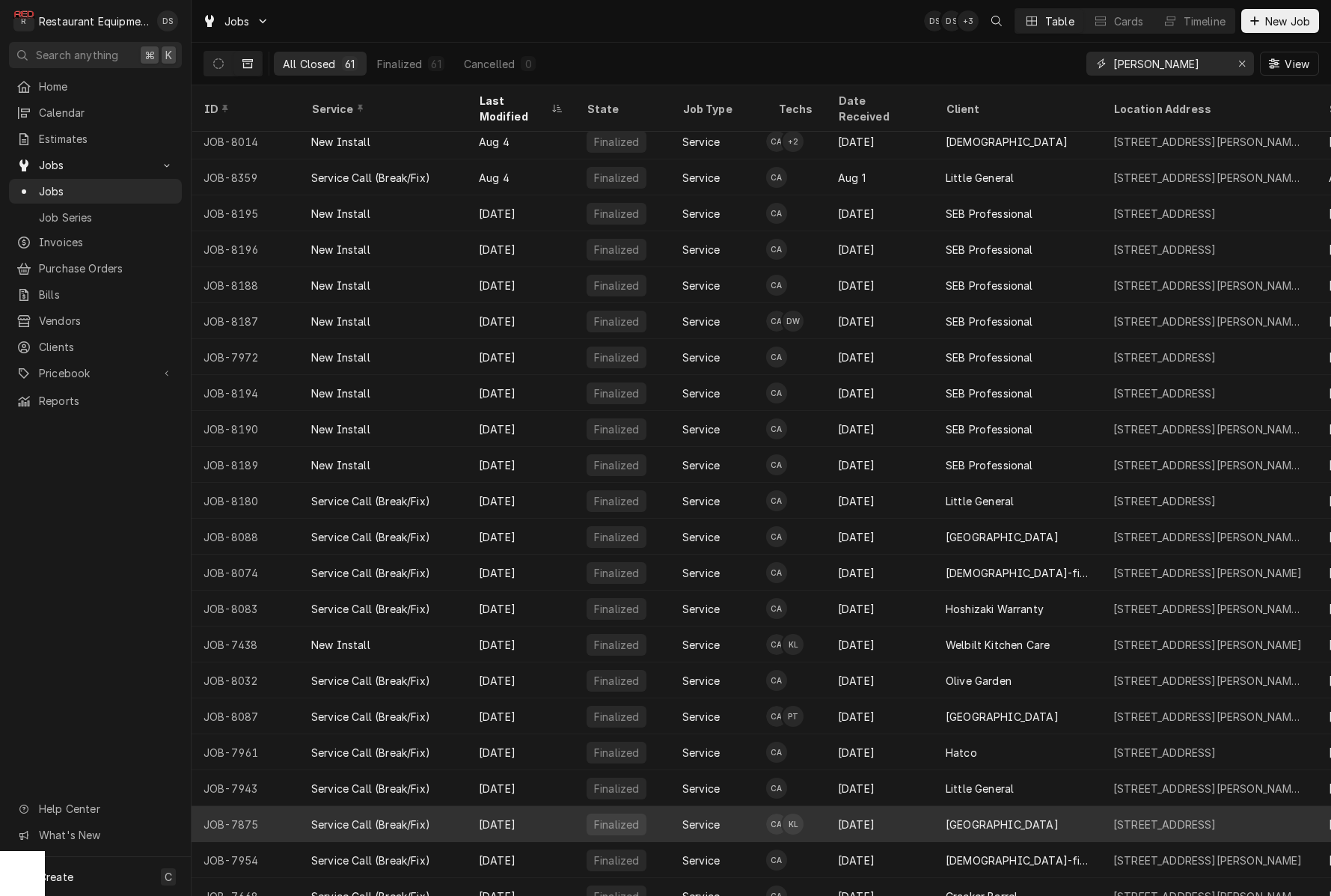
scroll to position [0, 0]
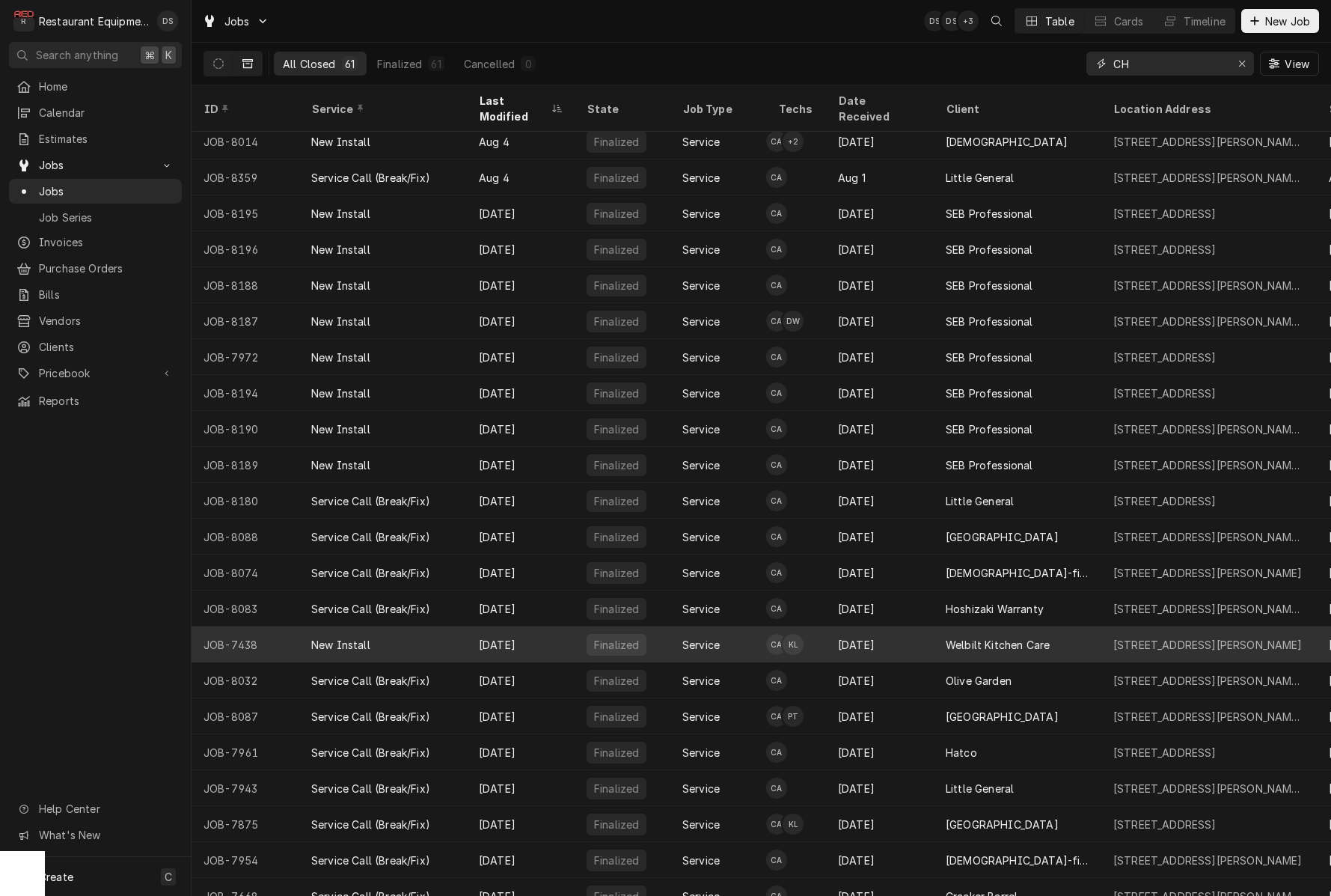
type input "C"
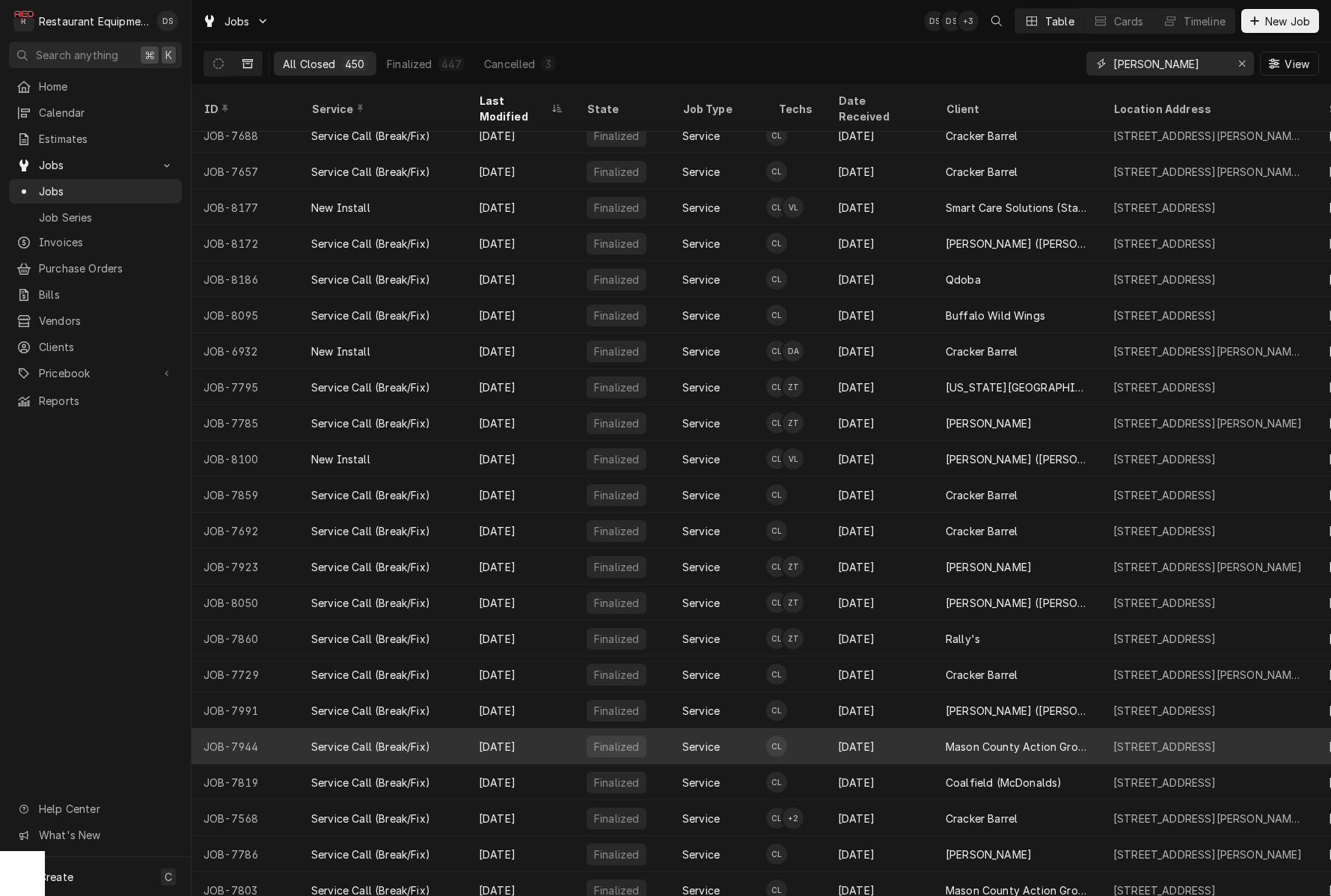
scroll to position [2352, 0]
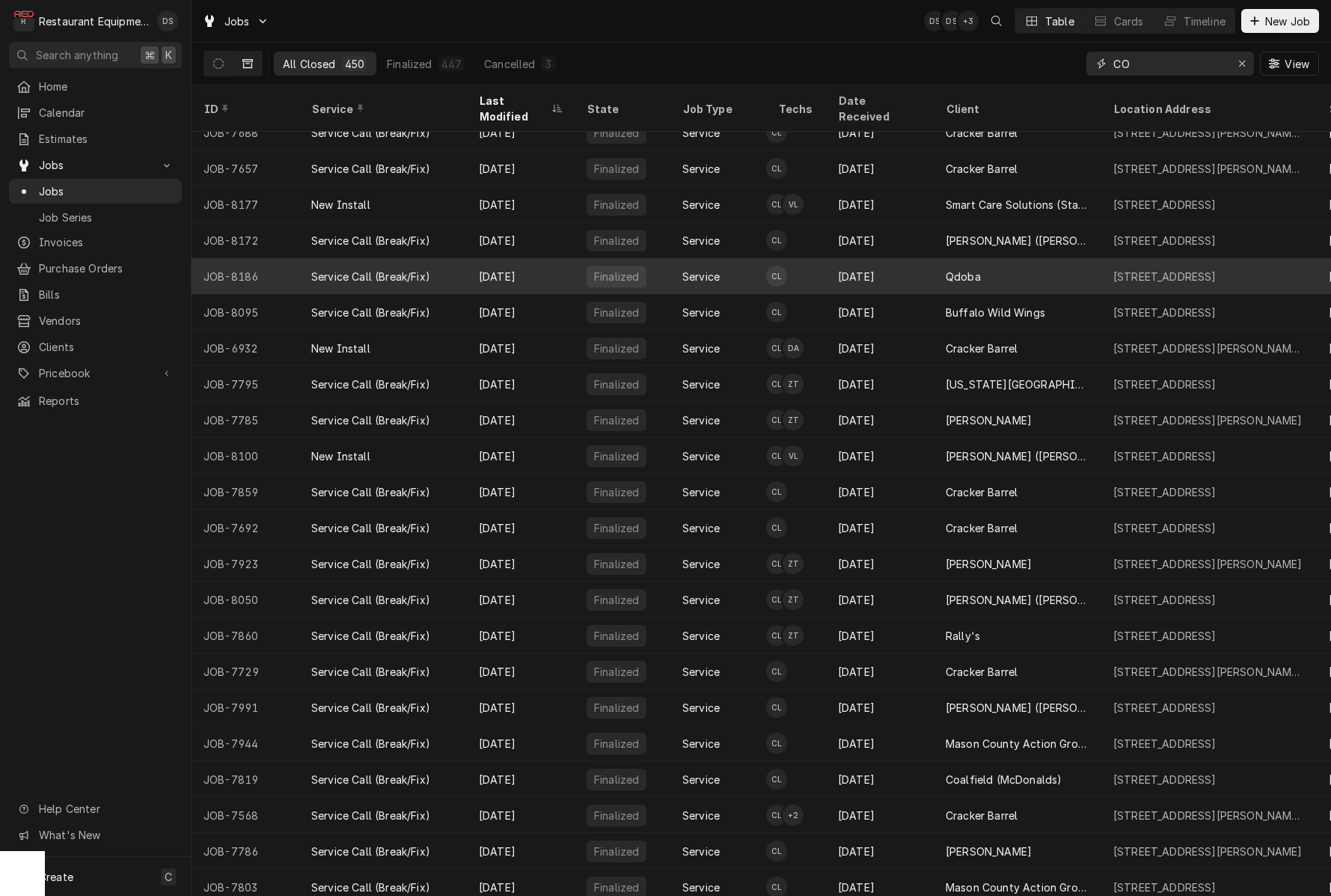
type input "C"
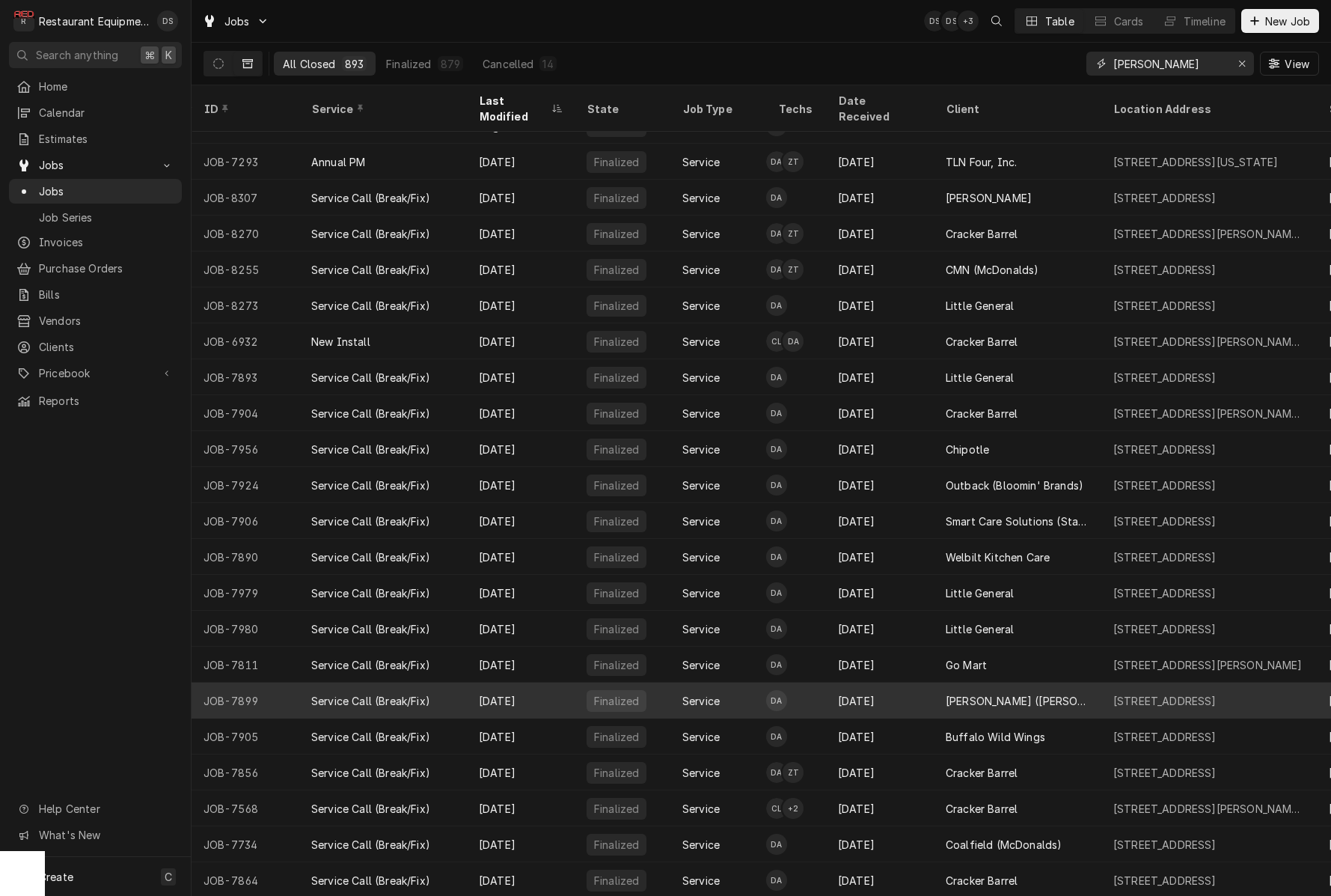
scroll to position [2504, 0]
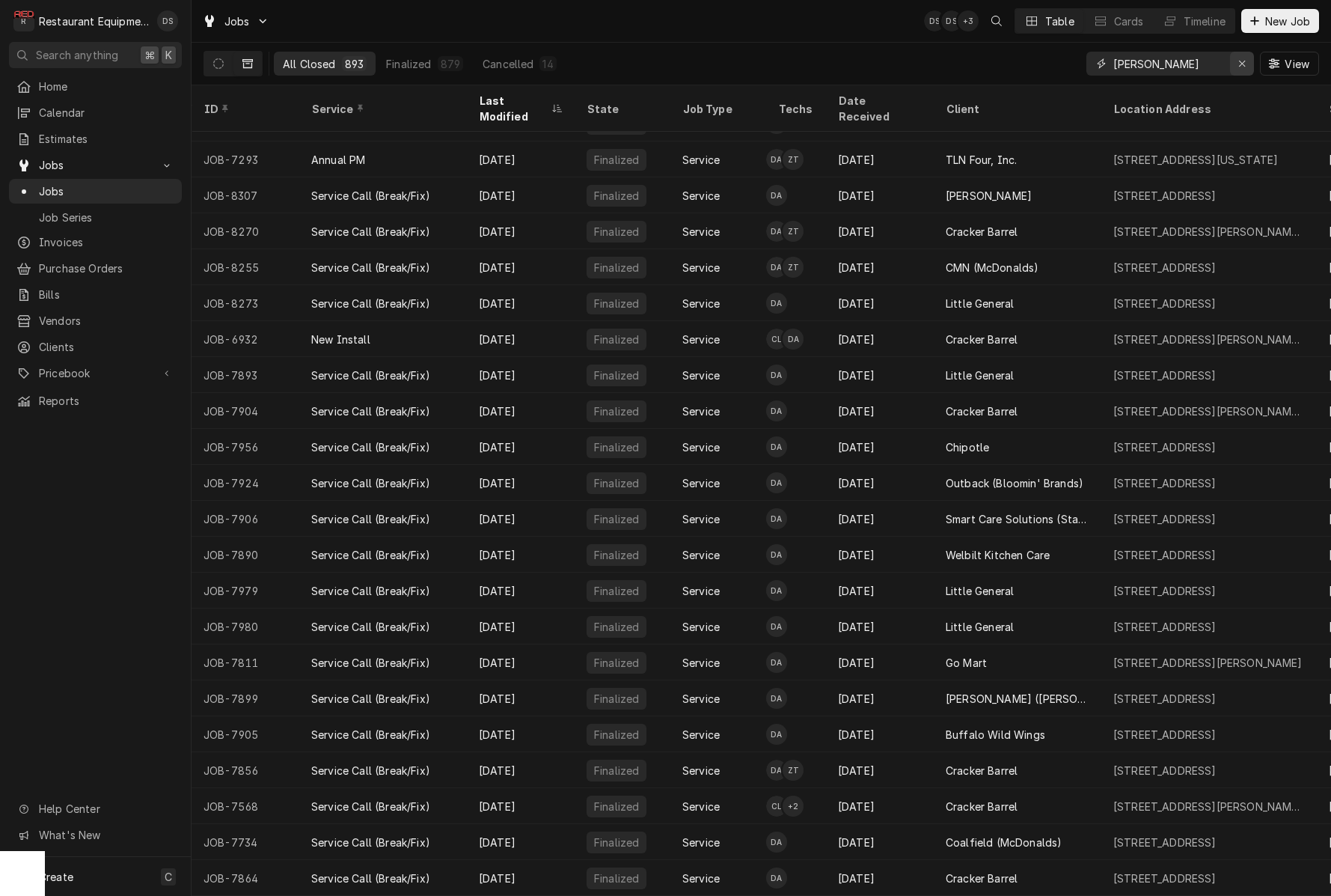
type input "DAKOTA ARTHUR"
drag, startPoint x: 1246, startPoint y: 66, endPoint x: 1230, endPoint y: 65, distance: 16.0
click at [1246, 67] on div "Erase input" at bounding box center [1241, 63] width 15 height 15
click at [1226, 65] on input "Dynamic Content Wrapper" at bounding box center [1183, 64] width 140 height 24
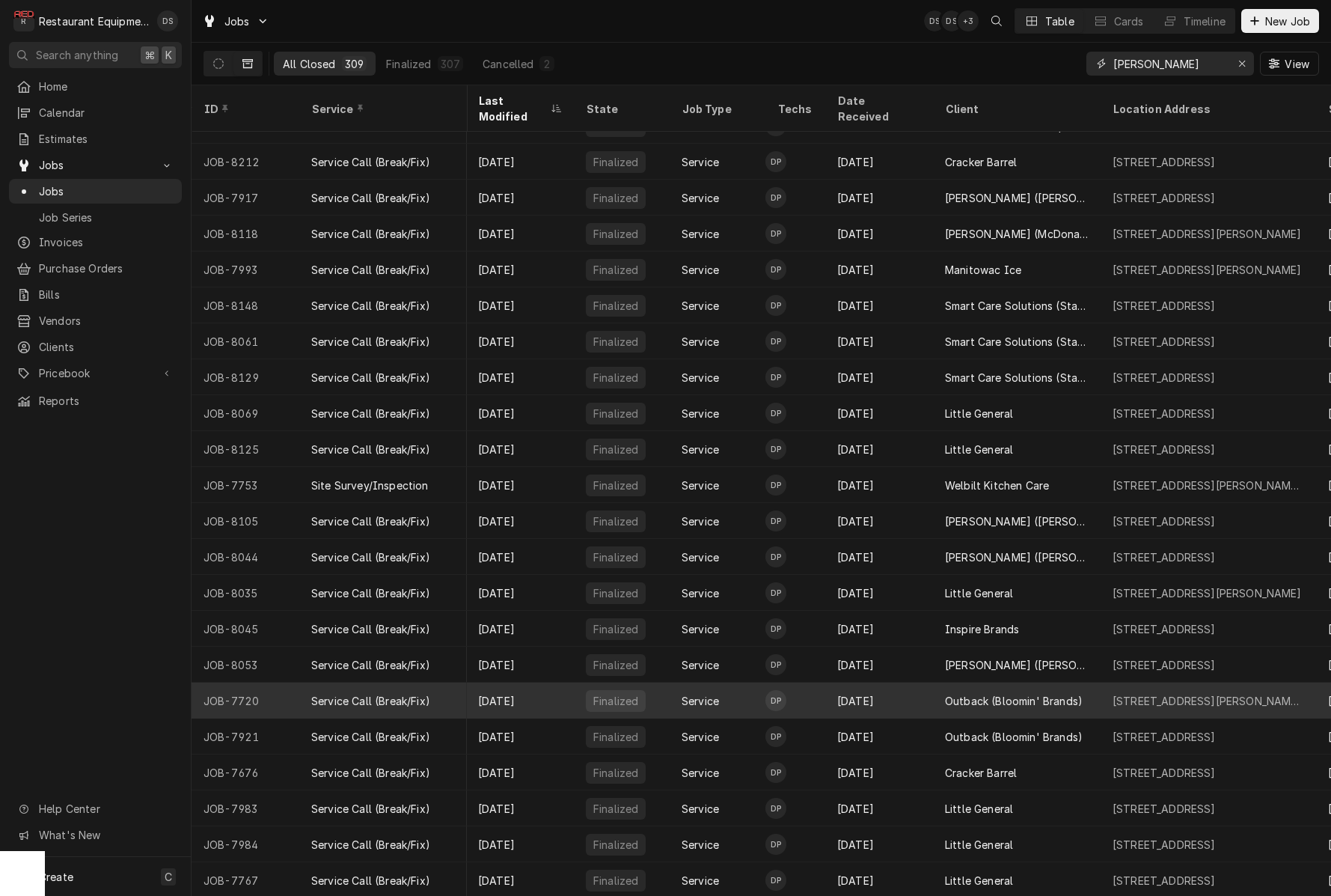
scroll to position [2544, 1]
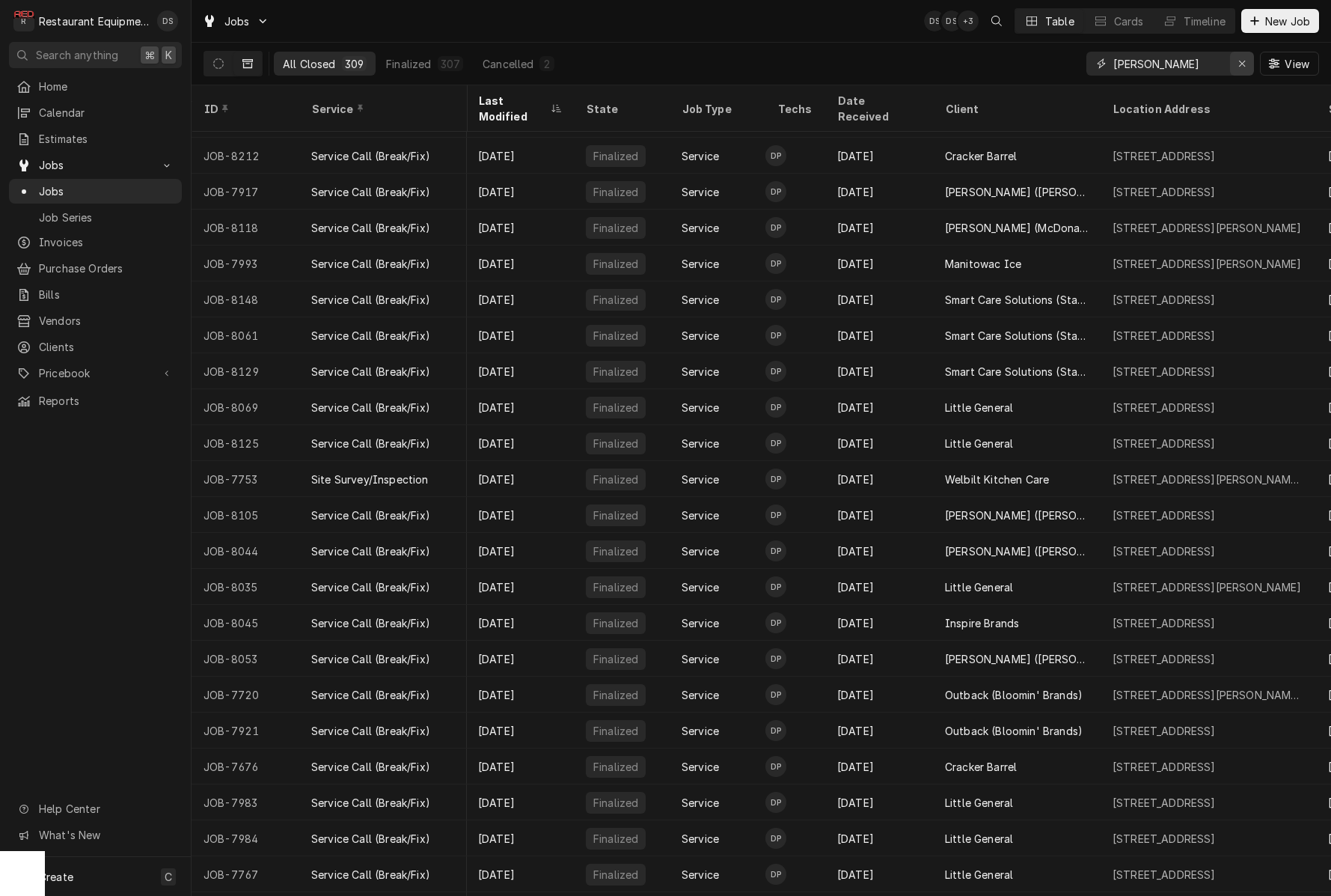
type input "DONOVAN PRUIT"
click at [1246, 67] on div "Erase input" at bounding box center [1241, 63] width 15 height 15
click at [1217, 63] on input "Dynamic Content Wrapper" at bounding box center [1183, 64] width 140 height 24
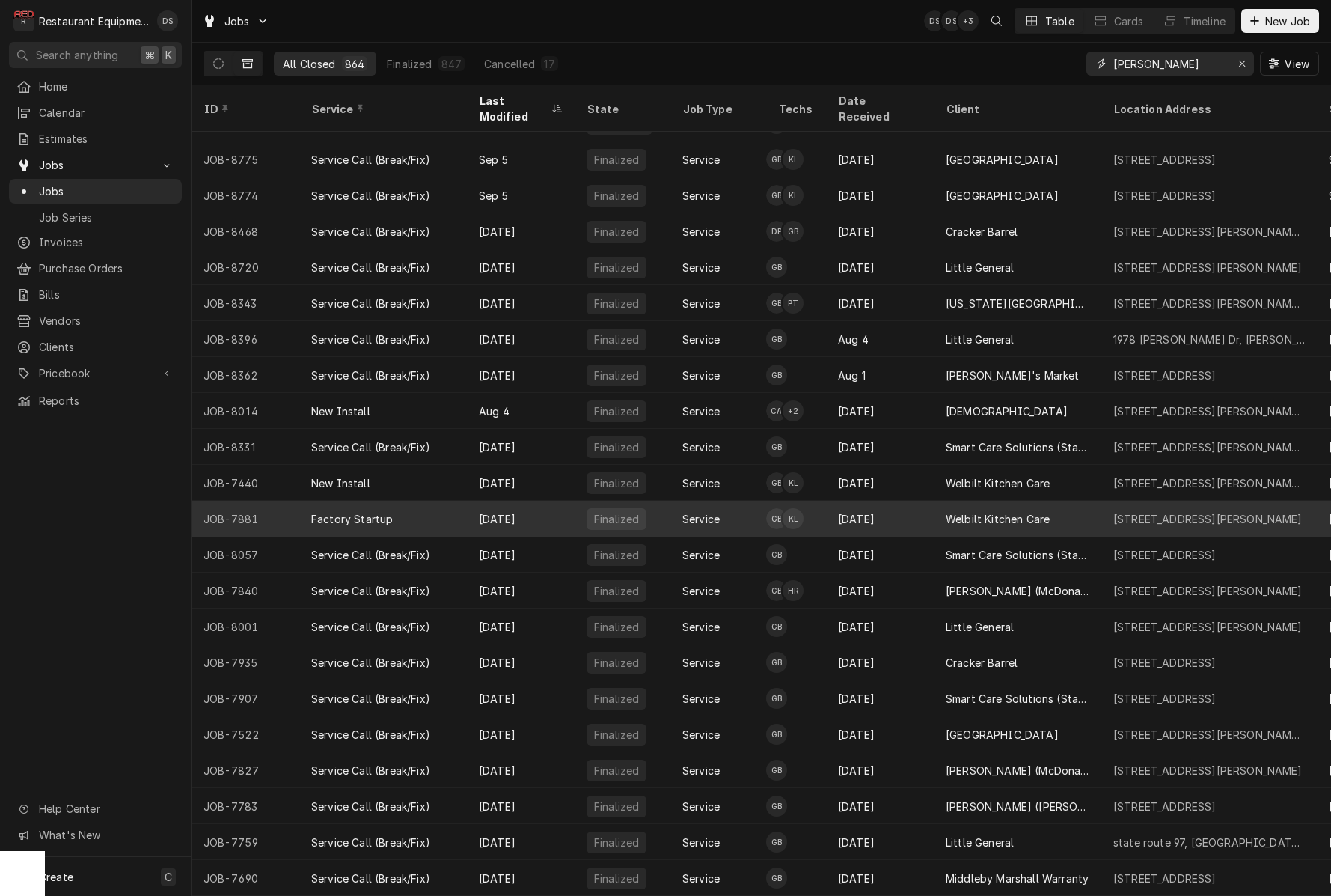
scroll to position [345, 0]
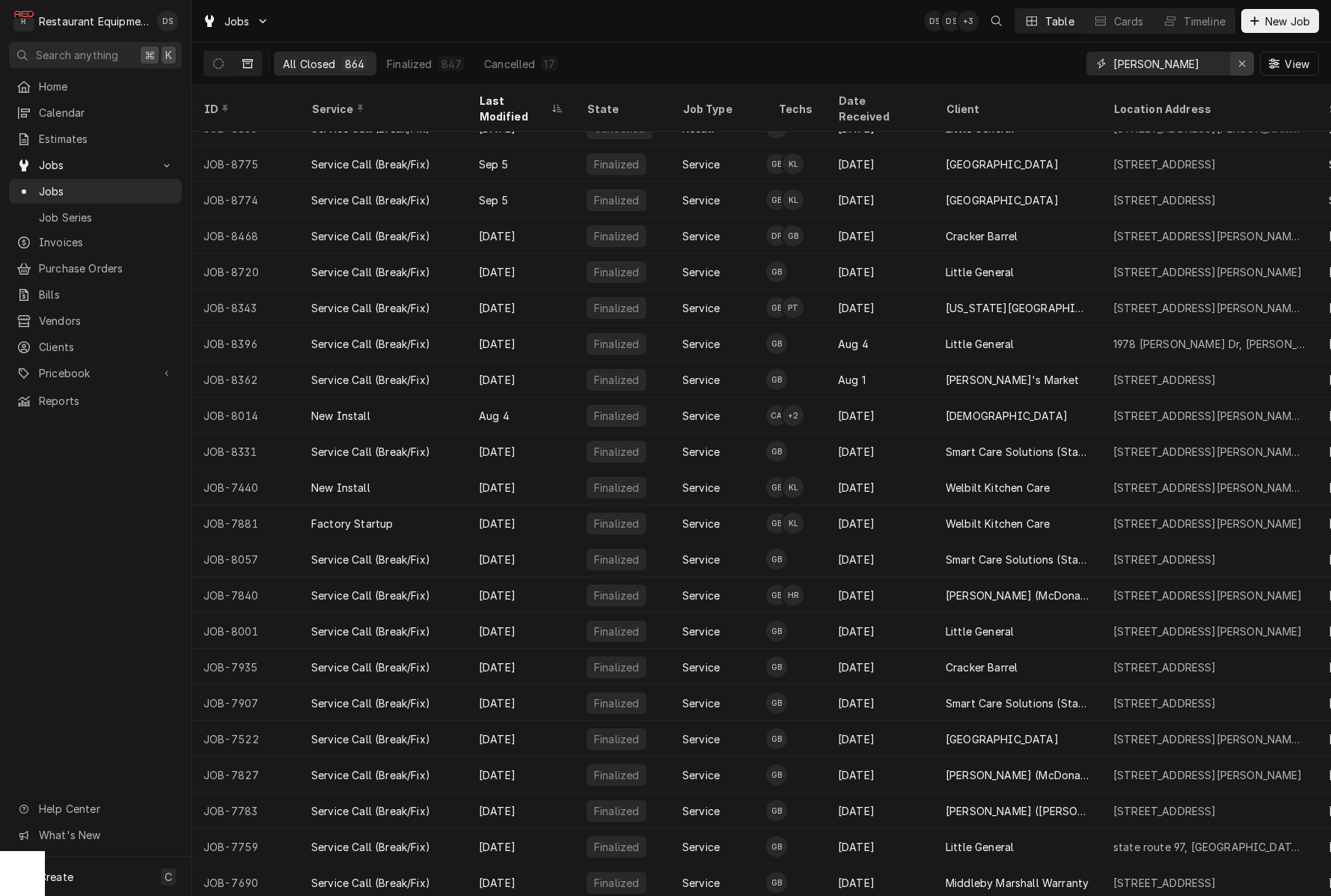
type input "GARY BEAVER"
click at [1245, 61] on icon "Erase input" at bounding box center [1242, 64] width 8 height 11
click at [1208, 63] on input "Dynamic Content Wrapper" at bounding box center [1183, 64] width 140 height 24
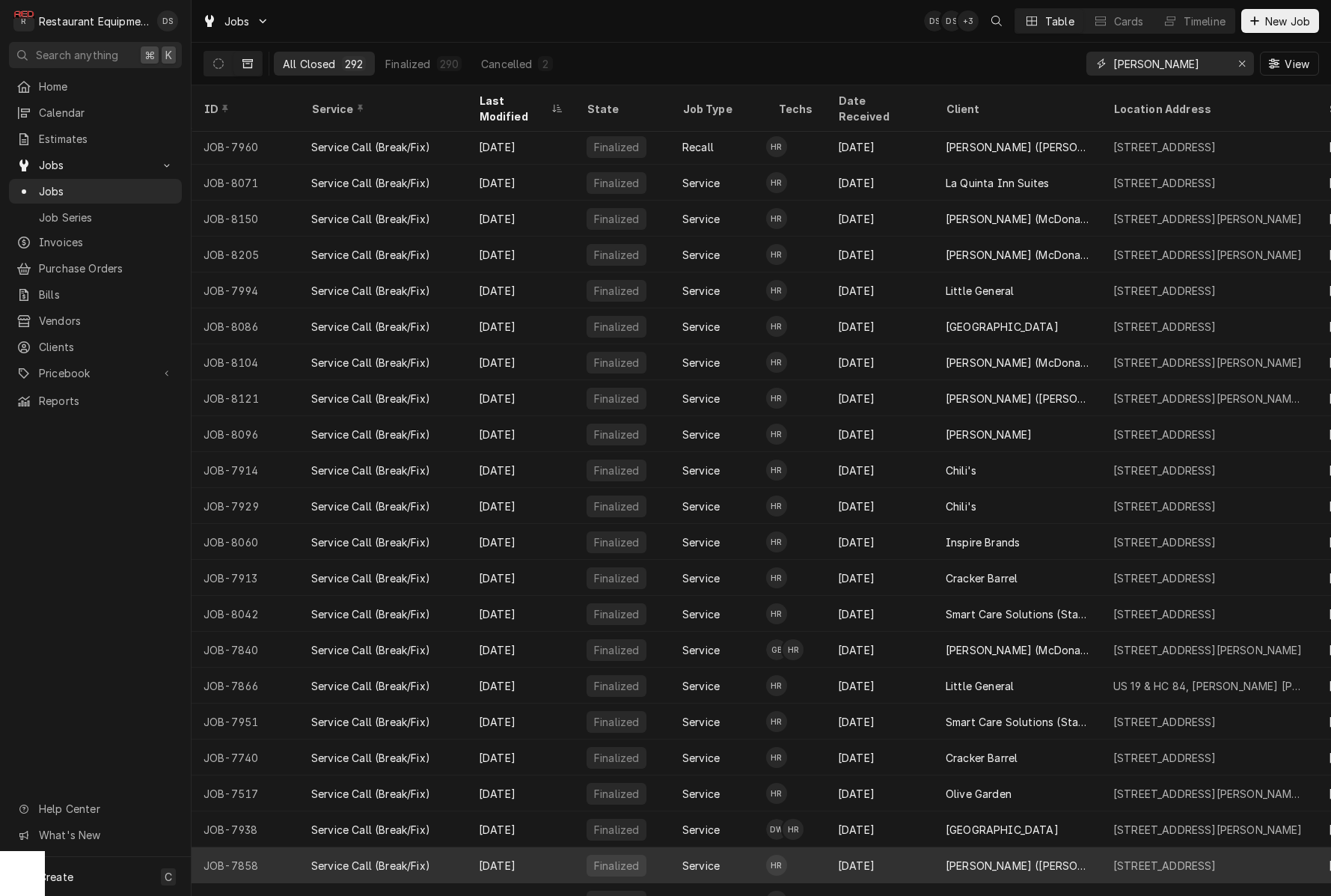
scroll to position [2696, 0]
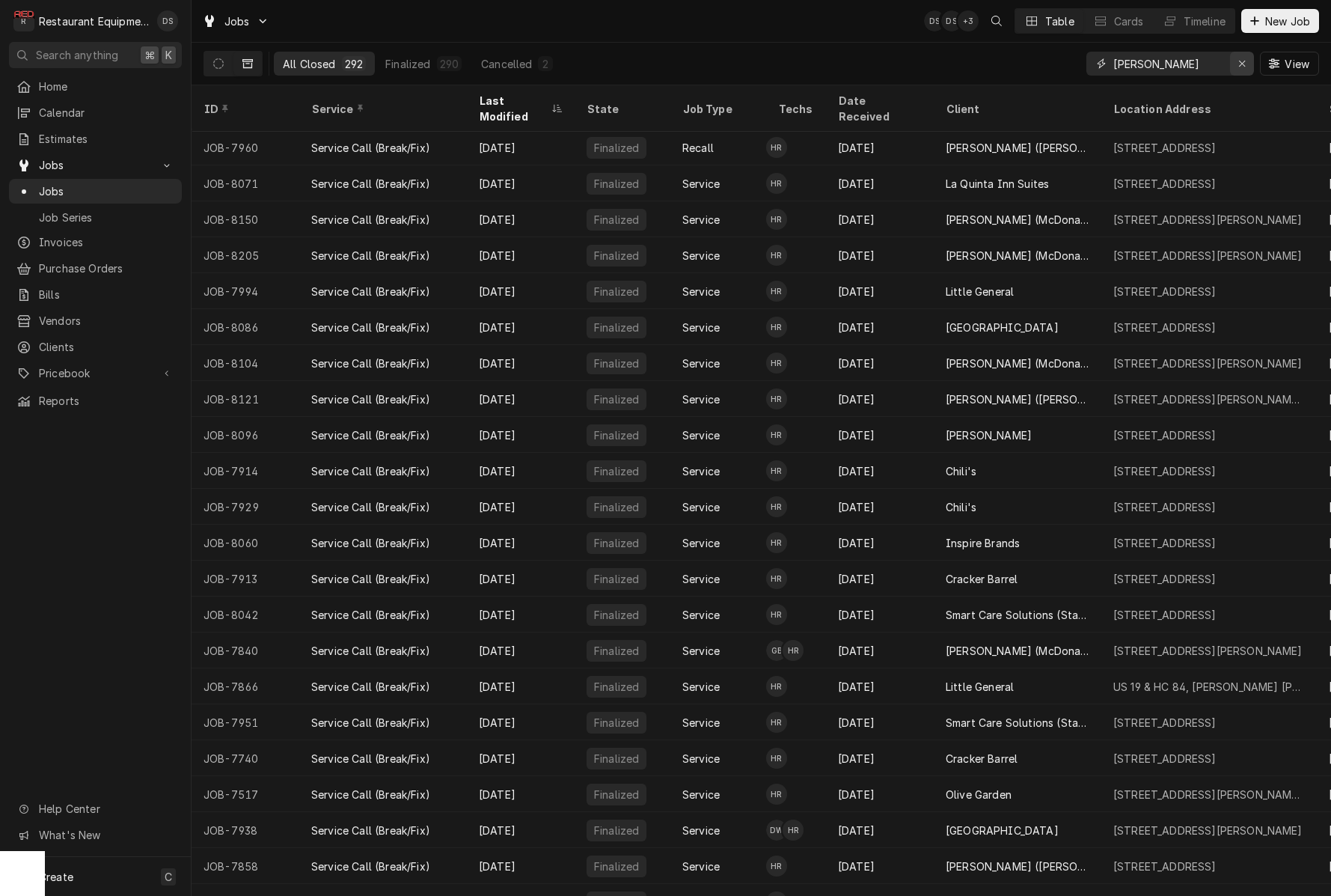
type input "HUNTER RALSTON"
click at [1246, 73] on button "Erase input" at bounding box center [1242, 64] width 24 height 24
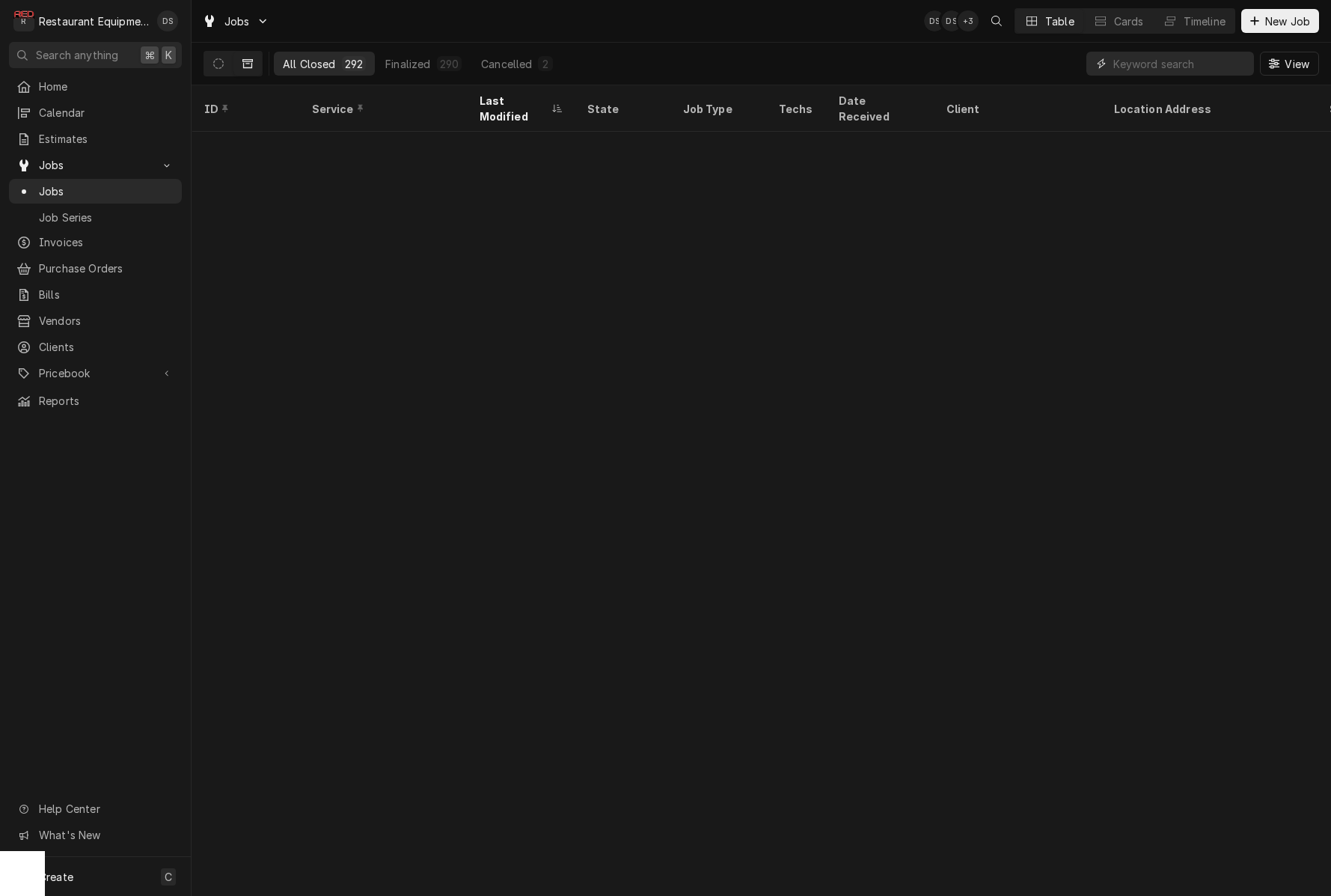
click at [1199, 70] on input "Dynamic Content Wrapper" at bounding box center [1183, 64] width 140 height 24
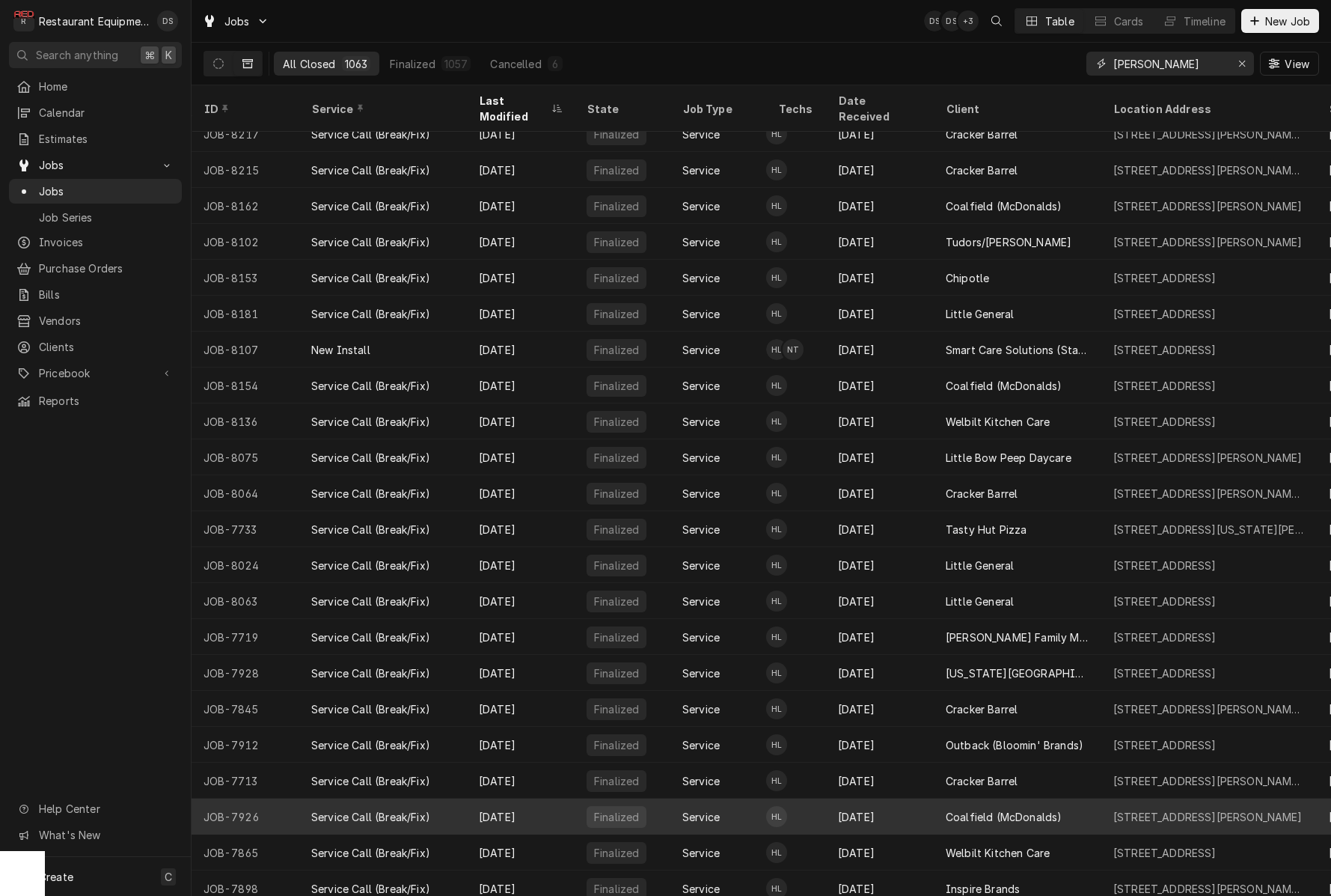
scroll to position [3360, 0]
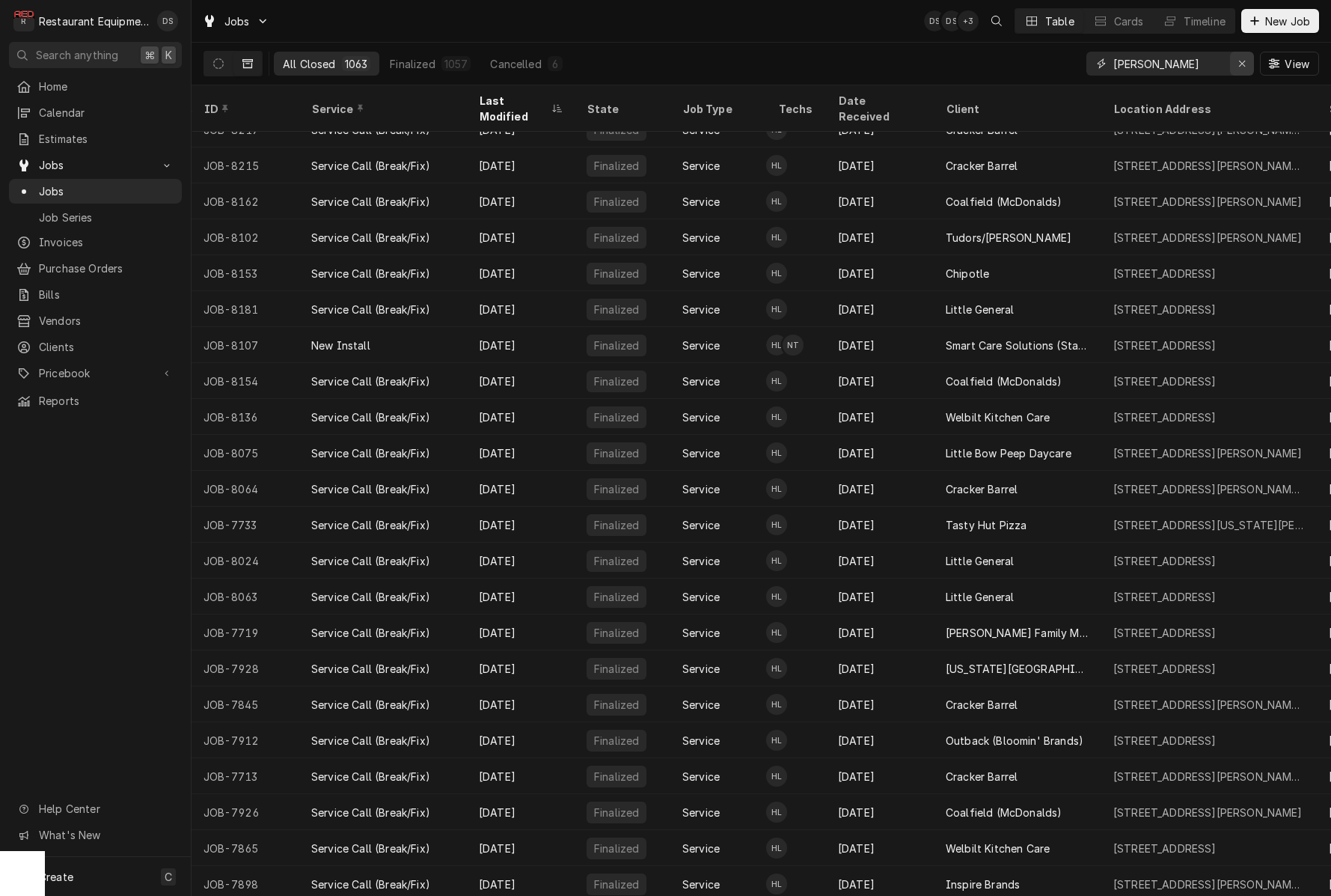
type input "HUSTON LEWIS"
click at [1243, 66] on icon "Erase input" at bounding box center [1242, 64] width 8 height 11
click at [1187, 65] on input "Dynamic Content Wrapper" at bounding box center [1183, 64] width 140 height 24
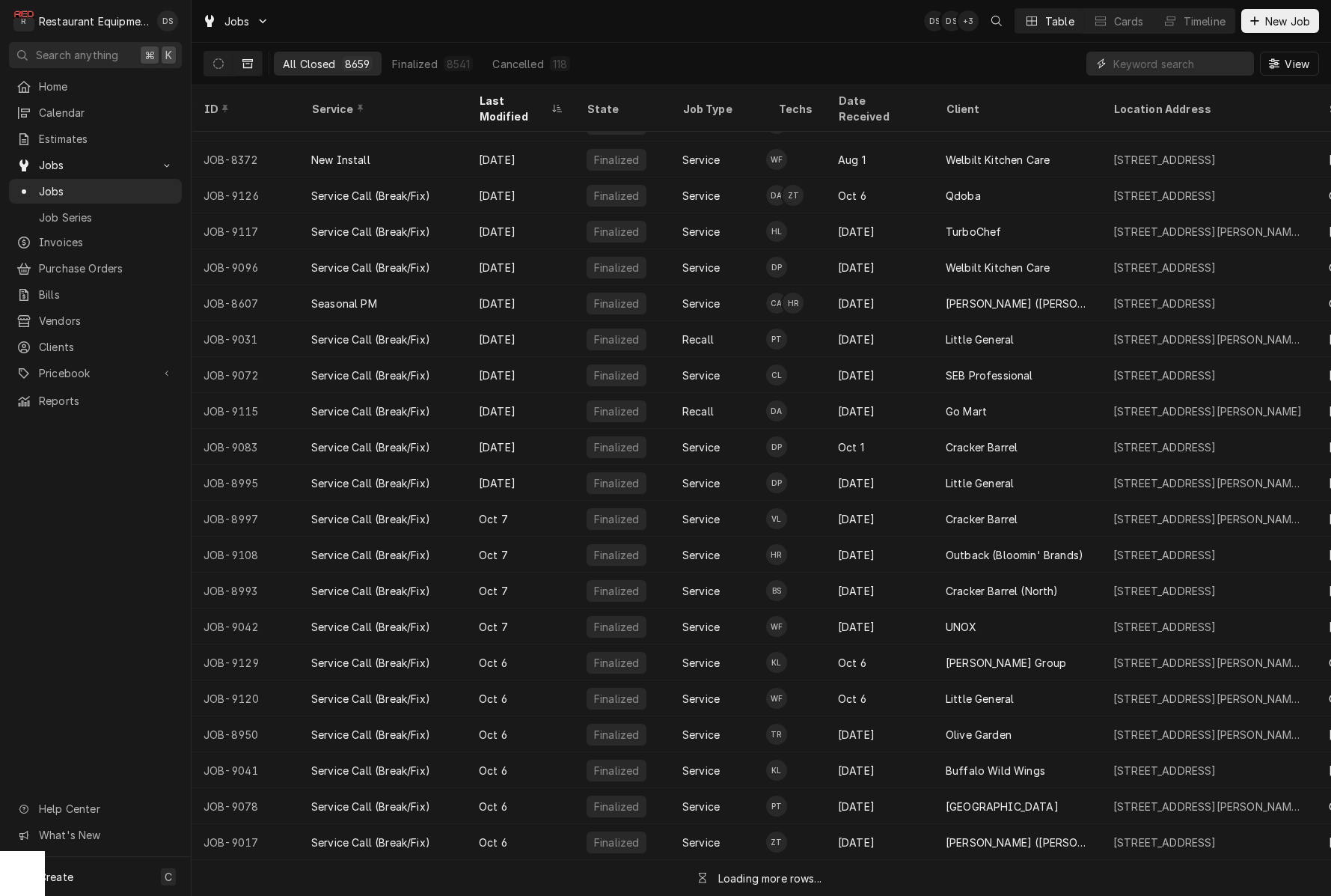
scroll to position [1768, 0]
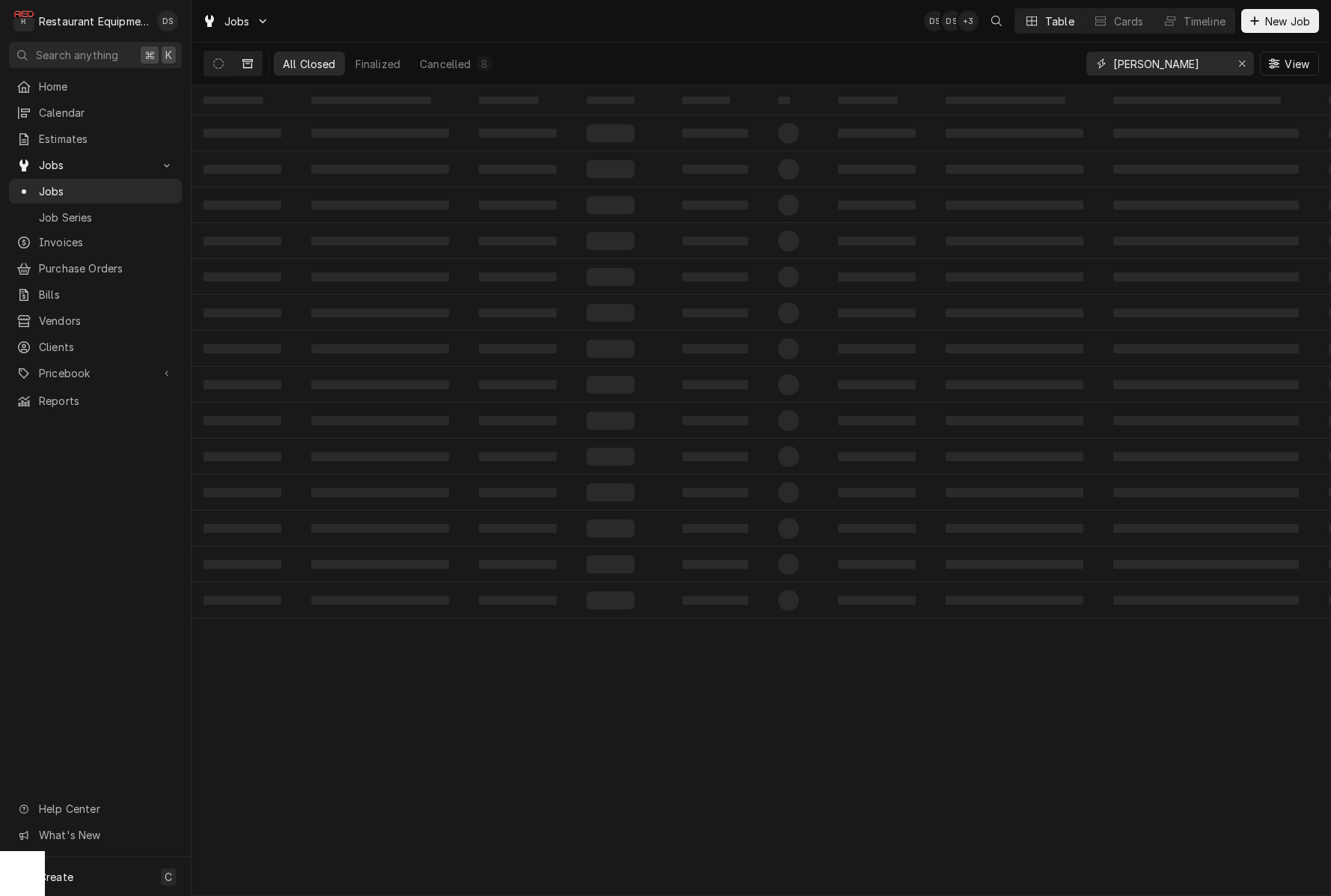
type input "[PERSON_NAME]"
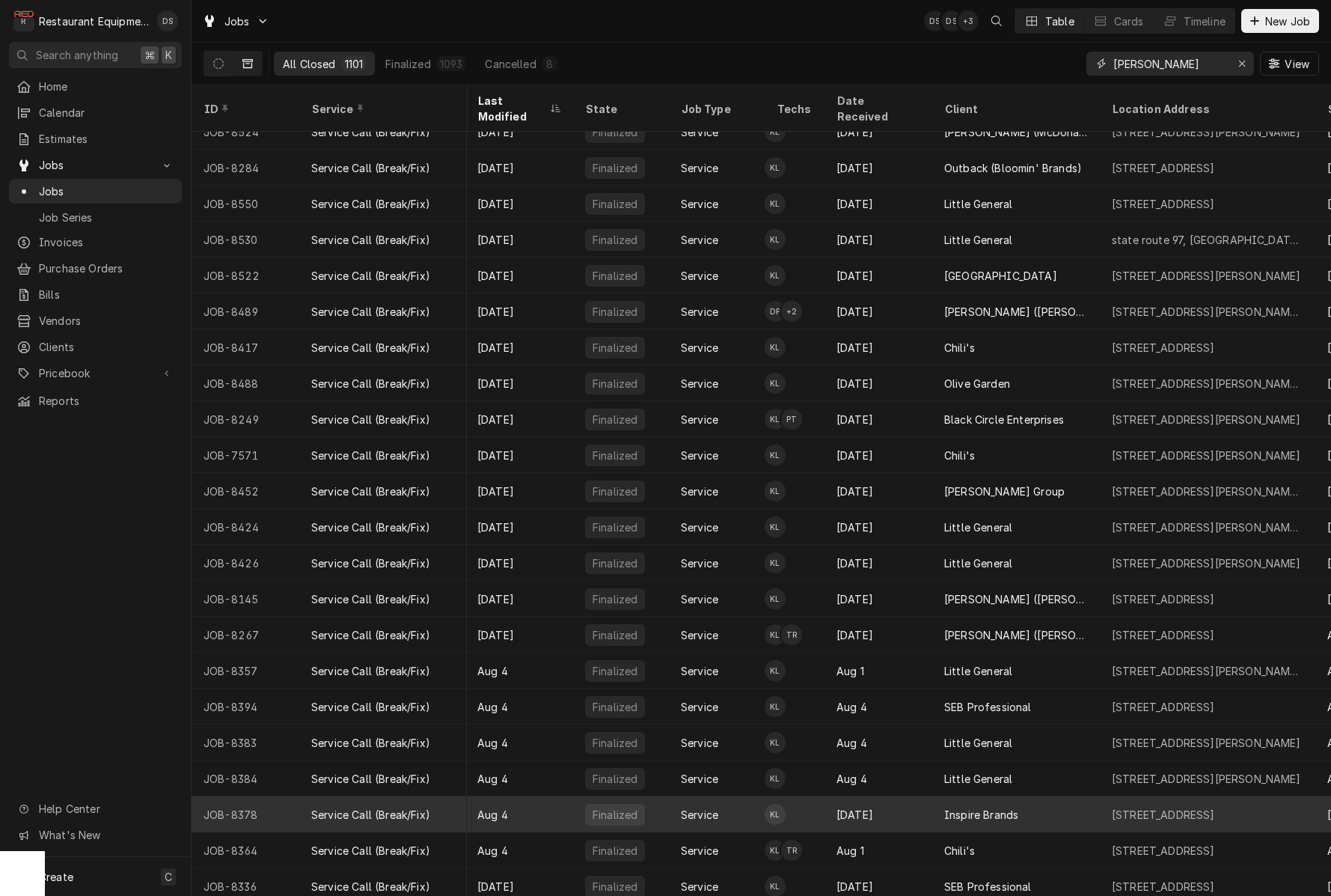
scroll to position [2861, 2]
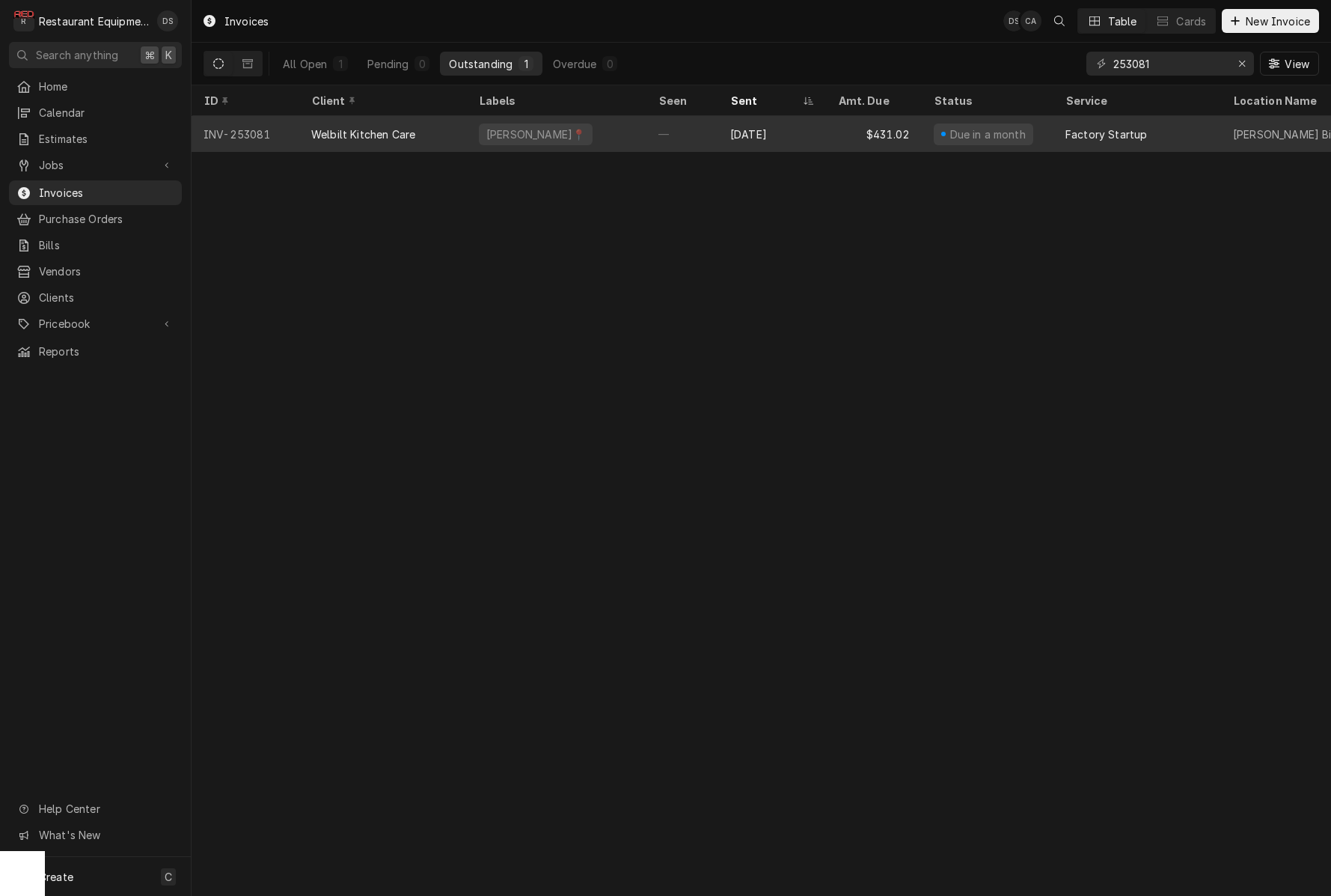
click at [627, 133] on div "[PERSON_NAME]📍" at bounding box center [556, 134] width 180 height 36
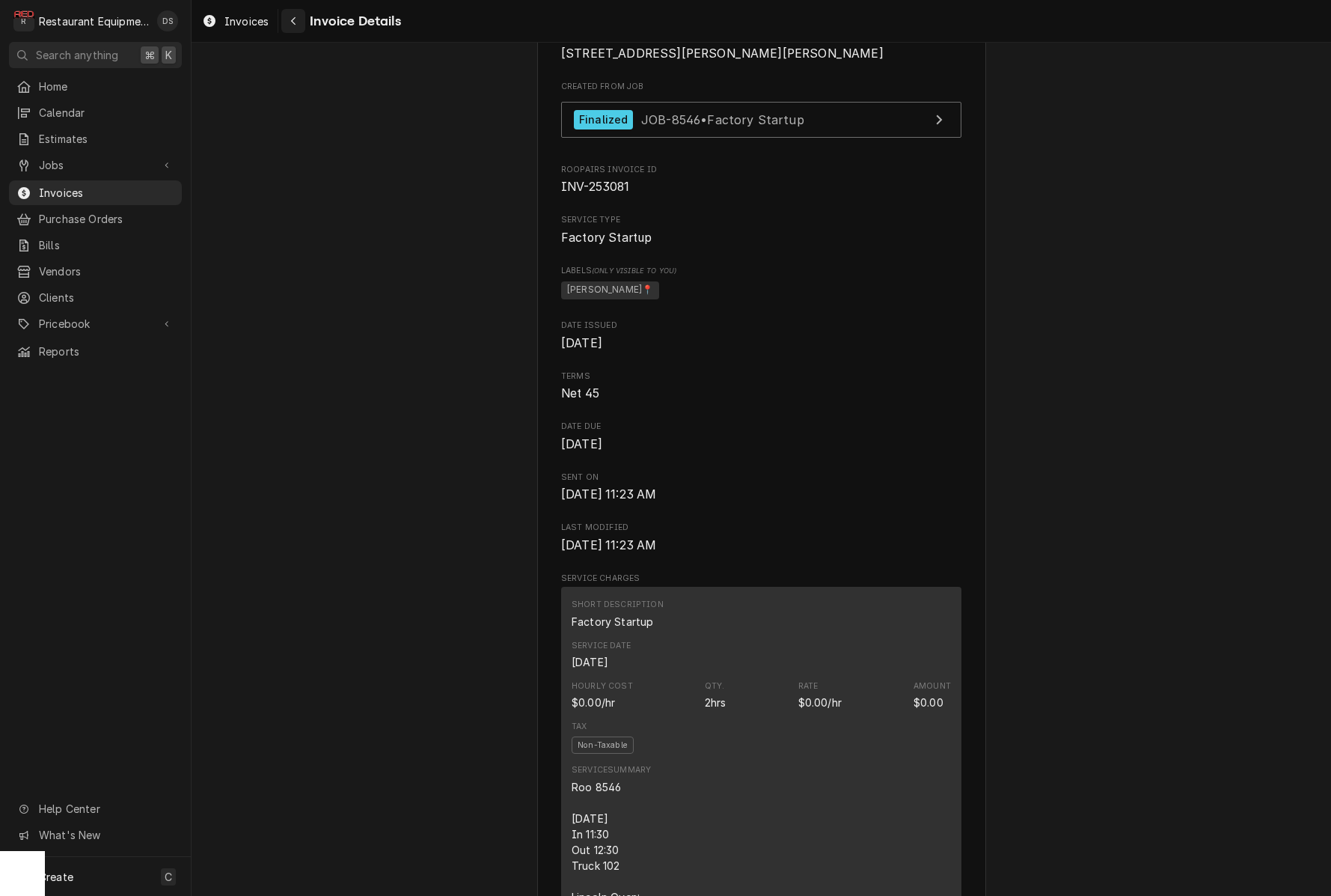
scroll to position [1, 0]
click at [285, 20] on div "Navigate back" at bounding box center [292, 21] width 15 height 15
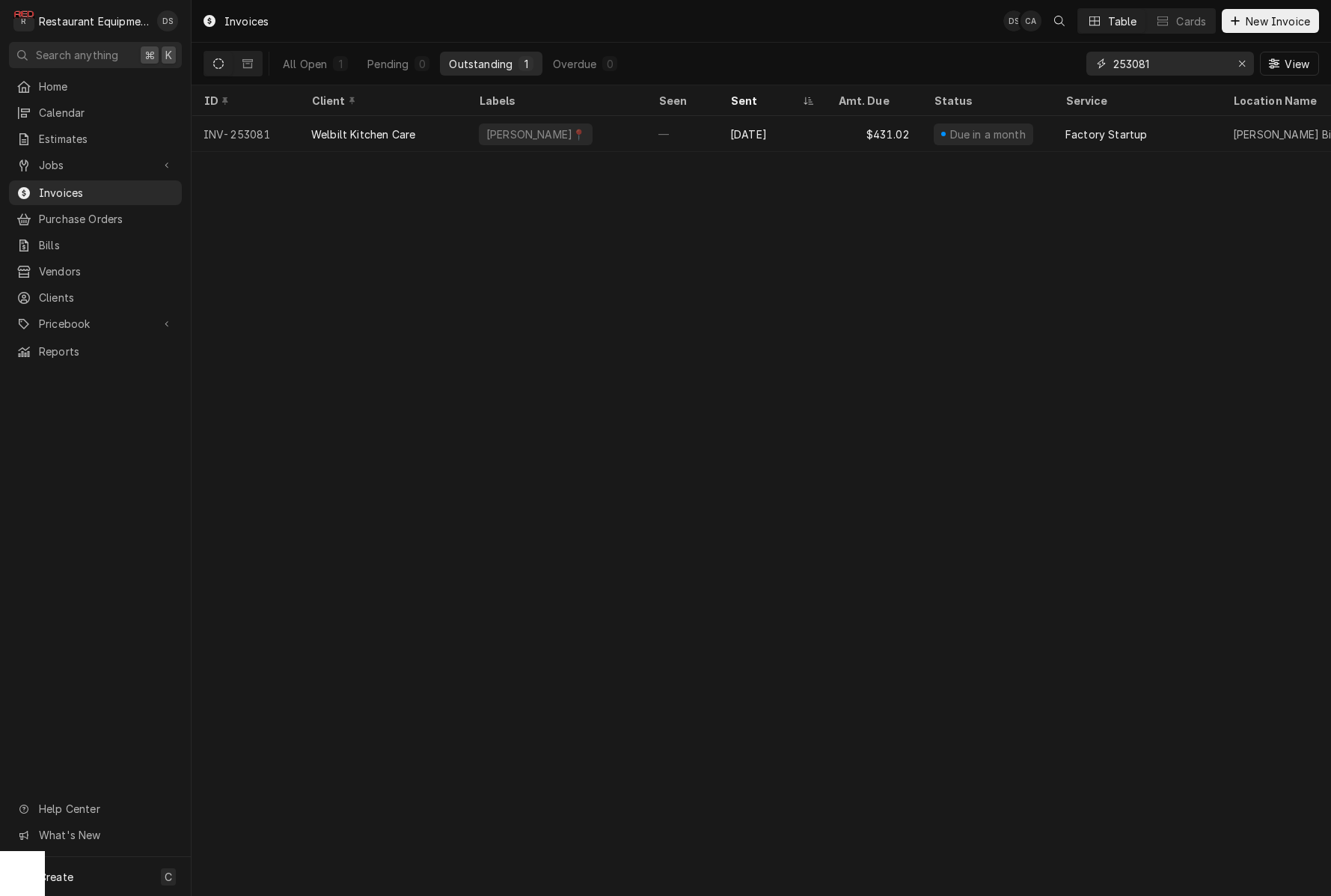
drag, startPoint x: 1180, startPoint y: 63, endPoint x: 1039, endPoint y: 42, distance: 142.6
click at [1040, 42] on div "Invoices DS CA Table Cards New Invoice All Open 1 Pending 0 Outstanding 1 Overd…" at bounding box center [762, 43] width 1140 height 86
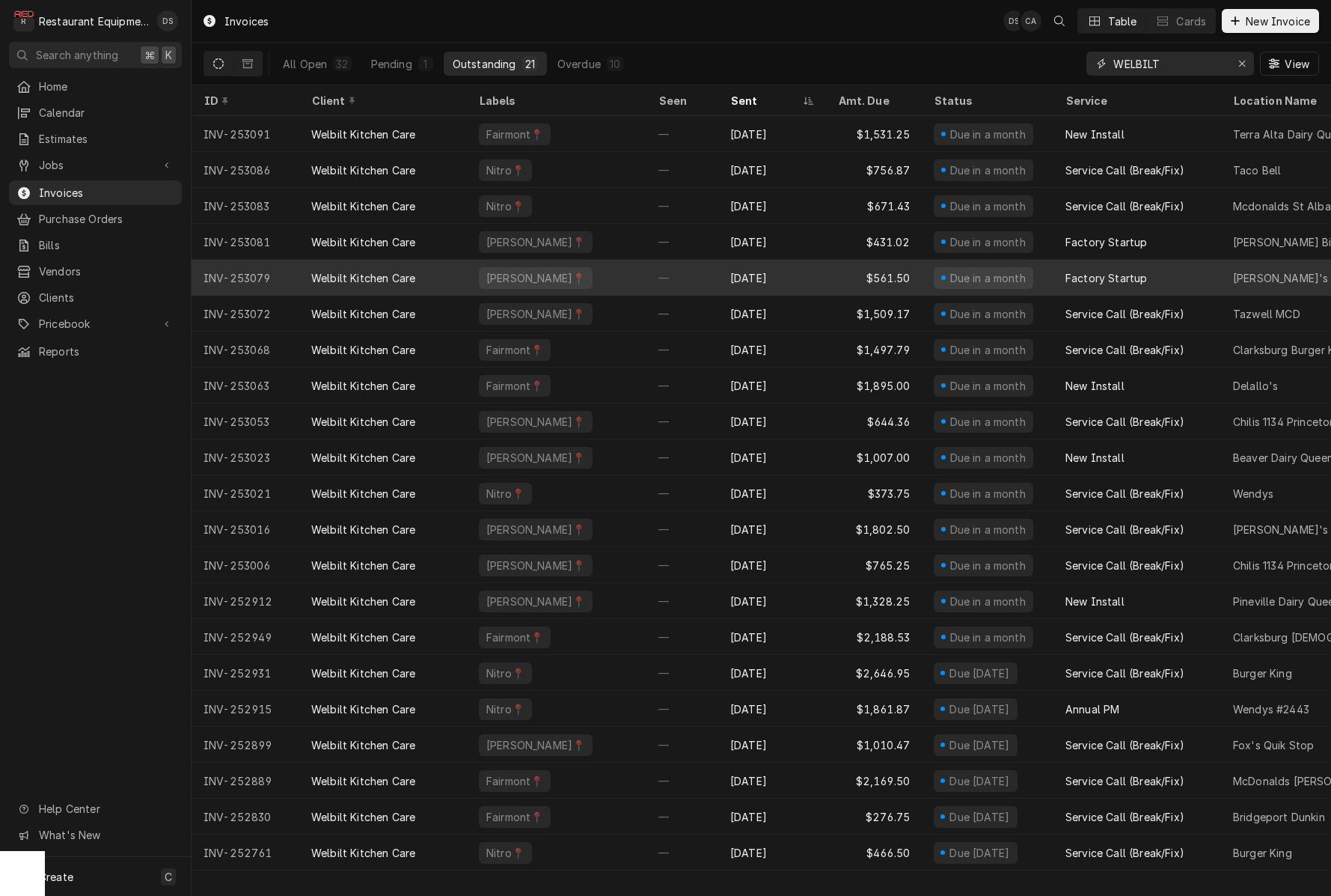
scroll to position [1, 0]
type input "WELBILT"
click at [751, 274] on div "[DATE]" at bounding box center [772, 277] width 107 height 36
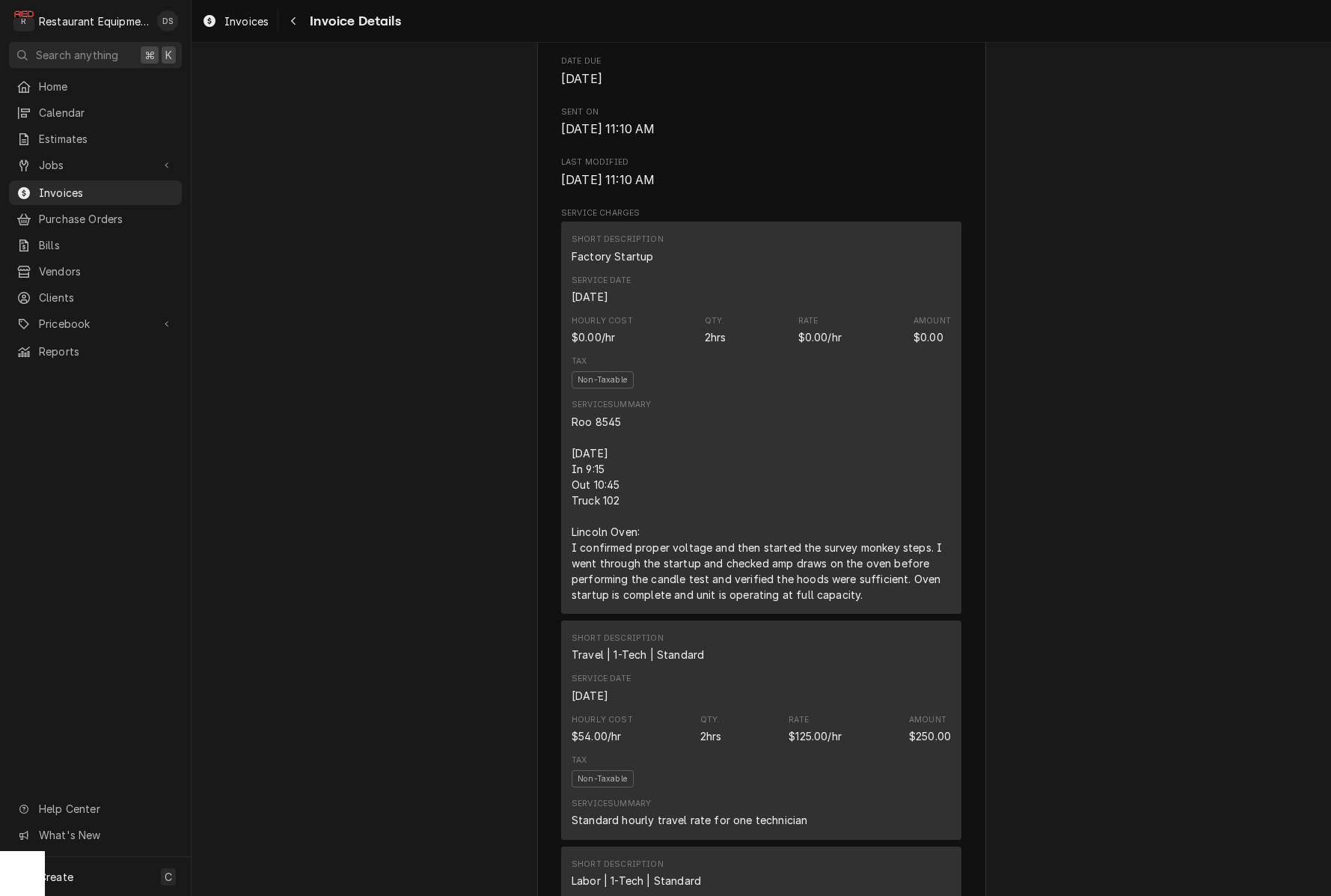
scroll to position [751, 0]
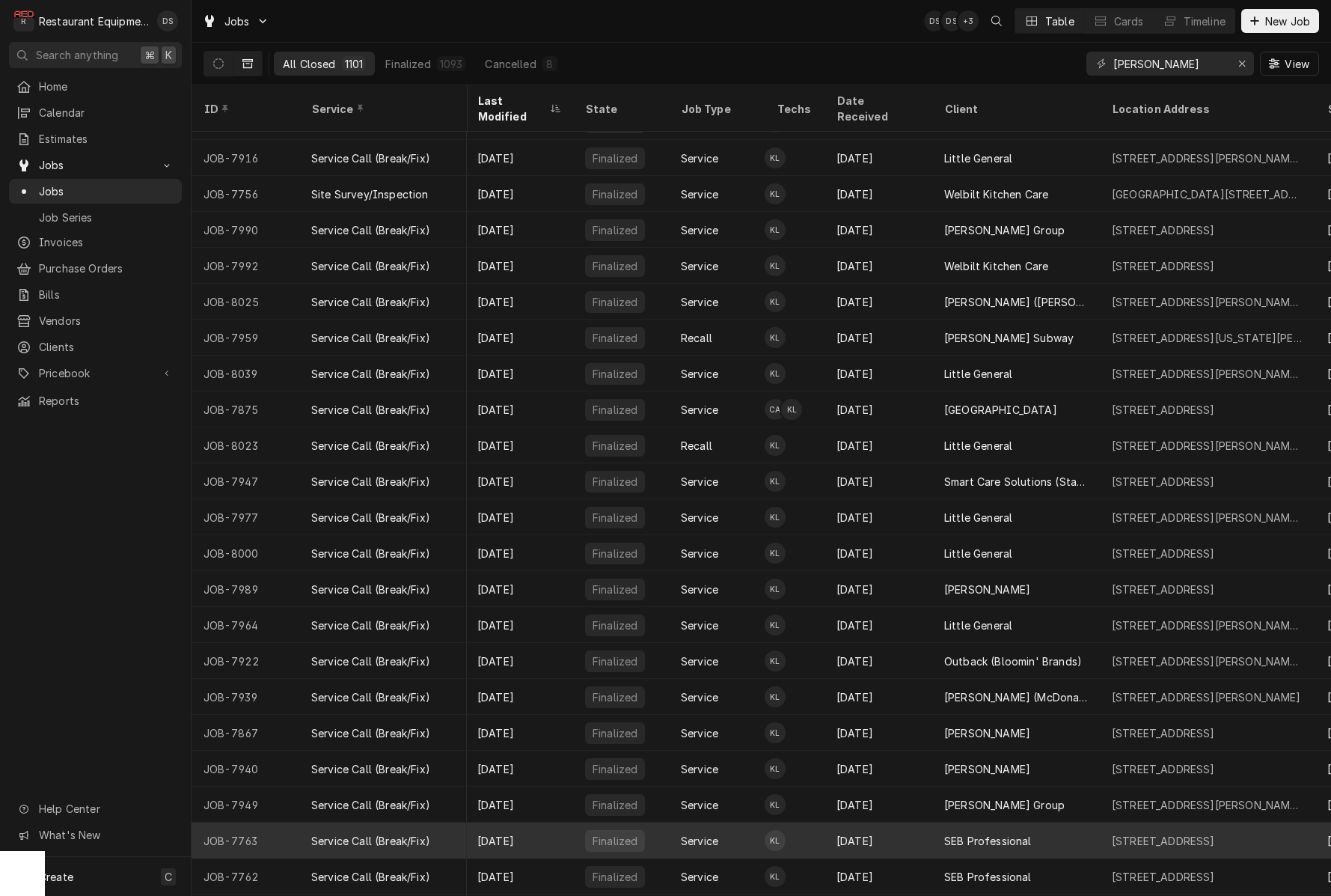
scroll to position [4567, 2]
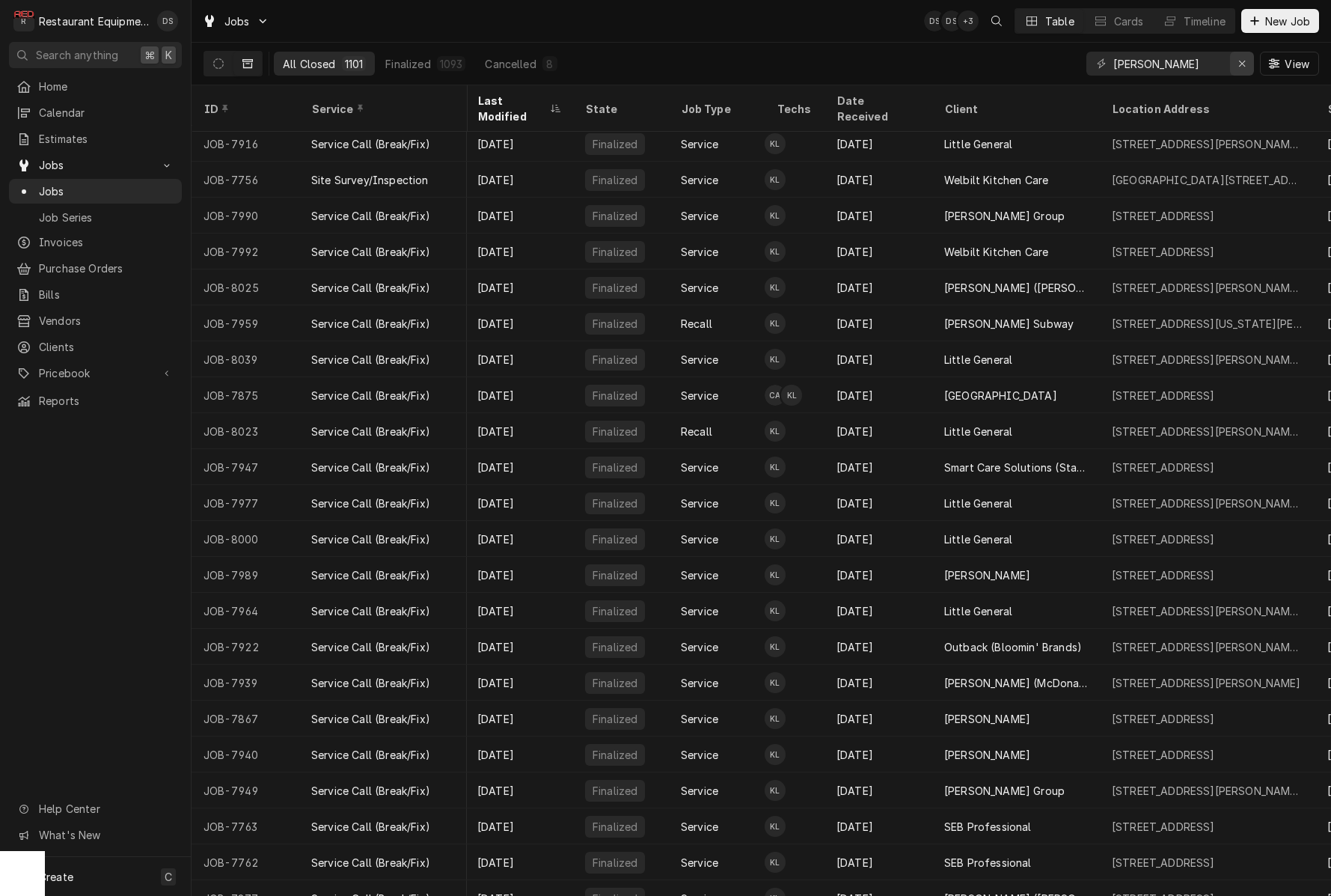
type input "[PERSON_NAME]"
click at [1241, 62] on icon "Erase input" at bounding box center [1242, 64] width 8 height 11
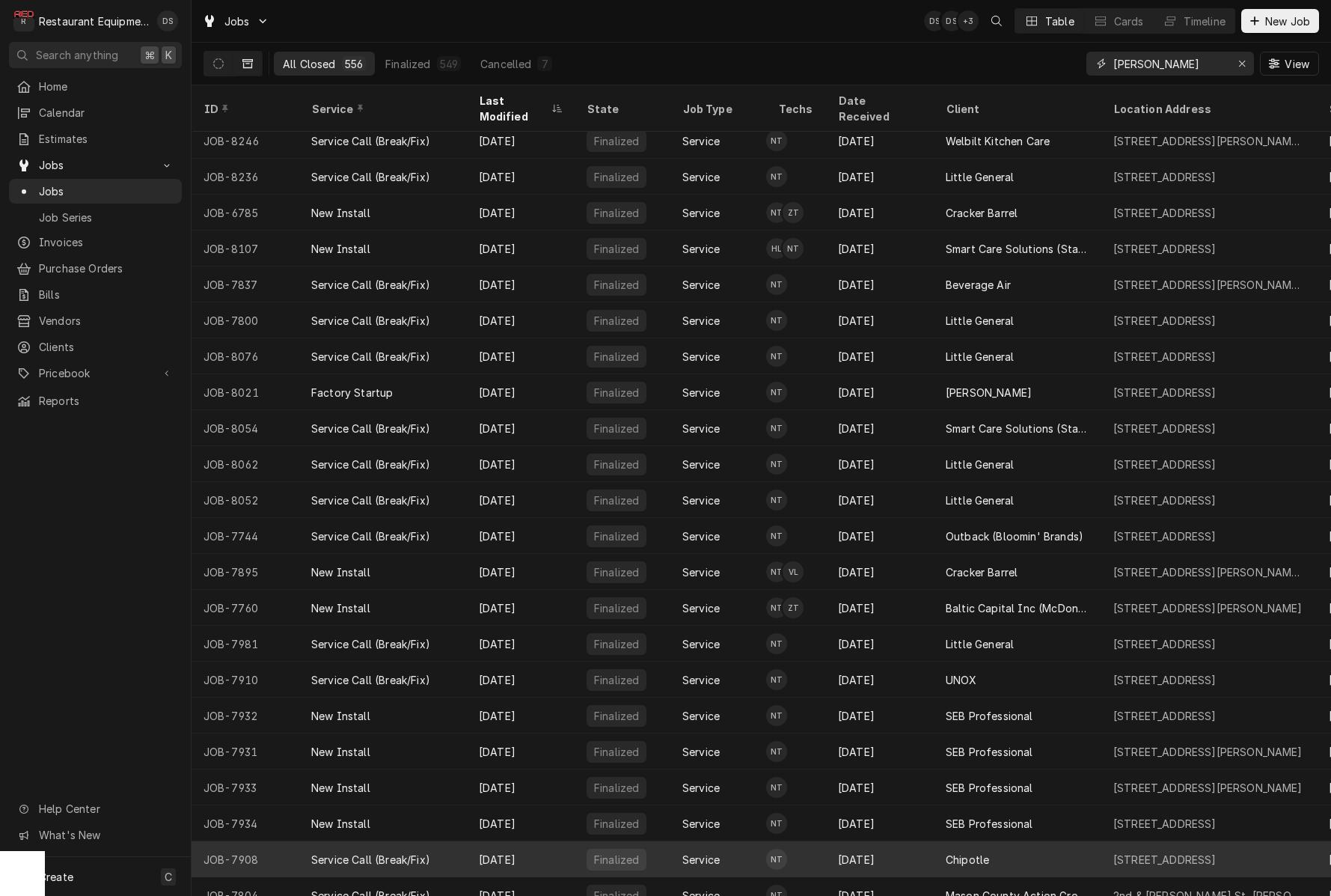
scroll to position [747, 0]
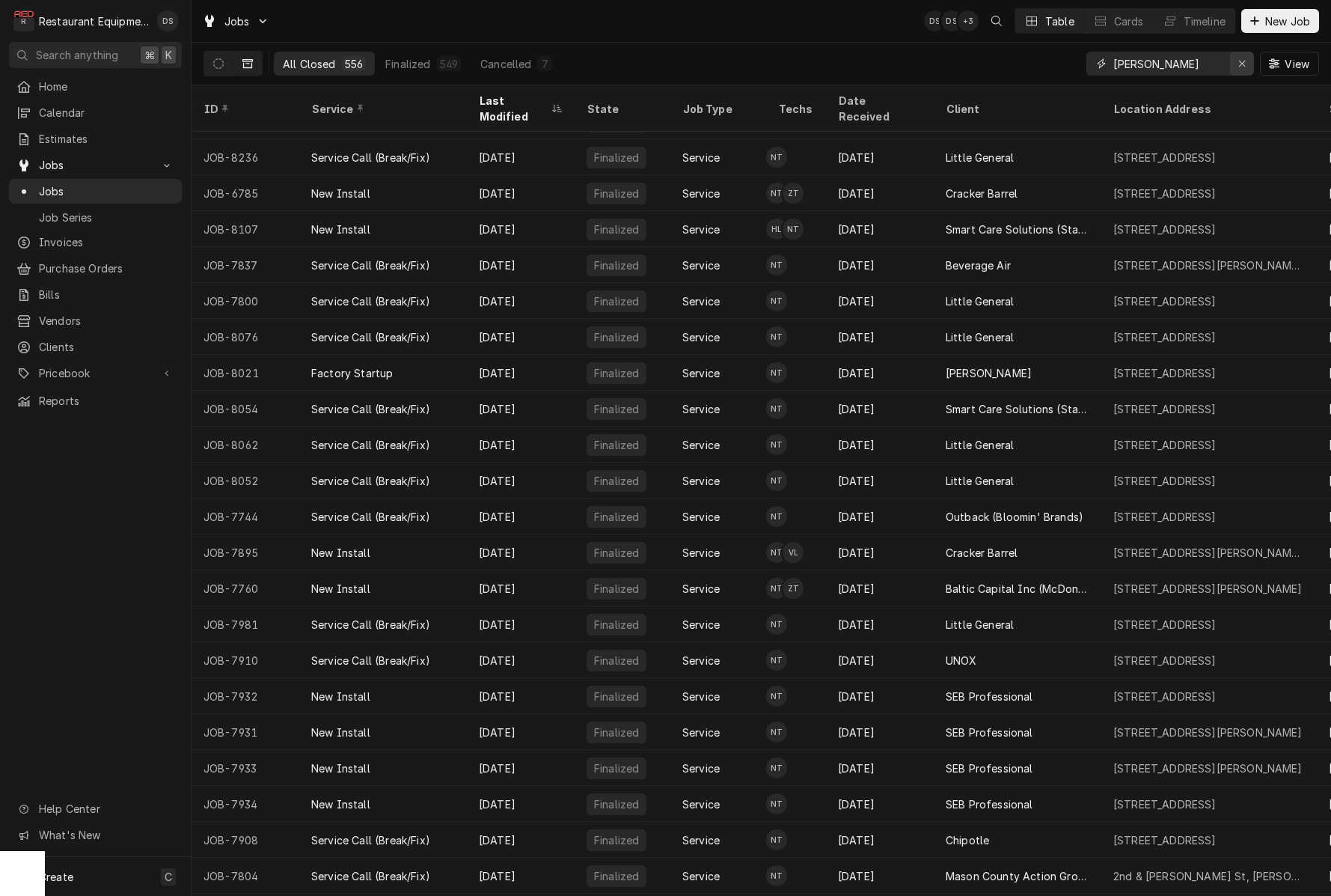
type input "[PERSON_NAME]"
drag, startPoint x: 1240, startPoint y: 70, endPoint x: 1212, endPoint y: 72, distance: 28.1
click at [1240, 70] on div "Erase input" at bounding box center [1241, 63] width 15 height 15
click at [1187, 69] on input "Dynamic Content Wrapper" at bounding box center [1183, 64] width 140 height 24
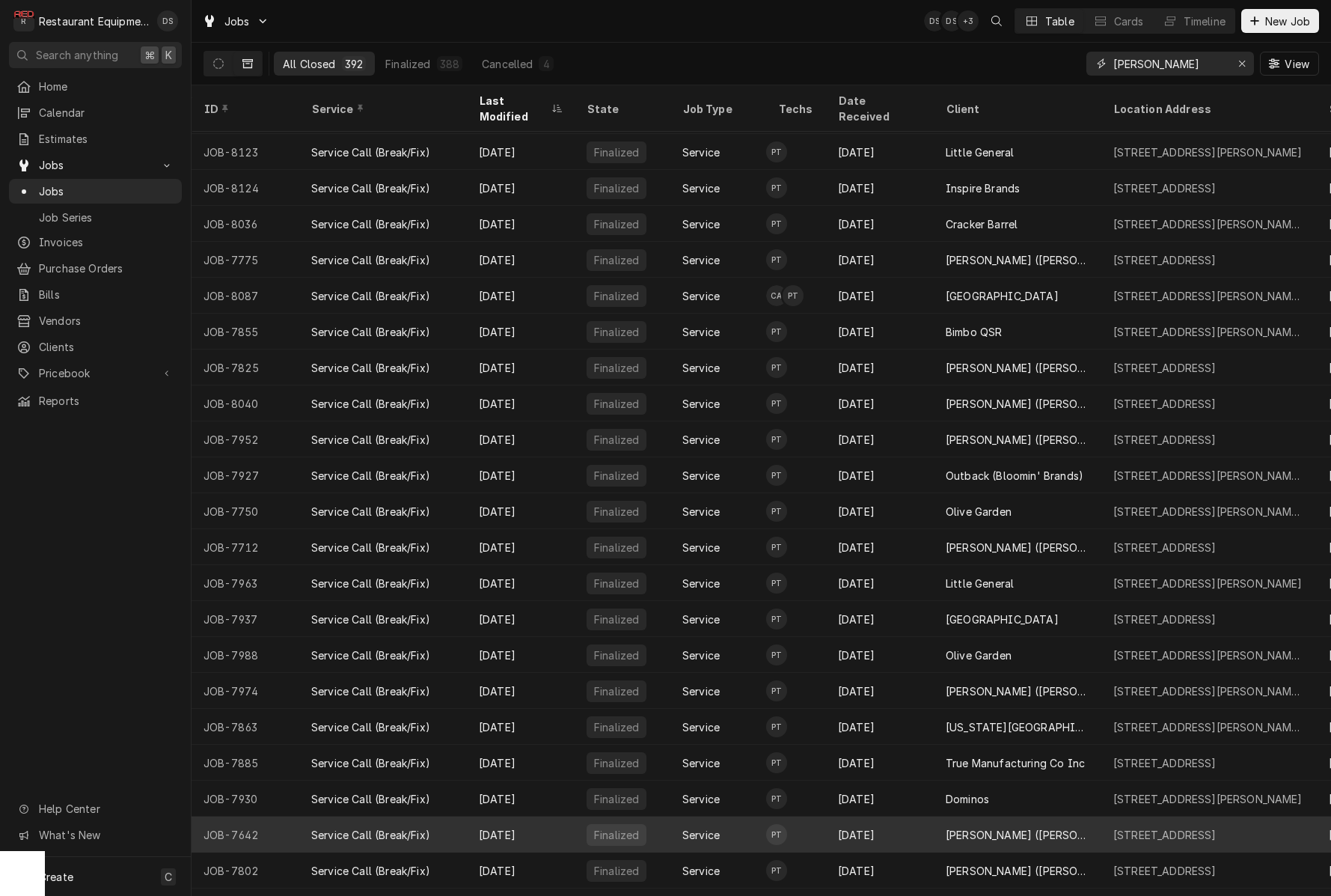
scroll to position [3446, 0]
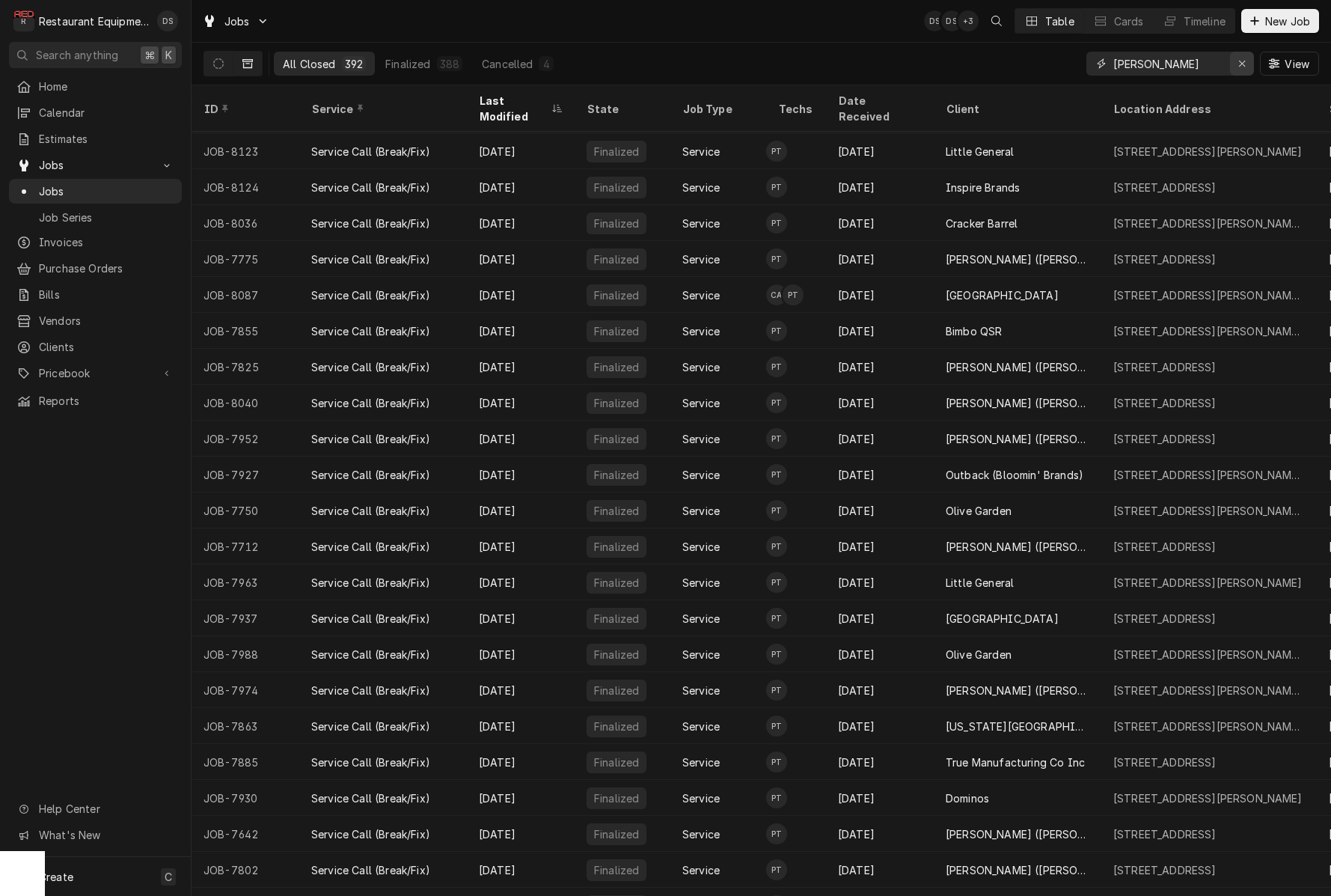
type input "PAXTON"
click at [1238, 66] on icon "Erase input" at bounding box center [1242, 64] width 8 height 11
click at [1205, 65] on input "Dynamic Content Wrapper" at bounding box center [1183, 64] width 140 height 24
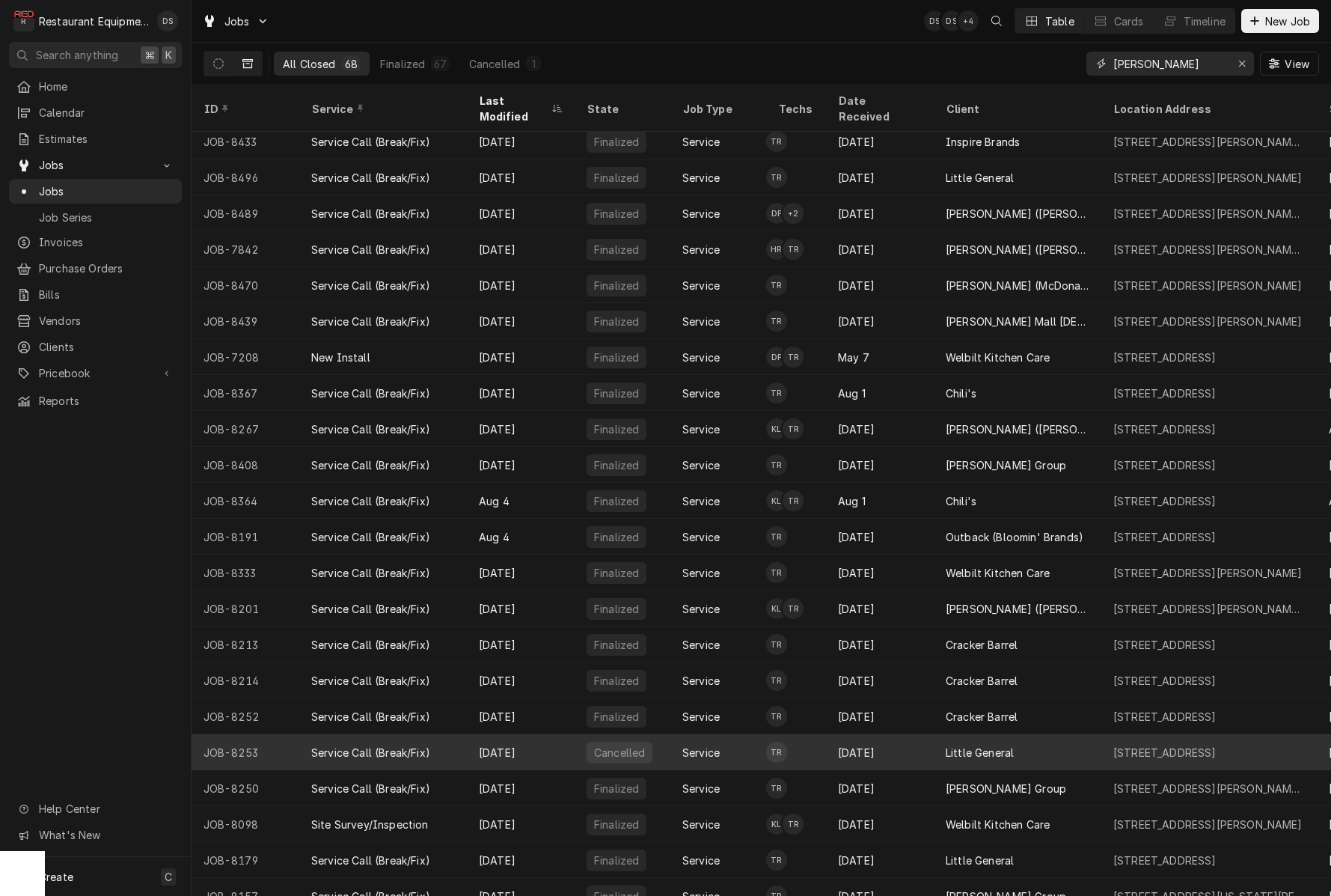
scroll to position [0, 0]
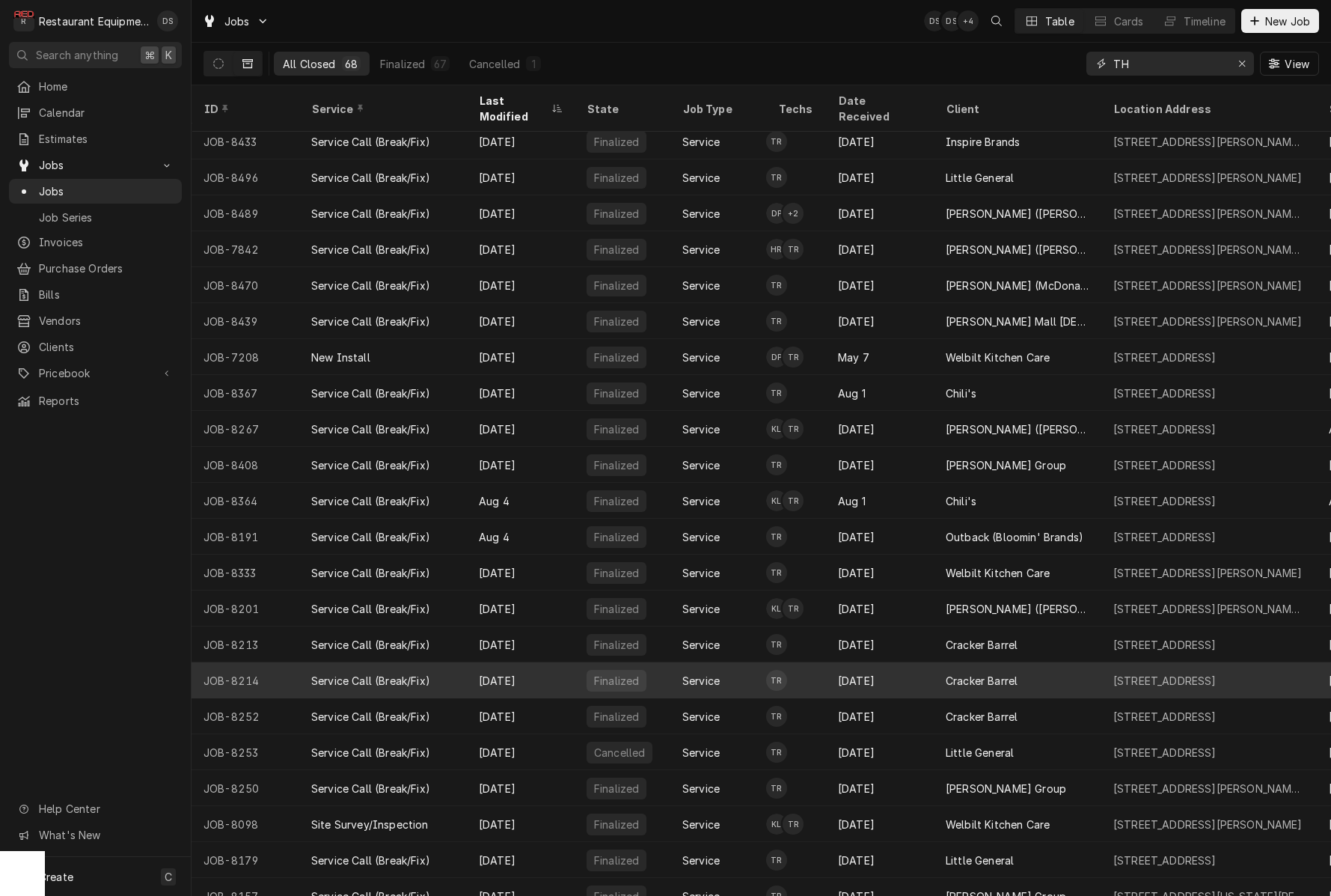
type input "T"
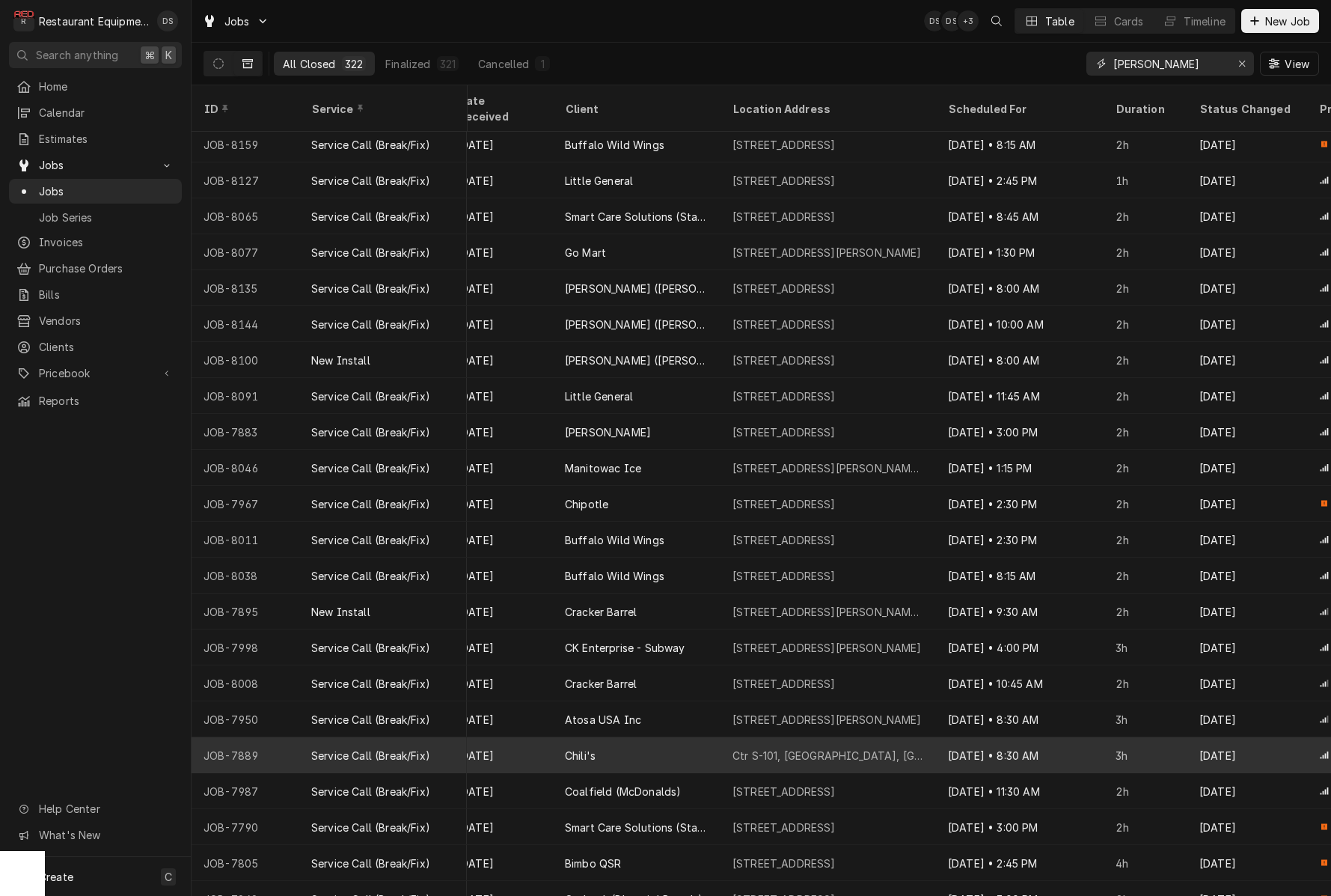
scroll to position [3022, 383]
type input "V"
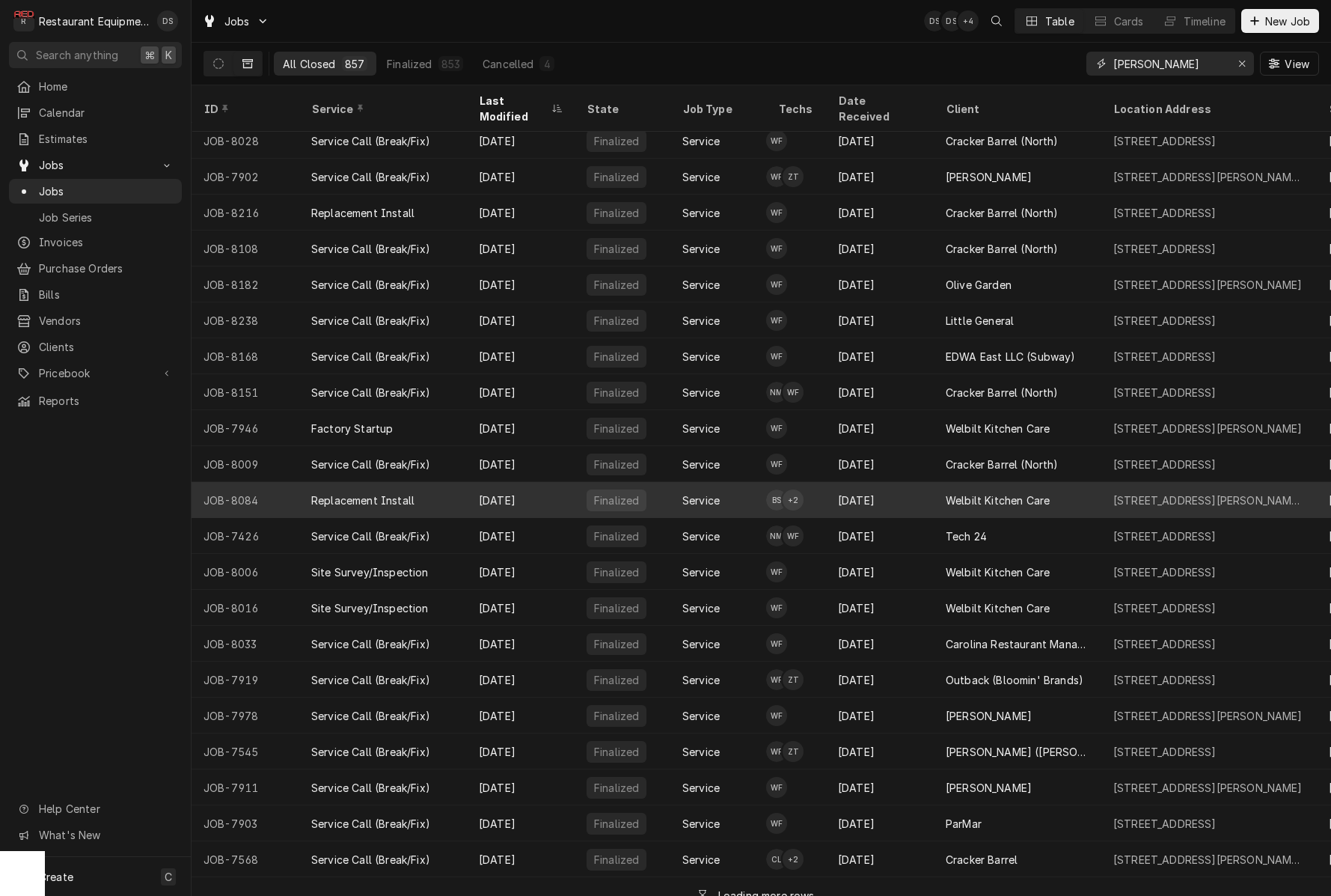
scroll to position [2845, 0]
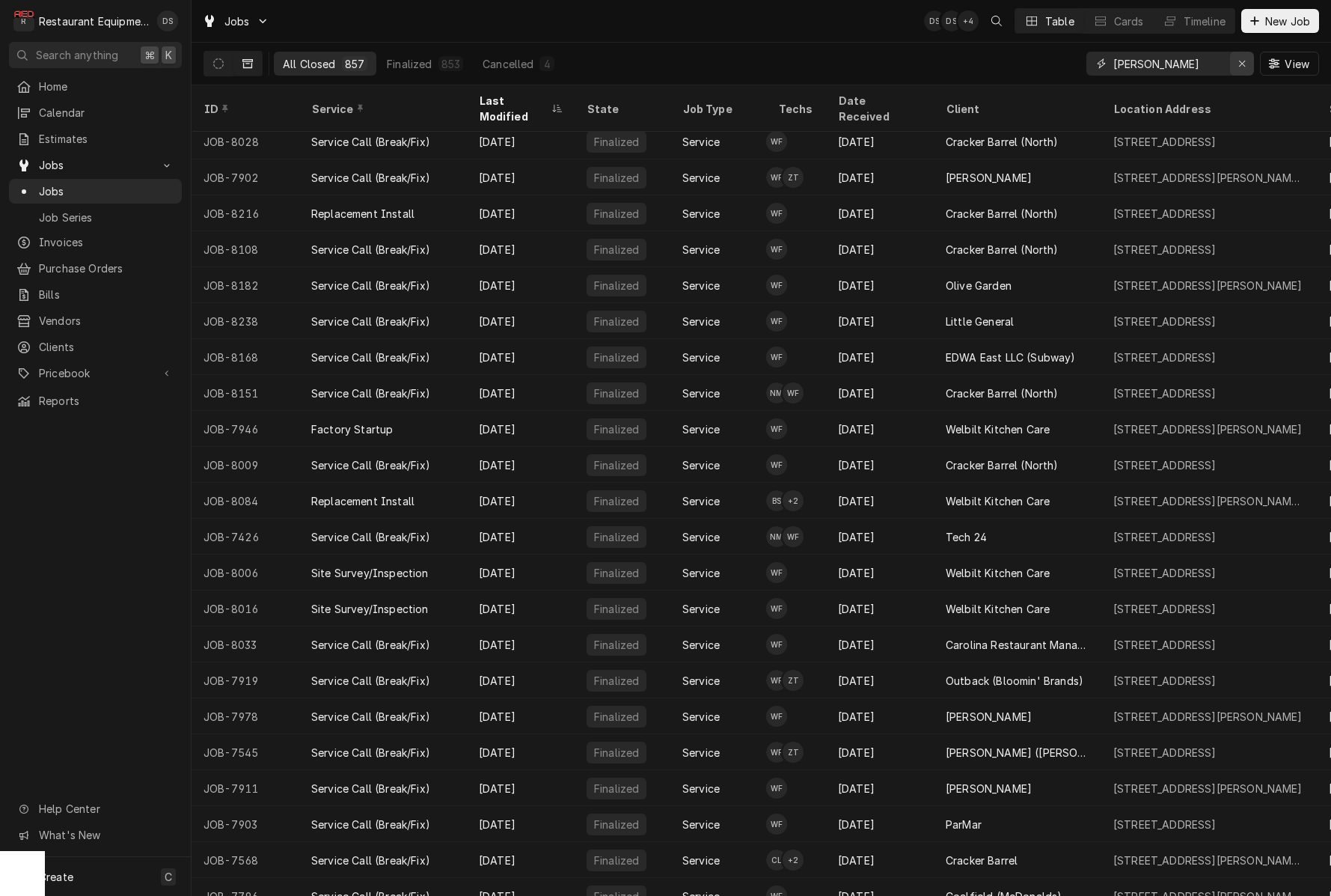
type input "WESLEY FISHER"
click at [1245, 62] on icon "Erase input" at bounding box center [1242, 64] width 8 height 11
click at [1167, 66] on input "Dynamic Content Wrapper" at bounding box center [1183, 64] width 140 height 24
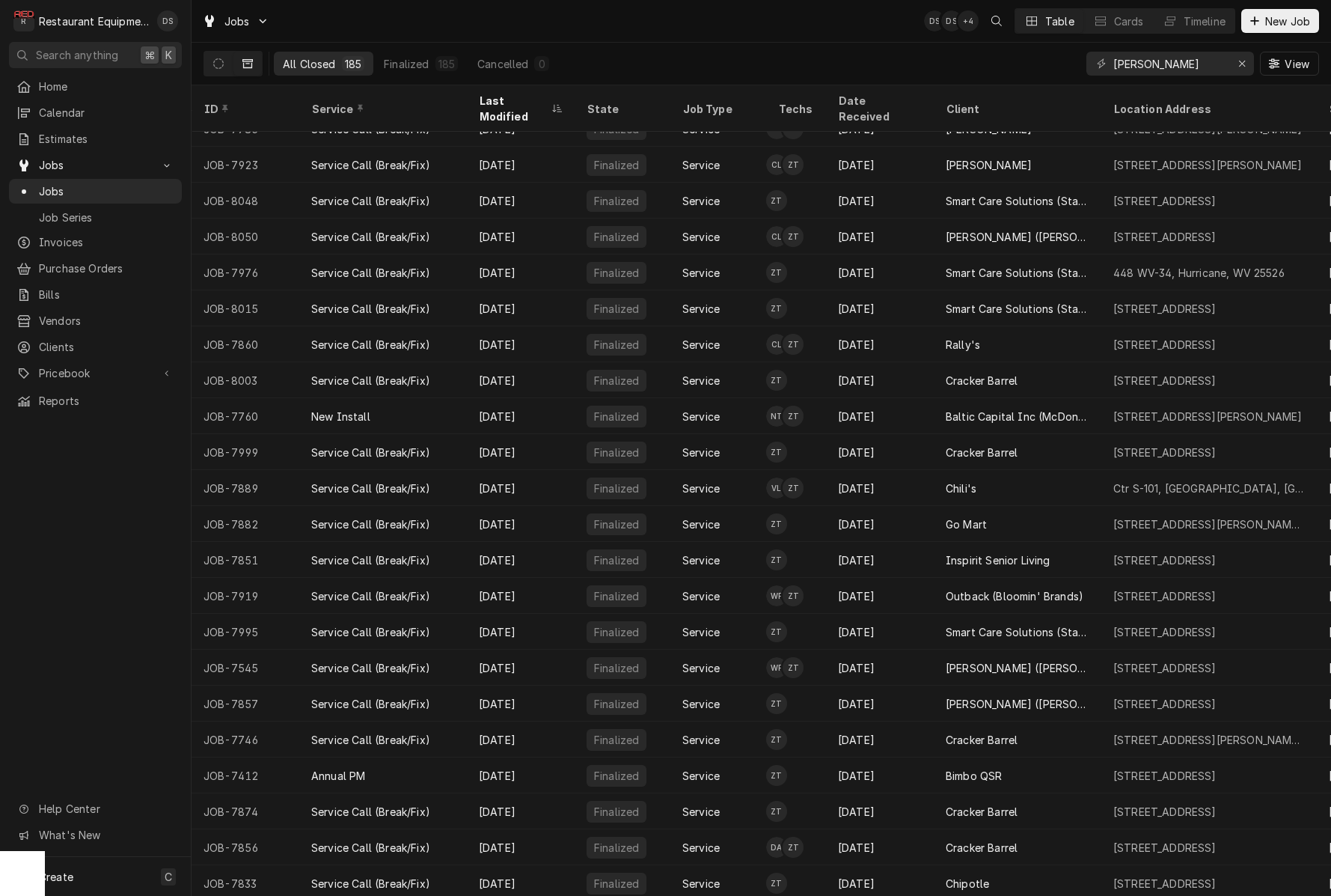
scroll to position [3440, 0]
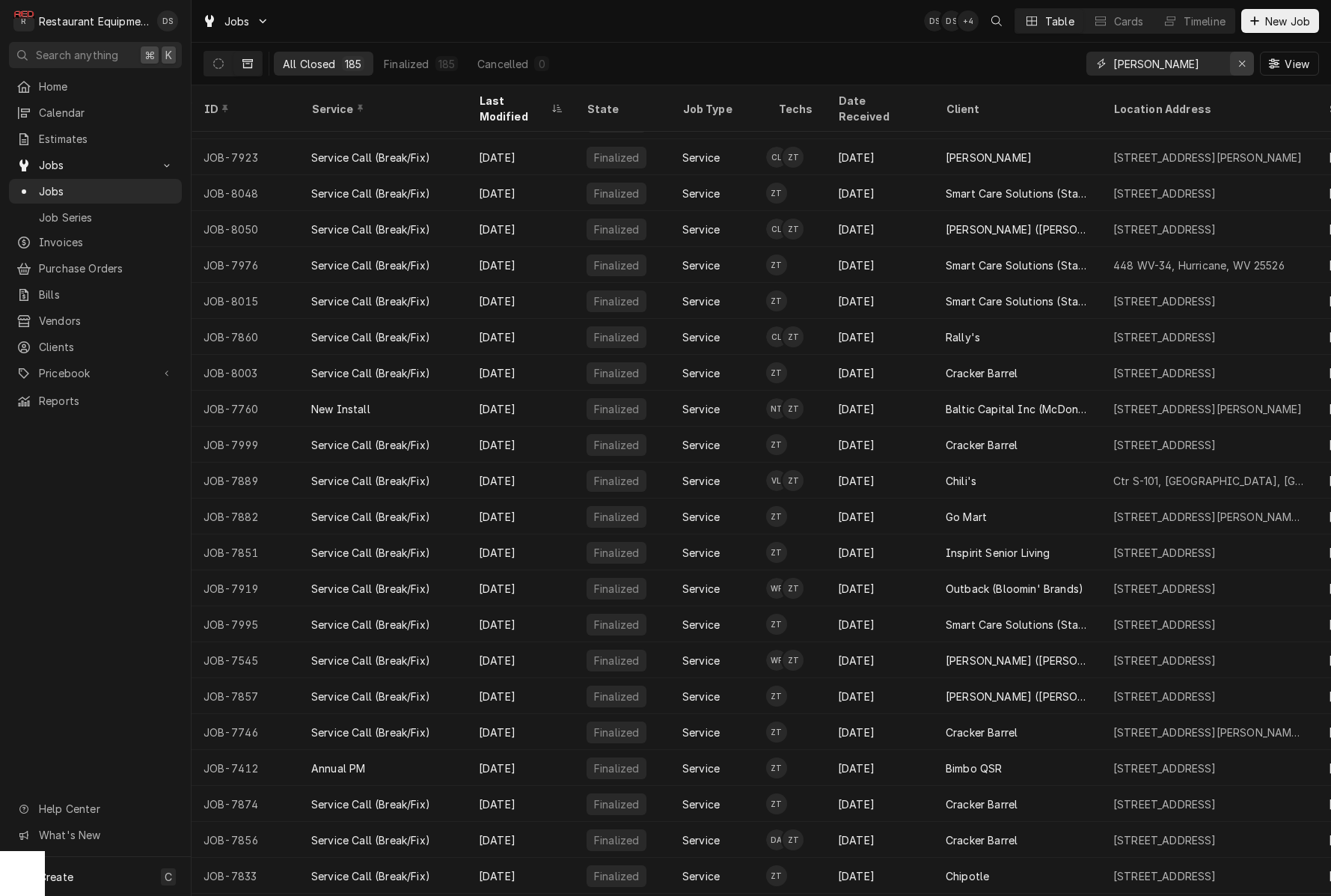
type input "ZACK TUSSEY"
click at [1240, 67] on icon "Erase input" at bounding box center [1242, 64] width 8 height 11
click at [1211, 67] on input "Dynamic Content Wrapper" at bounding box center [1183, 64] width 140 height 24
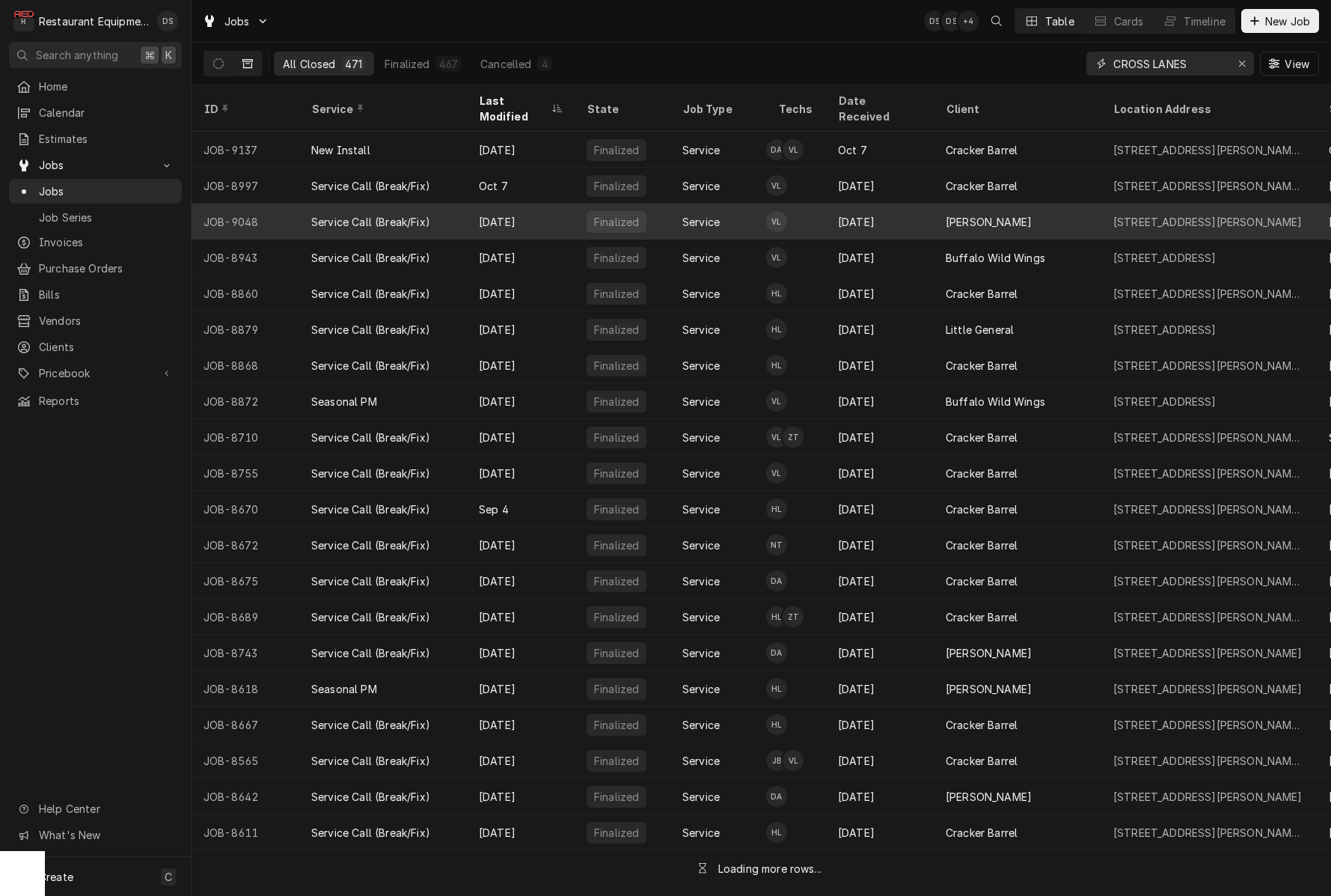
type input "CROSS LANES"
click at [1097, 208] on div "[PERSON_NAME]" at bounding box center [1018, 222] width 168 height 36
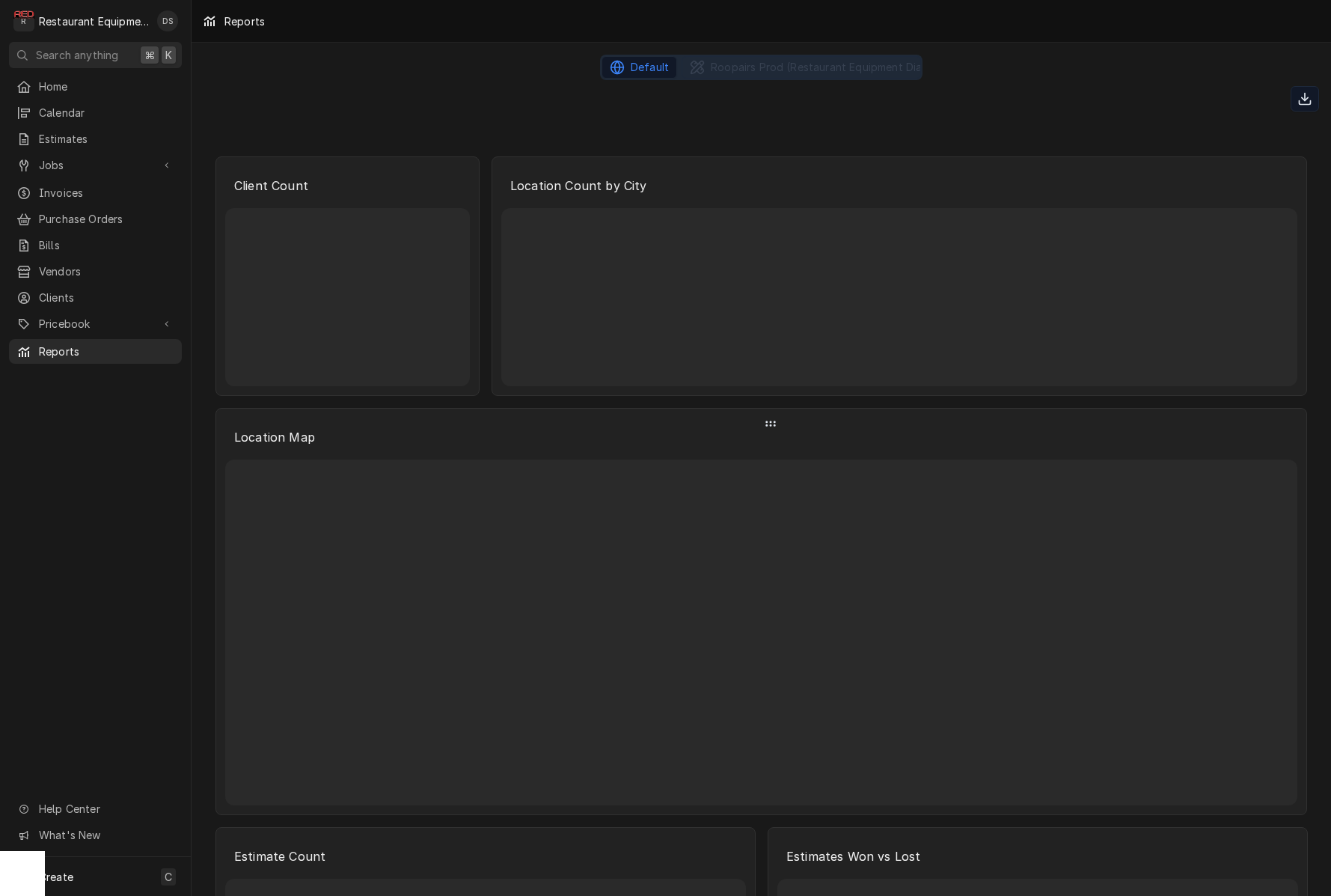
scroll to position [1, 0]
drag, startPoint x: 627, startPoint y: 594, endPoint x: 620, endPoint y: 594, distance: 7.0
click at [627, 593] on div "Dynamic Content Wrapper" at bounding box center [761, 632] width 1072 height 346
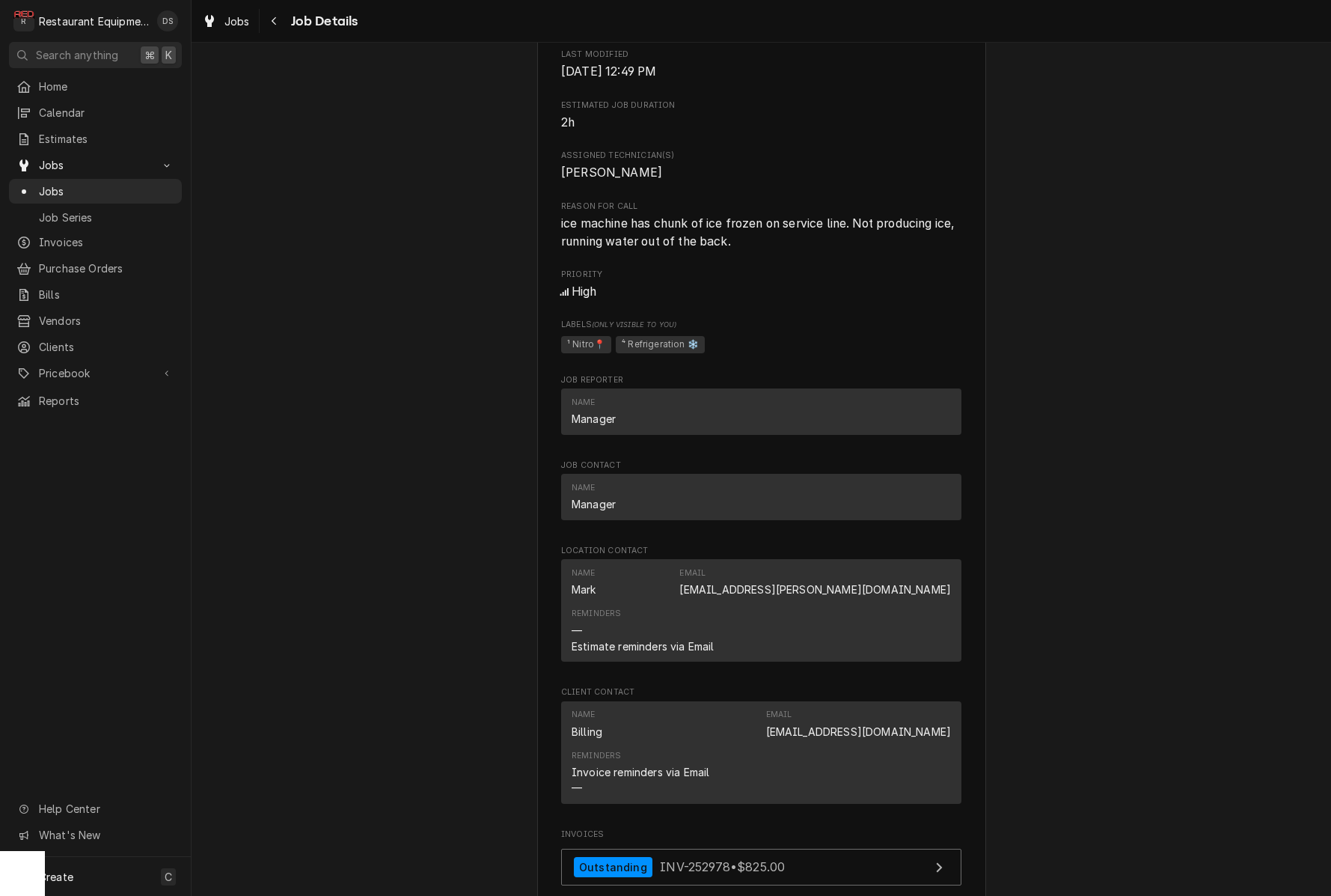
scroll to position [675, 0]
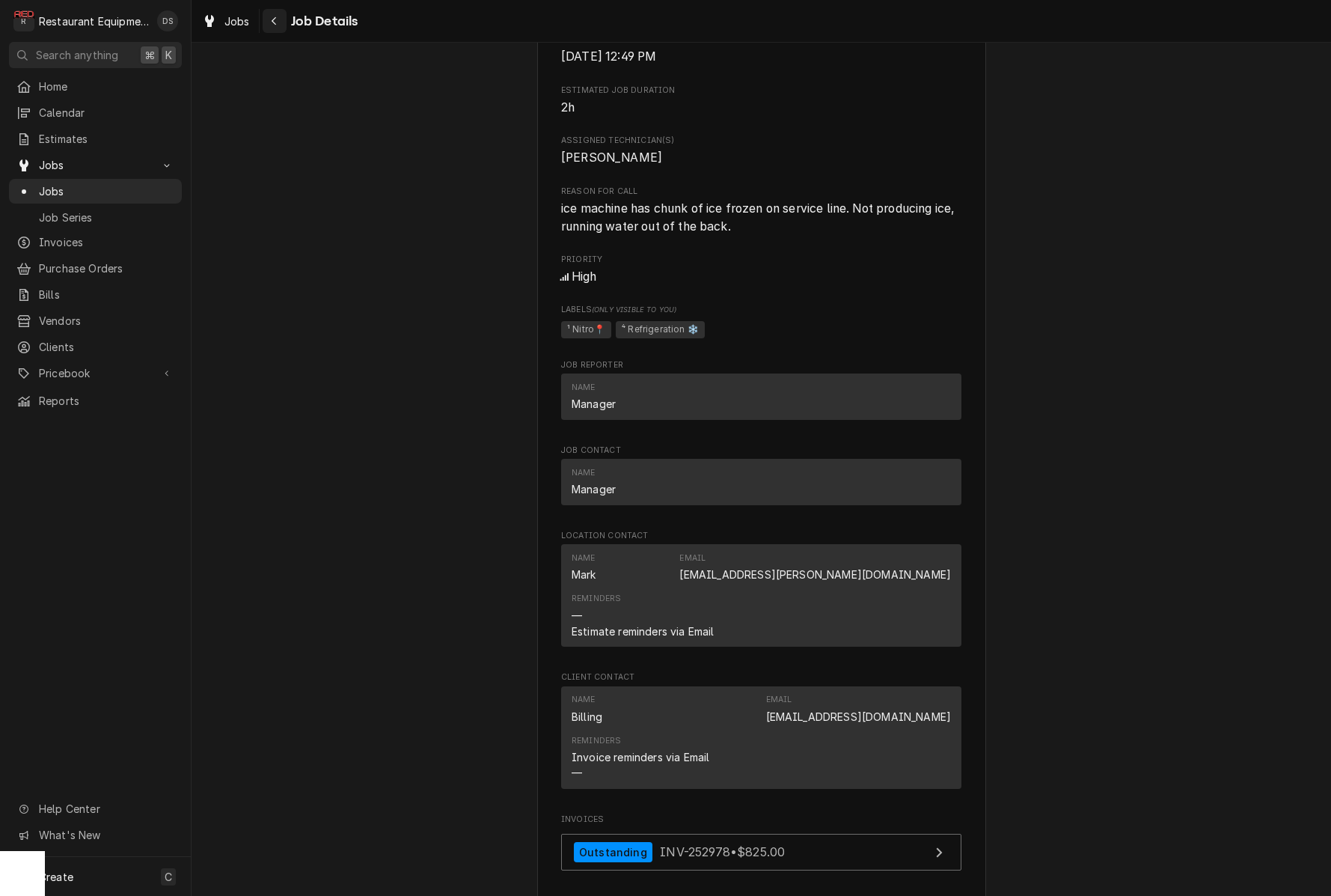
click at [280, 20] on div "Navigate back" at bounding box center [275, 21] width 15 height 15
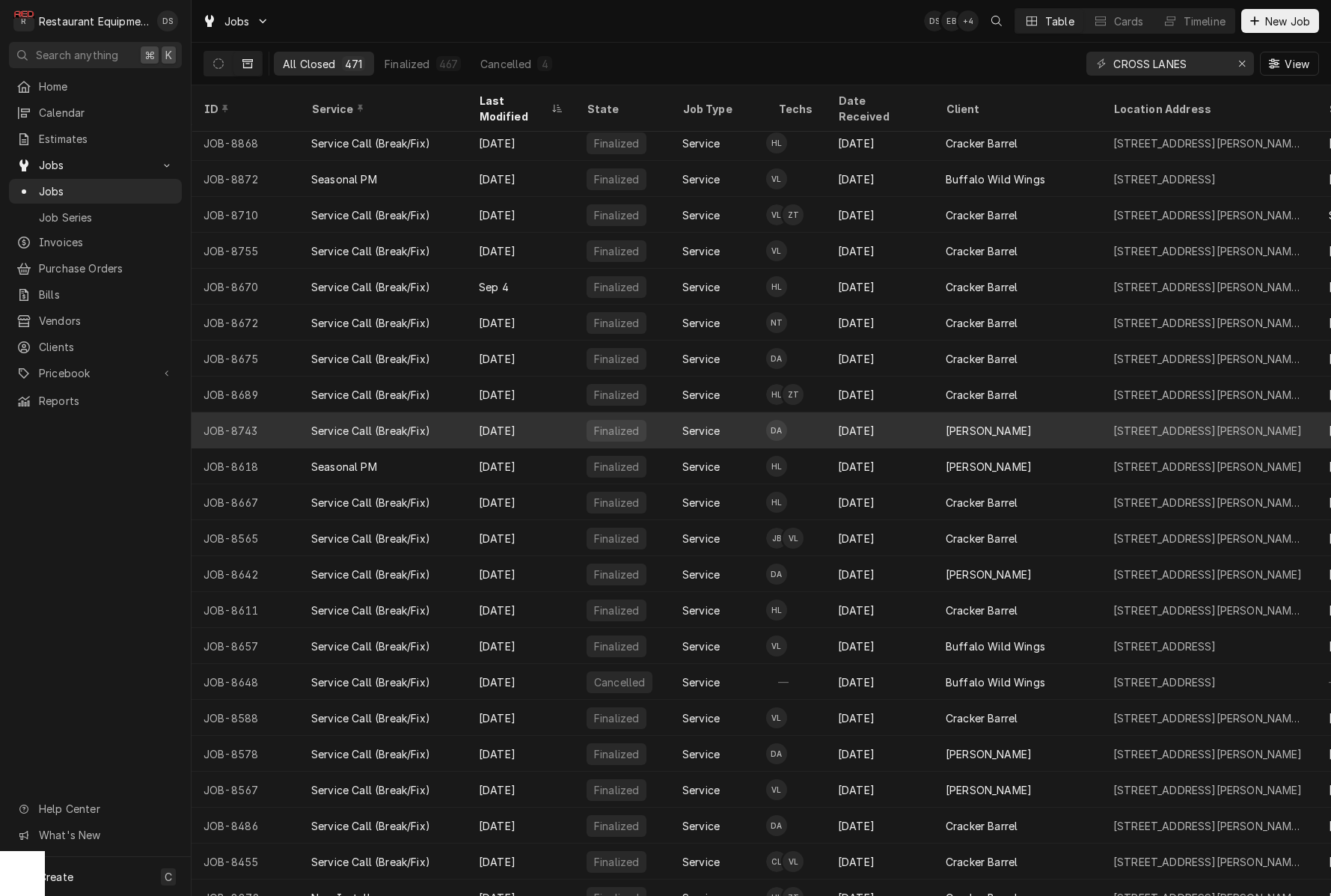
scroll to position [223, 0]
click at [1055, 412] on div "[PERSON_NAME]" at bounding box center [1018, 430] width 168 height 36
